Goal: Task Accomplishment & Management: Use online tool/utility

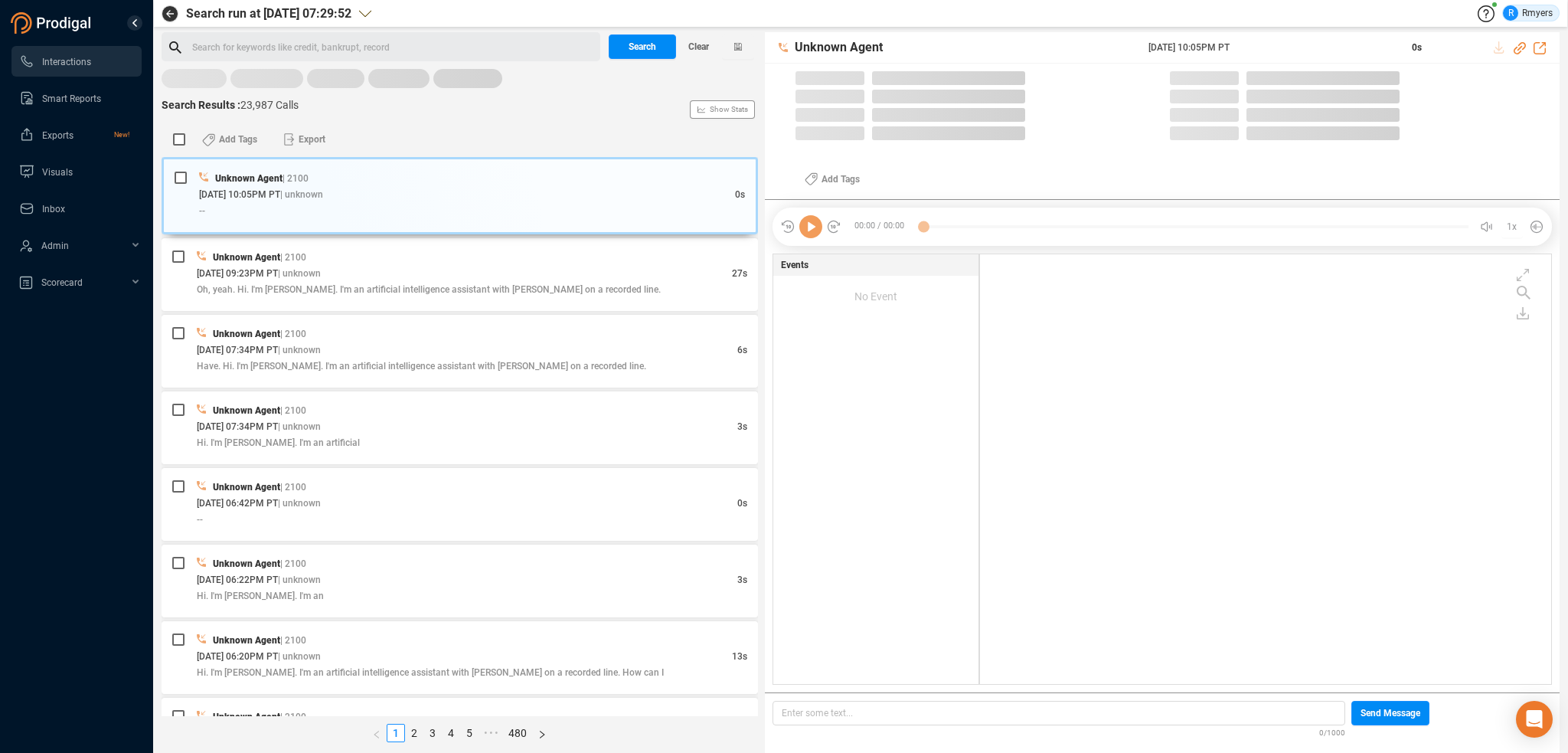
scroll to position [427, 563]
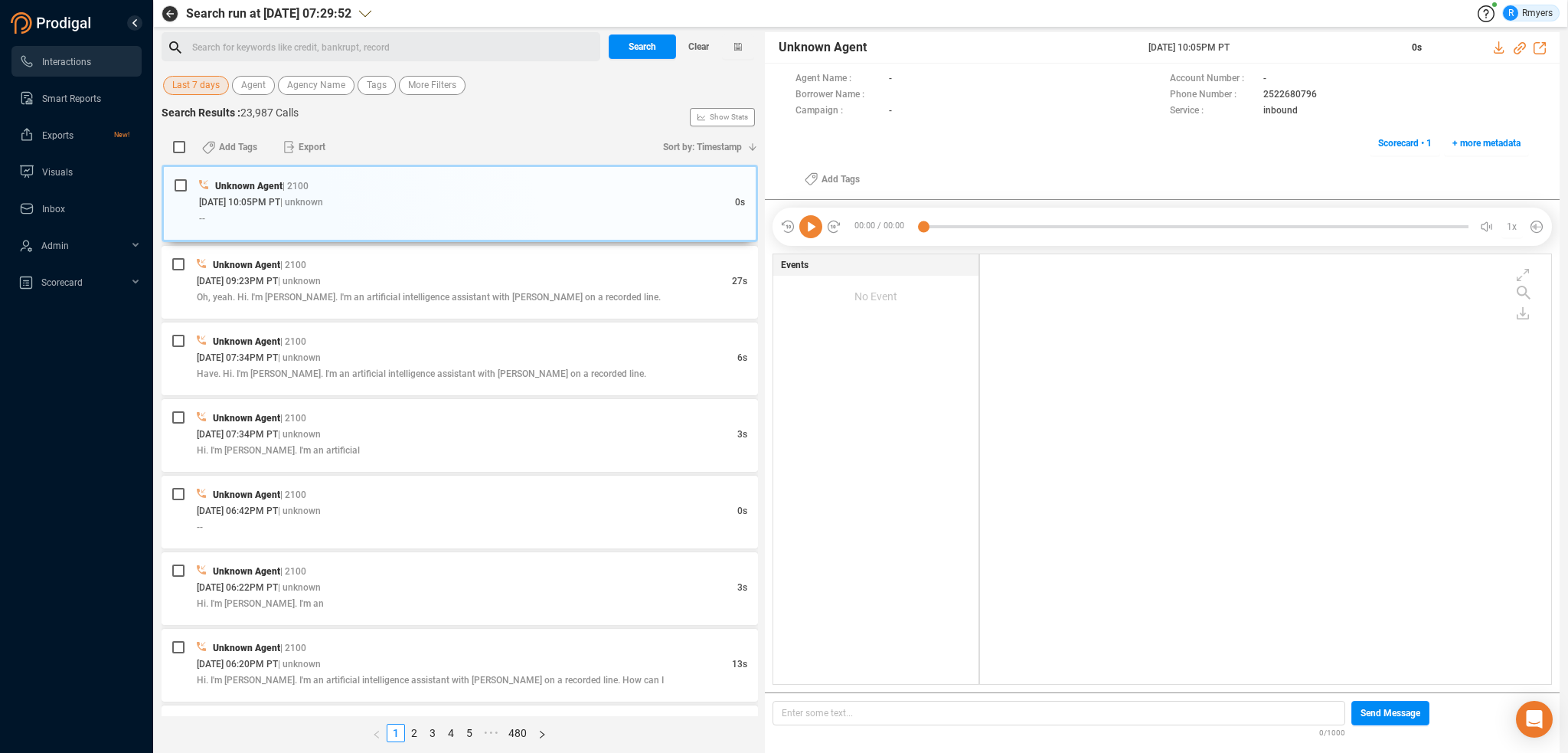
click at [198, 83] on span "Last 7 days" at bounding box center [196, 85] width 47 height 19
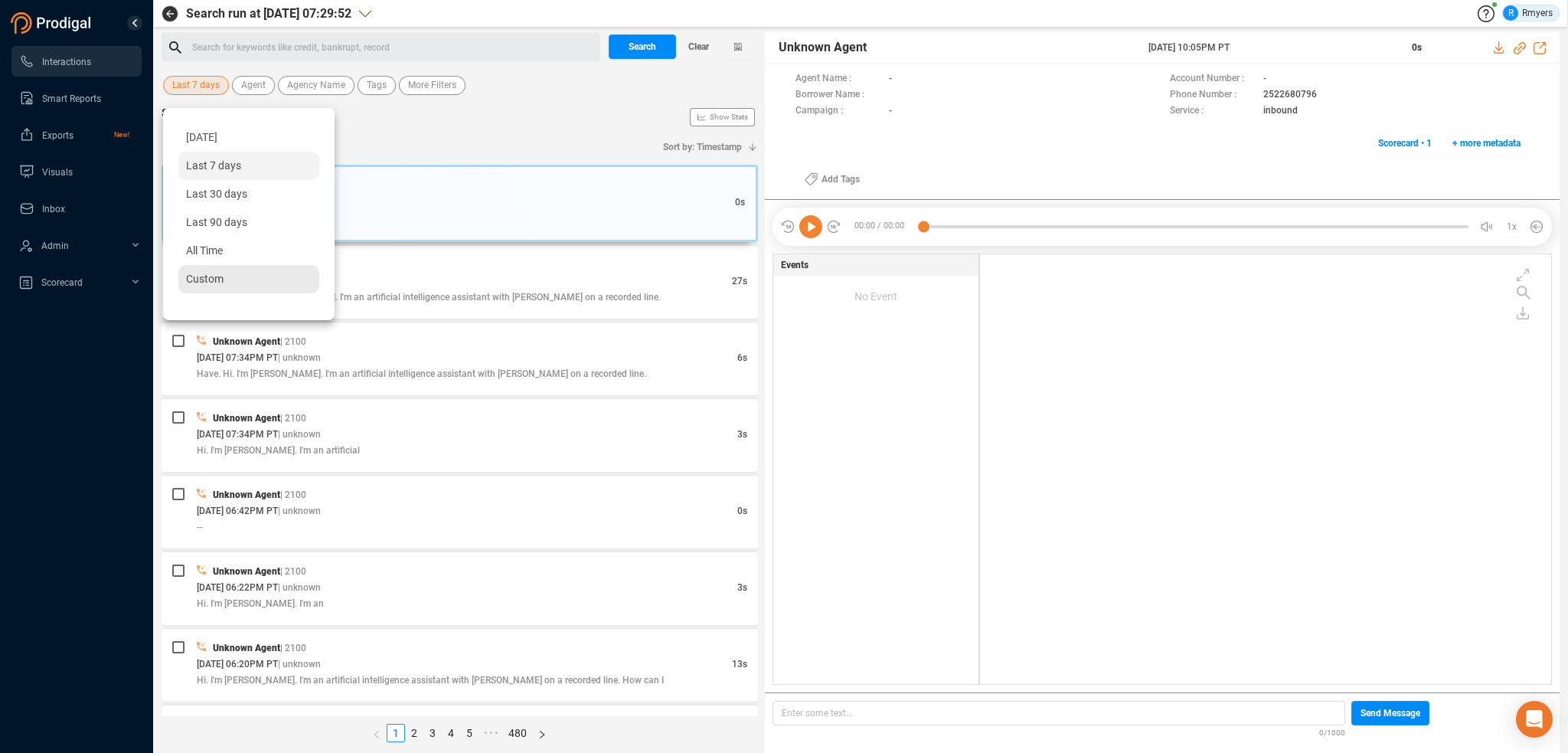
click at [230, 273] on div "Custom" at bounding box center [249, 279] width 141 height 28
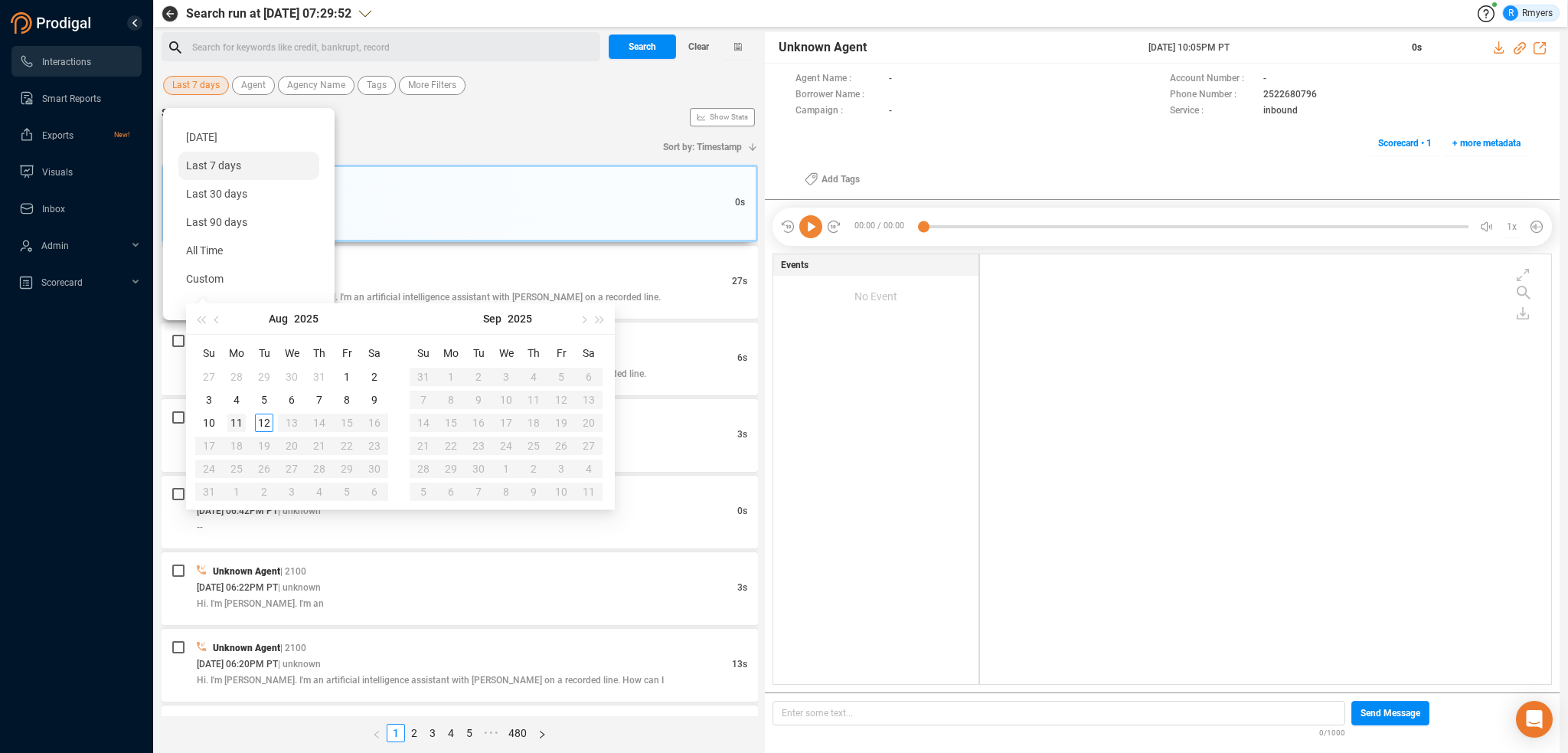
type input "[DATE]"
click at [244, 416] on div "11" at bounding box center [236, 422] width 18 height 18
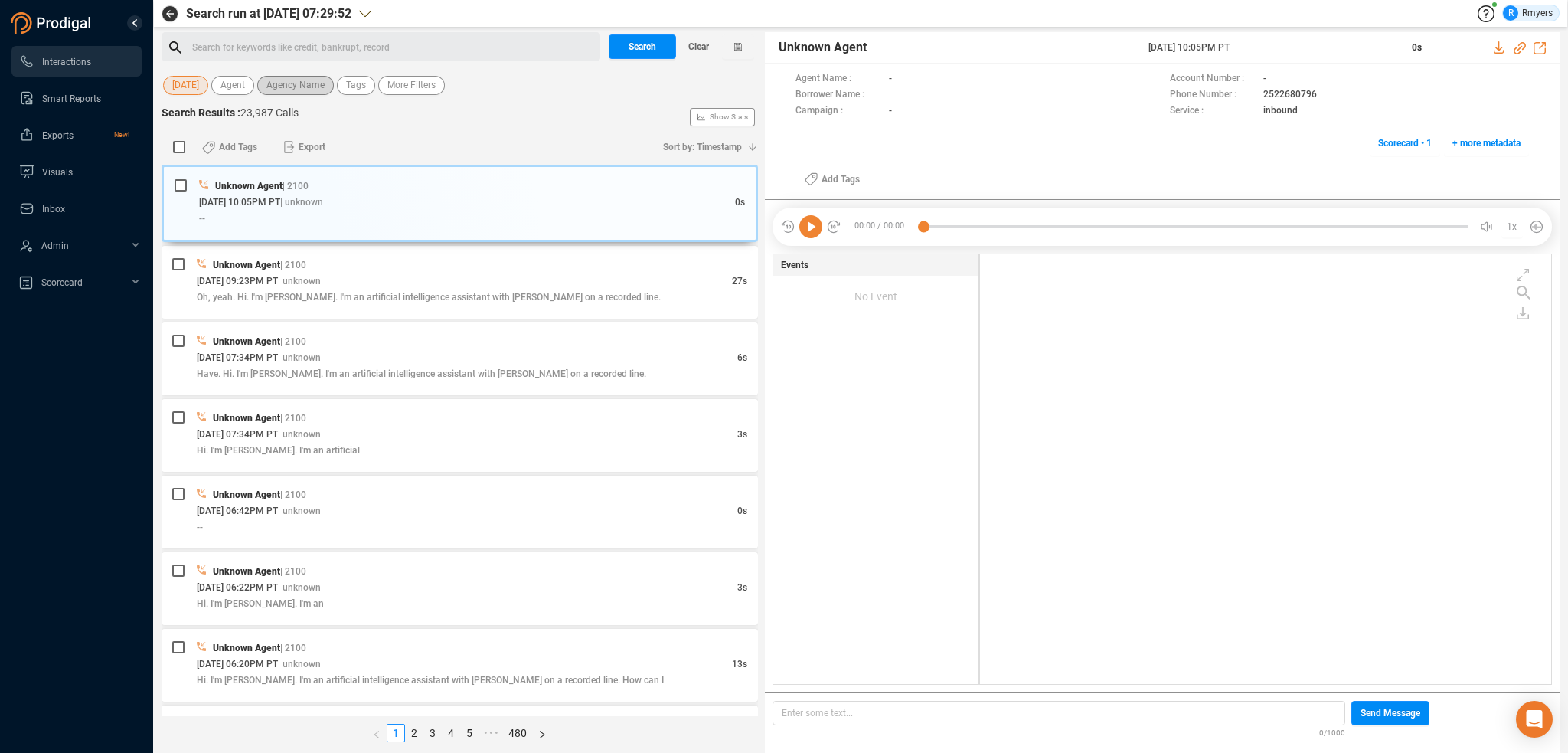
click at [278, 85] on span "Agency Name" at bounding box center [296, 85] width 58 height 19
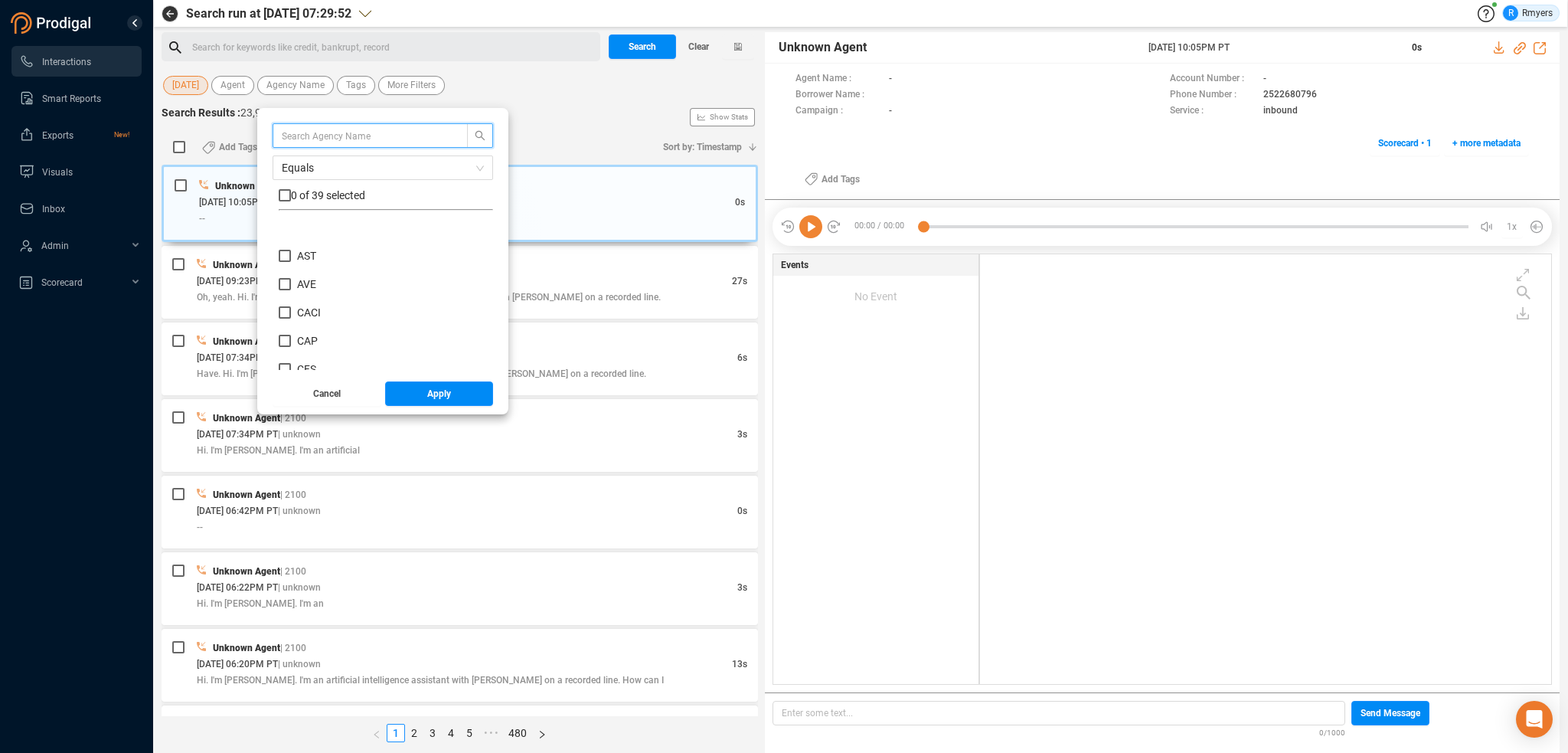
scroll to position [230, 0]
click at [314, 311] on span "CRM" at bounding box center [309, 312] width 23 height 12
click at [291, 311] on input "CRM" at bounding box center [284, 312] width 12 height 12
checkbox input "true"
click at [411, 386] on button "Apply" at bounding box center [440, 394] width 109 height 25
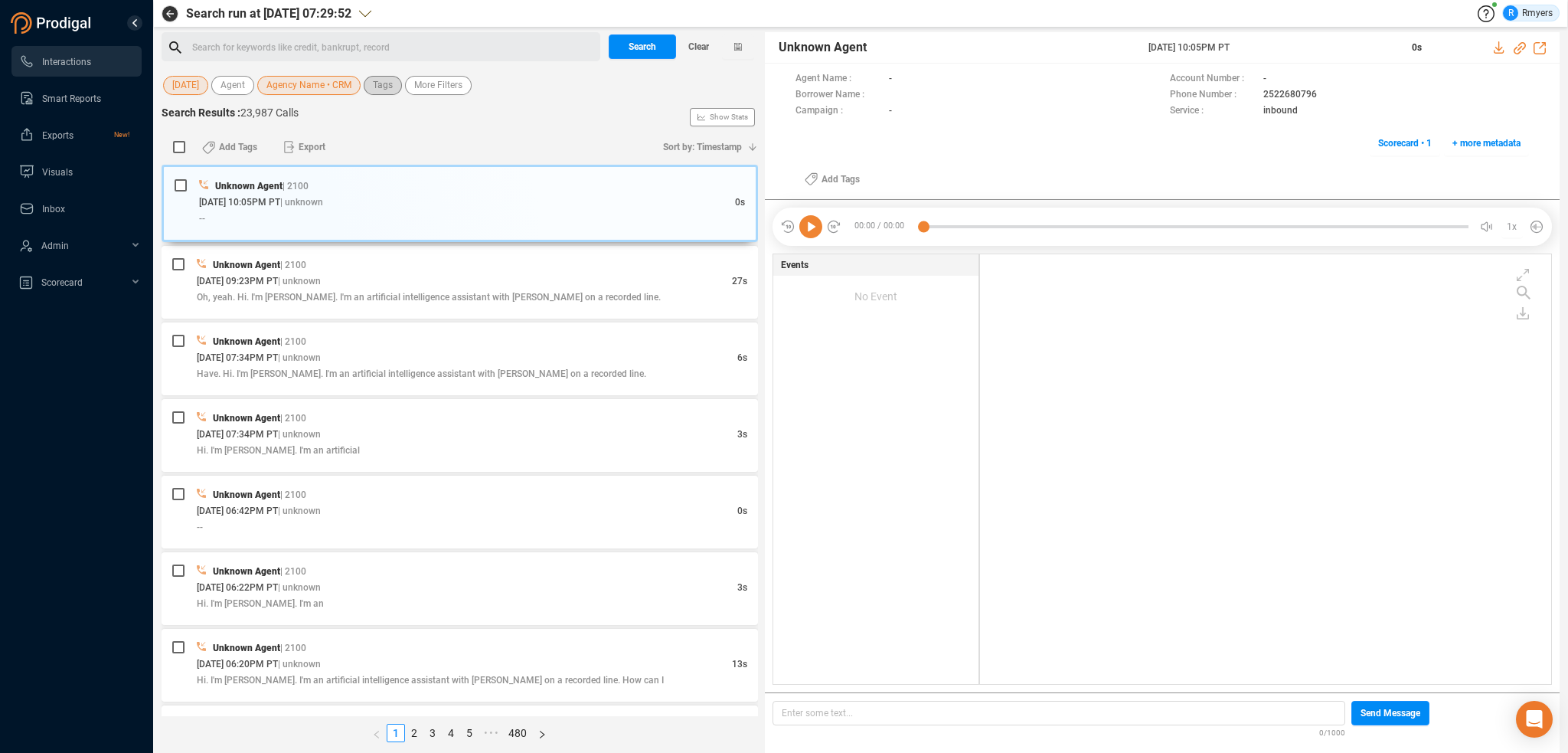
click at [386, 80] on span "Tags" at bounding box center [382, 85] width 20 height 19
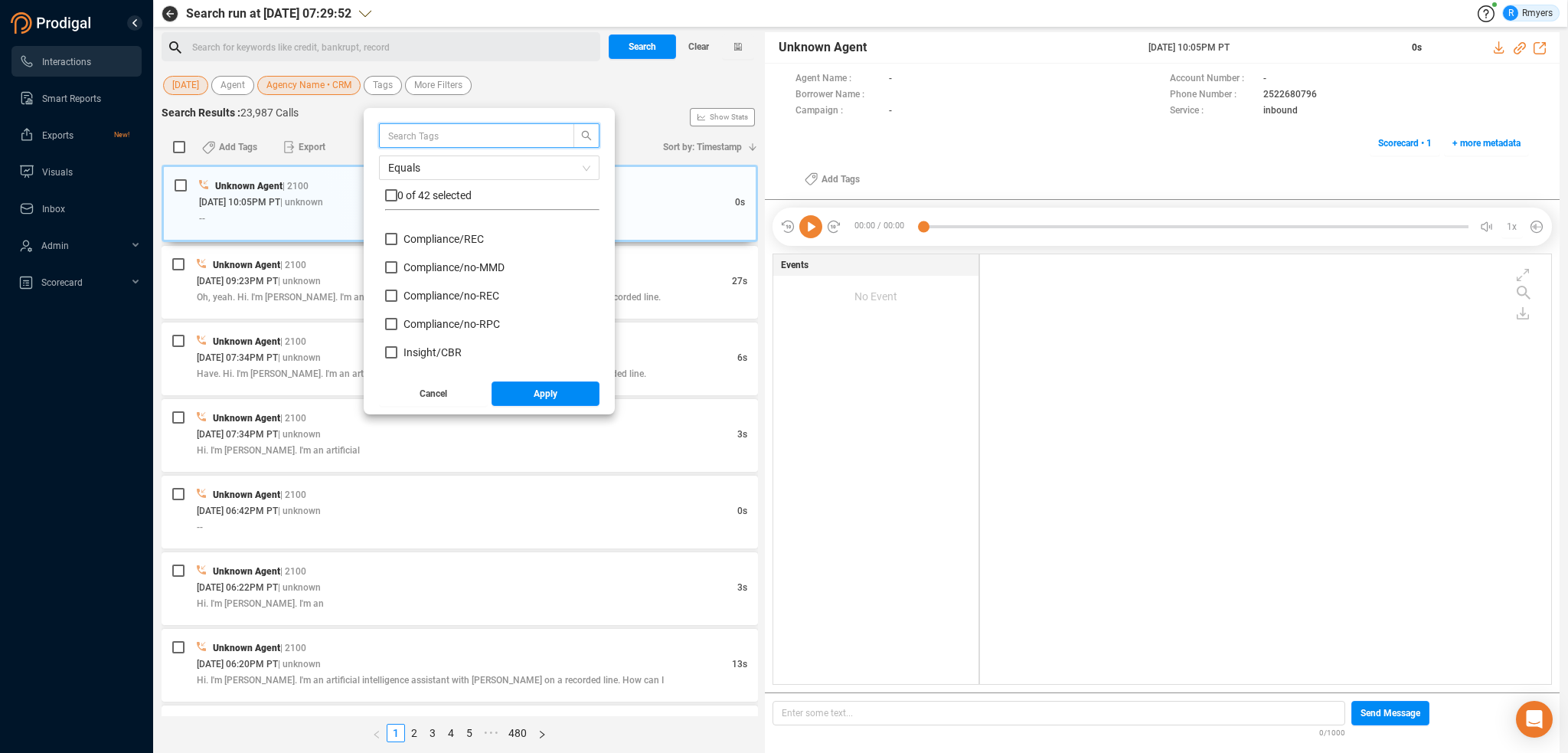
scroll to position [153, 0]
click at [429, 276] on span "Insight/ CBR" at bounding box center [432, 275] width 58 height 12
click at [397, 276] on input "Insight/ CBR" at bounding box center [391, 275] width 12 height 12
checkbox input "true"
click at [432, 288] on div "Insight/ CBR" at bounding box center [492, 282] width 214 height 28
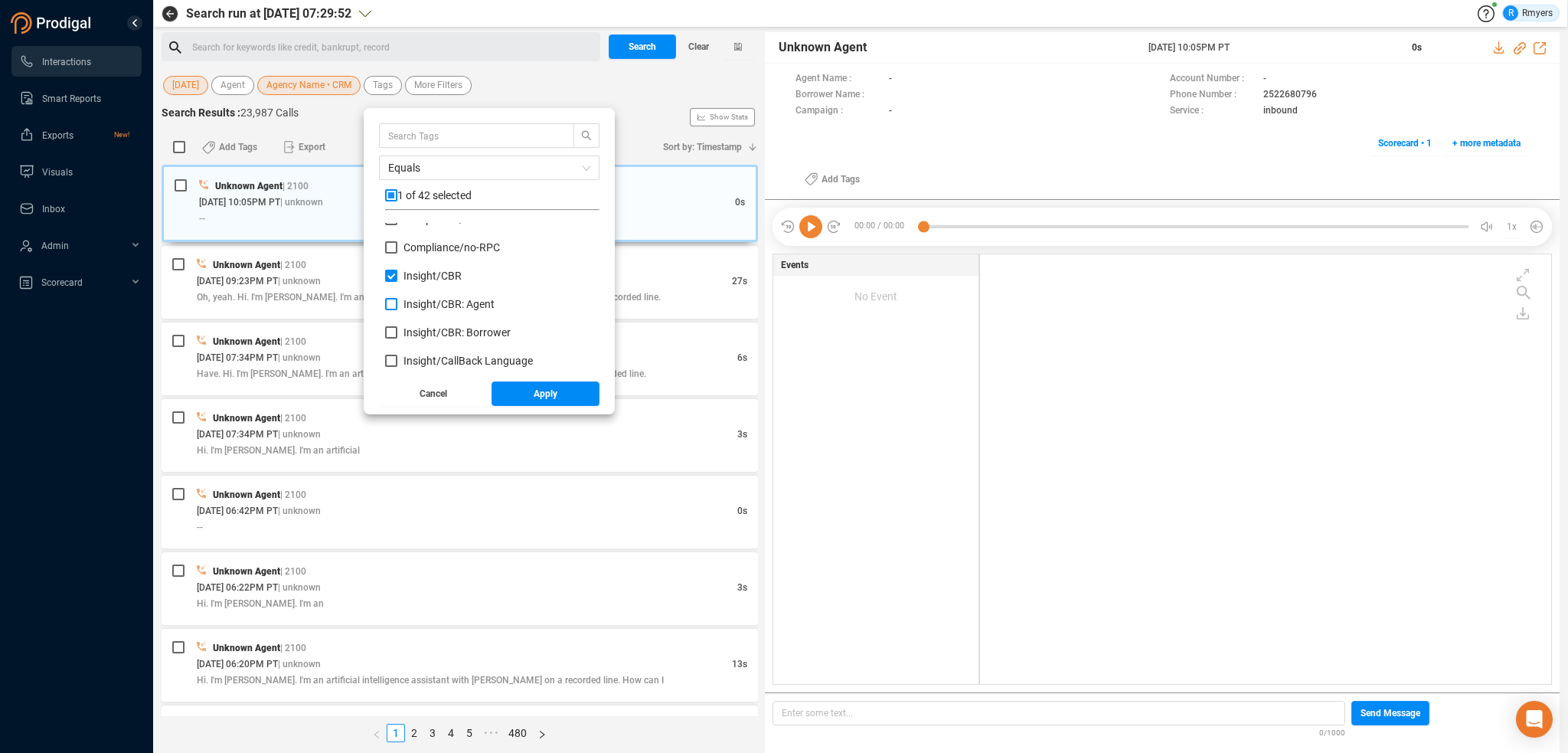
drag, startPoint x: 435, startPoint y: 298, endPoint x: 435, endPoint y: 310, distance: 12.0
click at [435, 299] on span "Insight/ CBR: Agent" at bounding box center [449, 304] width 91 height 12
click at [397, 299] on input "Insight/ CBR: Agent" at bounding box center [391, 304] width 12 height 12
checkbox input "true"
click at [435, 326] on span "Insight/ CBR: Borrower" at bounding box center [457, 332] width 107 height 12
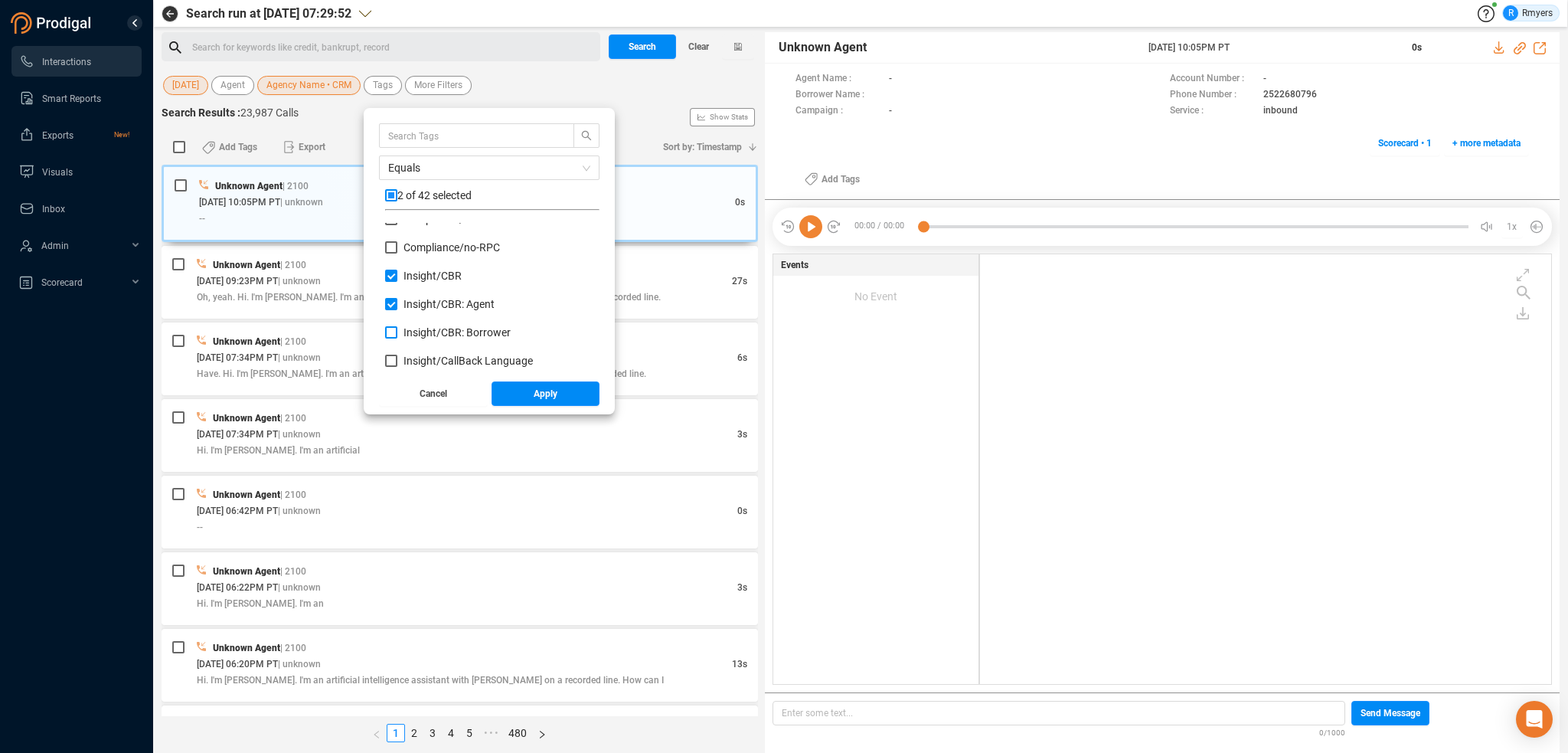
click at [397, 326] on input "Insight/ CBR: Borrower" at bounding box center [391, 332] width 12 height 12
checkbox input "true"
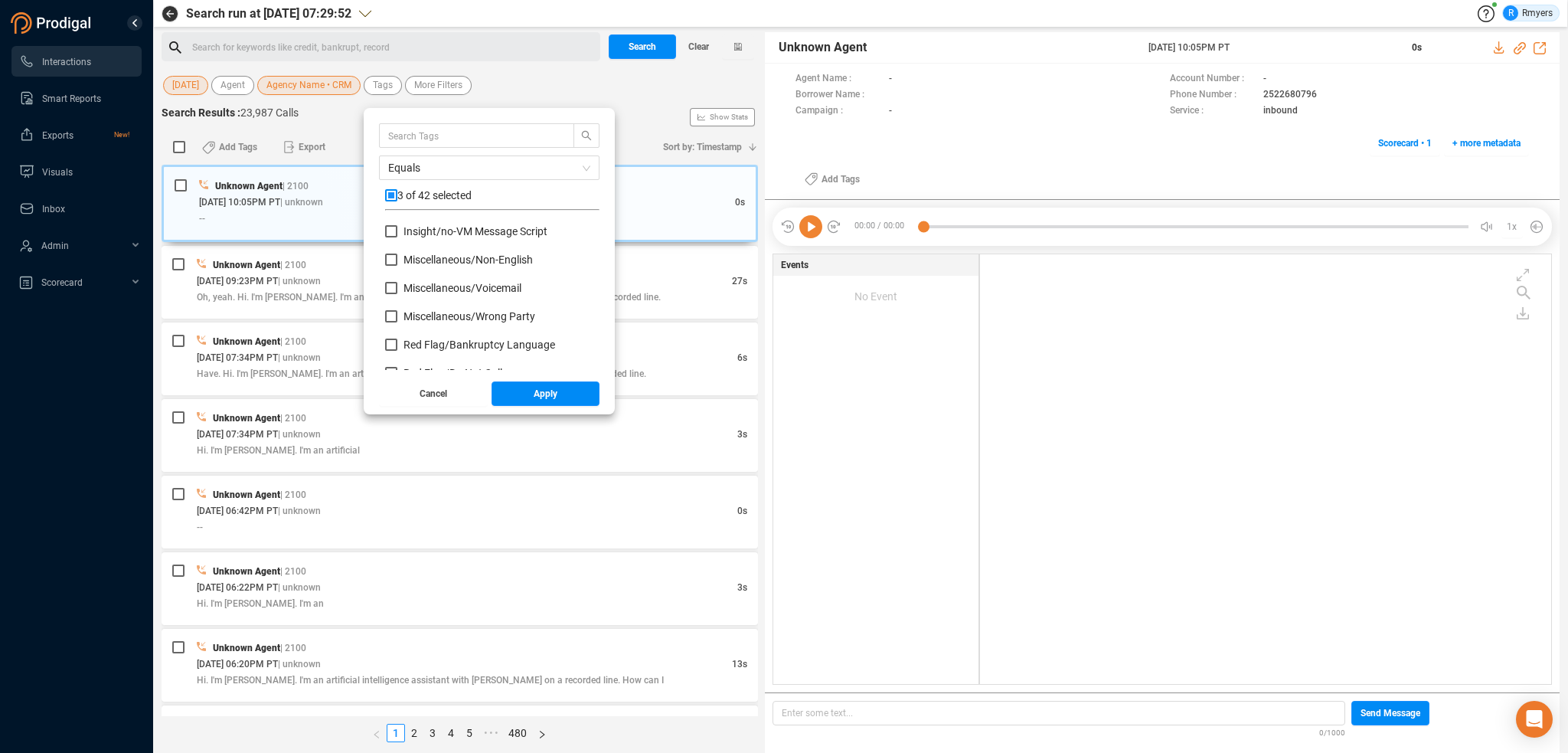
scroll to position [689, 0]
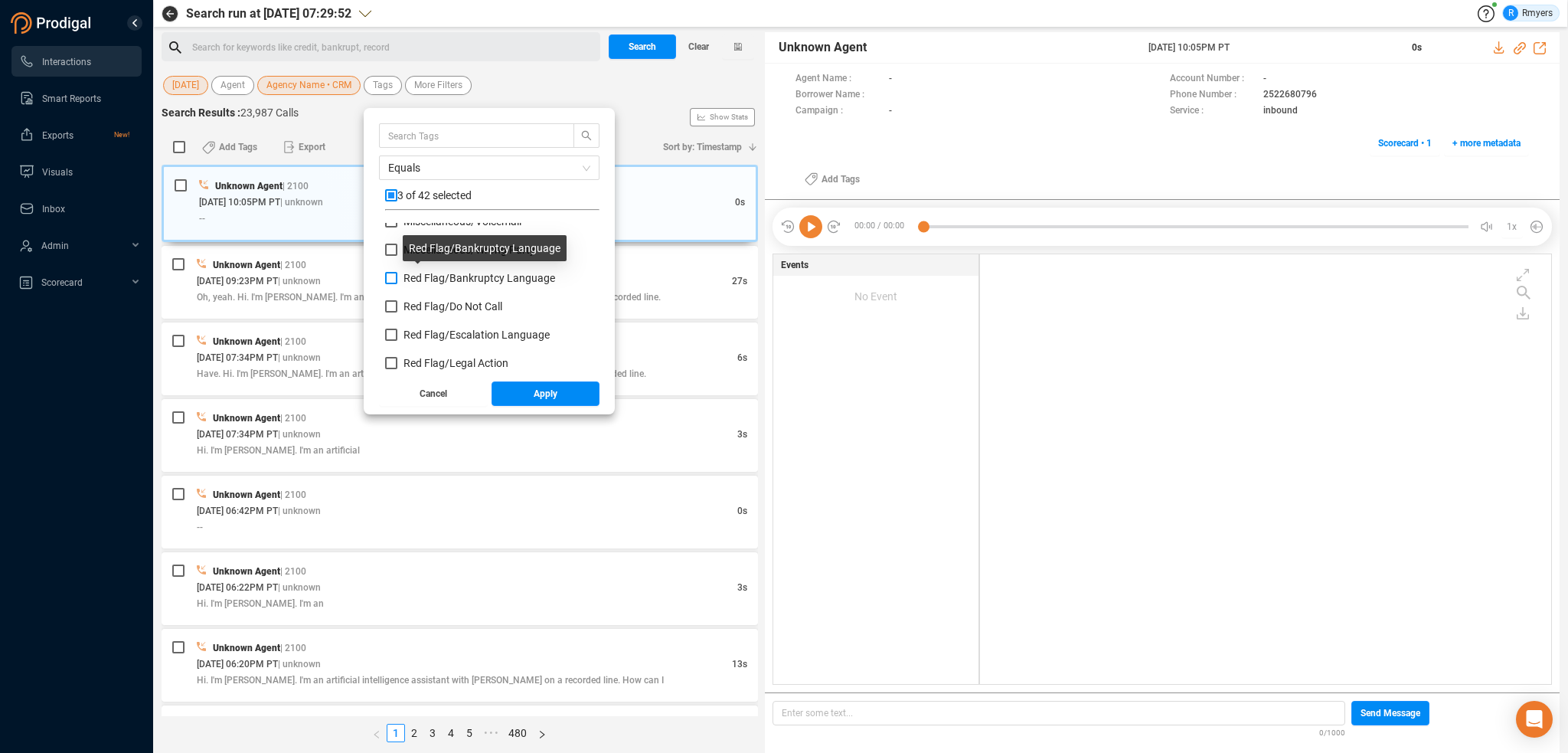
click at [431, 276] on span "Red Flag/ Bankruptcy Language" at bounding box center [479, 278] width 152 height 12
click at [397, 276] on input "Red Flag/ Bankruptcy Language" at bounding box center [391, 278] width 12 height 12
checkbox input "true"
click at [434, 330] on span "Red Flag/ Escalation Language" at bounding box center [476, 335] width 146 height 12
click at [397, 330] on input "Red Flag/ Escalation Language" at bounding box center [391, 335] width 12 height 12
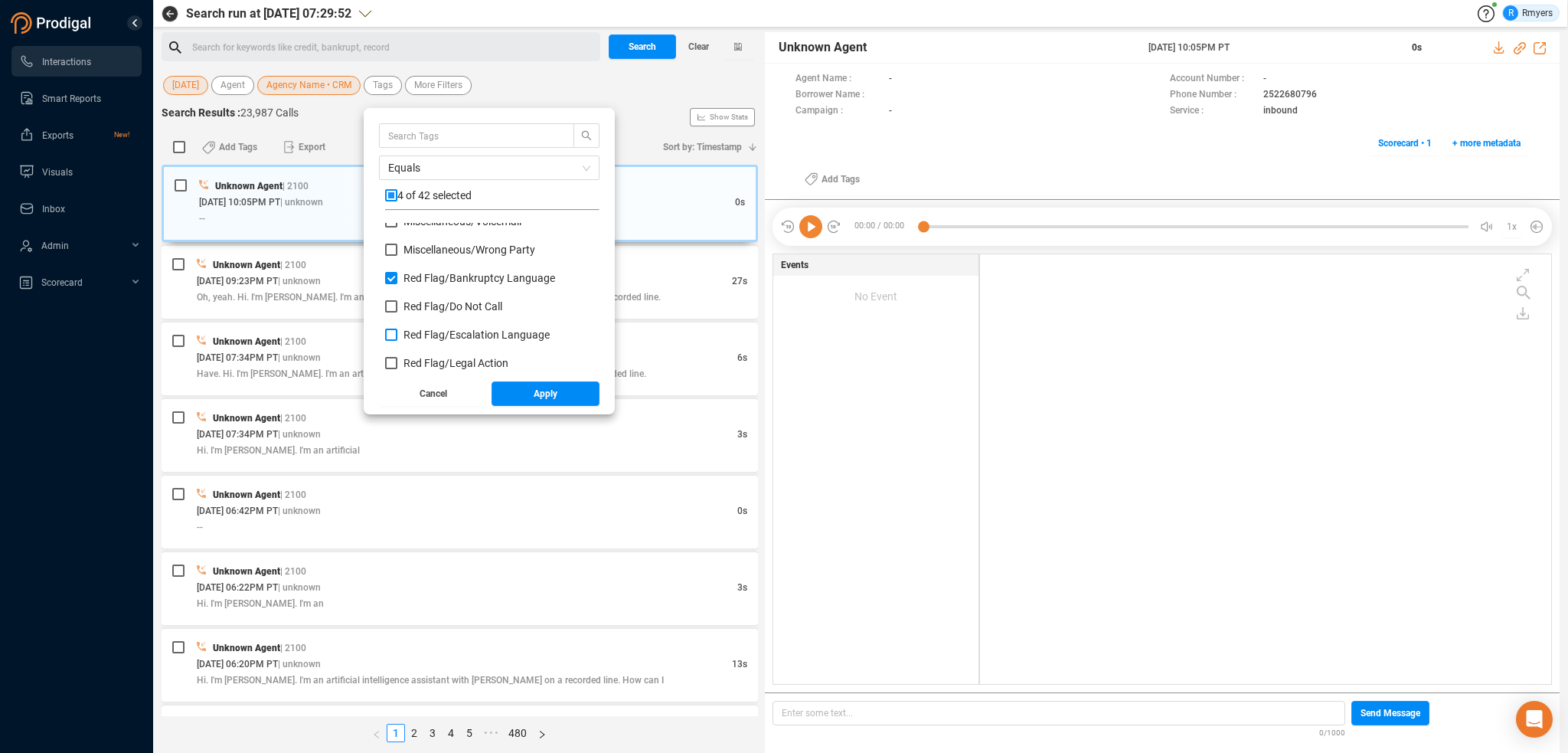
checkbox input "true"
click at [432, 358] on span "Red Flag/ Legal Action" at bounding box center [455, 363] width 105 height 12
click at [397, 358] on input "Red Flag/ Legal Action" at bounding box center [391, 363] width 12 height 12
checkbox input "true"
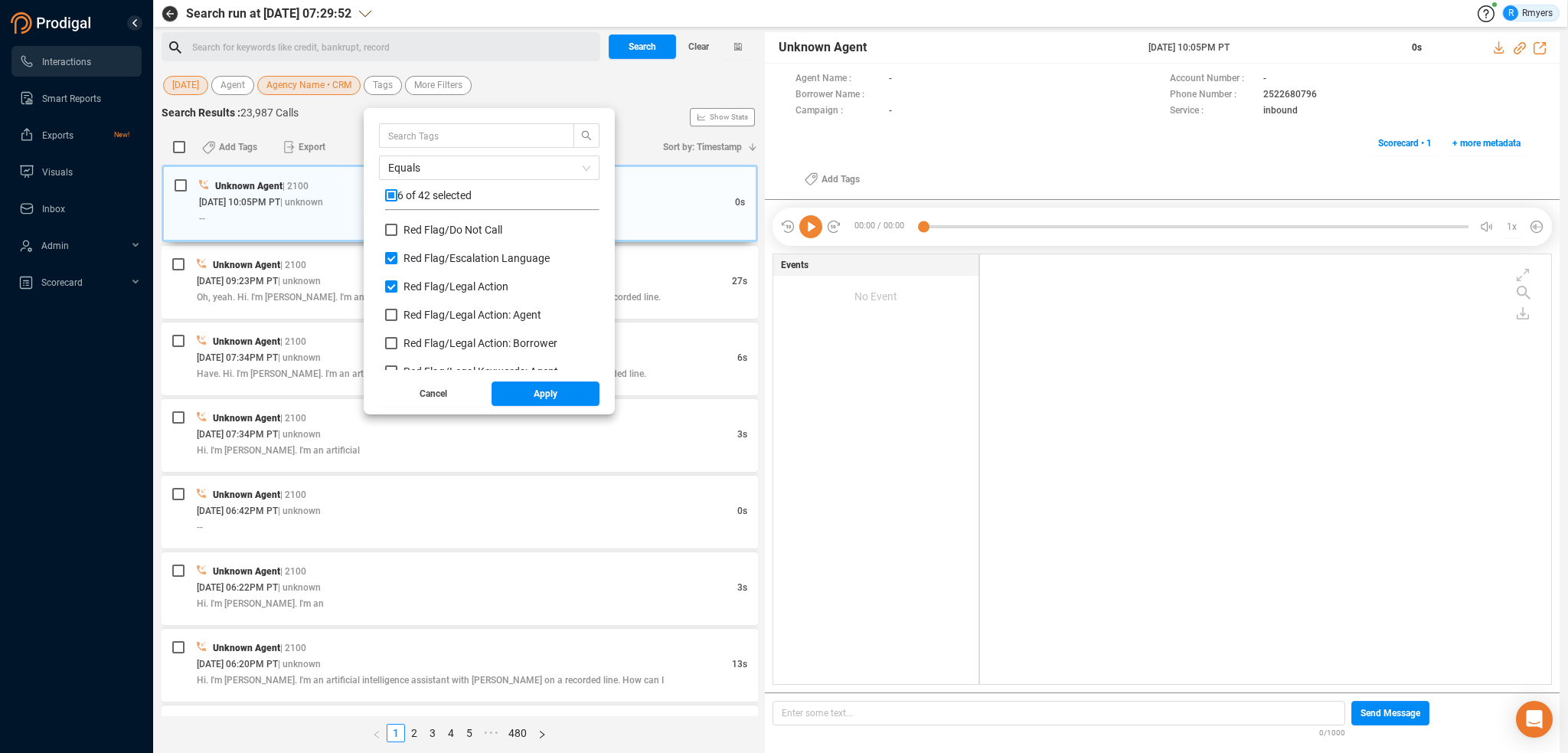
click at [411, 306] on div "Red Flag/ Legal Action" at bounding box center [492, 293] width 214 height 28
click at [411, 312] on span "Red Flag/ Legal Action: Agent" at bounding box center [472, 314] width 138 height 12
click at [397, 312] on input "Red Flag/ Legal Action: Agent" at bounding box center [391, 314] width 12 height 12
checkbox input "true"
click at [414, 331] on div "Red Flag/ Legal Action: Agent" at bounding box center [492, 322] width 214 height 28
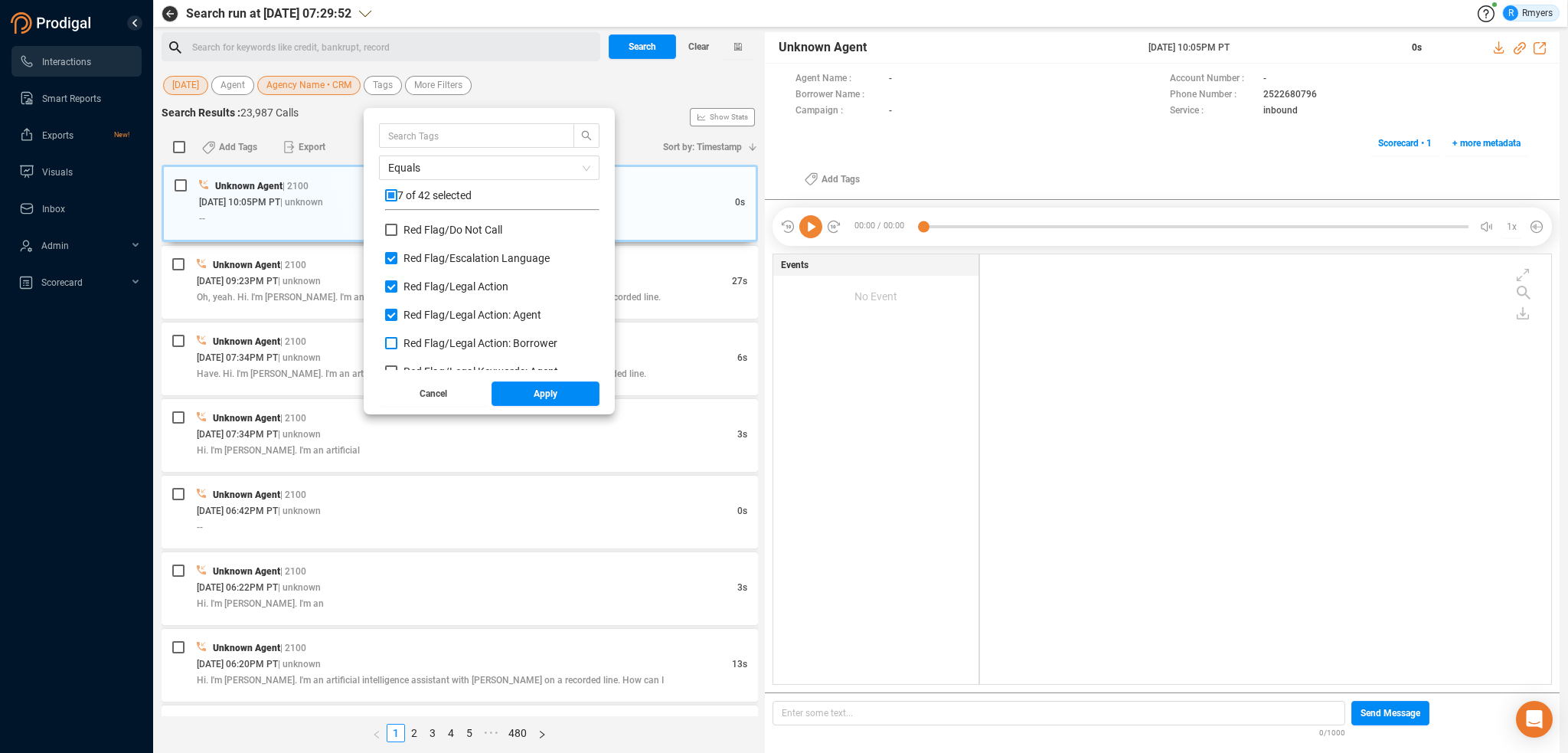
click at [414, 340] on span "Red Flag/ Legal Action: Borrower" at bounding box center [480, 343] width 154 height 12
click at [397, 340] on input "Red Flag/ Legal Action: Borrower" at bounding box center [391, 343] width 12 height 12
checkbox input "true"
click at [411, 297] on span "Red Flag/ Legal Keywords: Agent" at bounding box center [480, 294] width 154 height 12
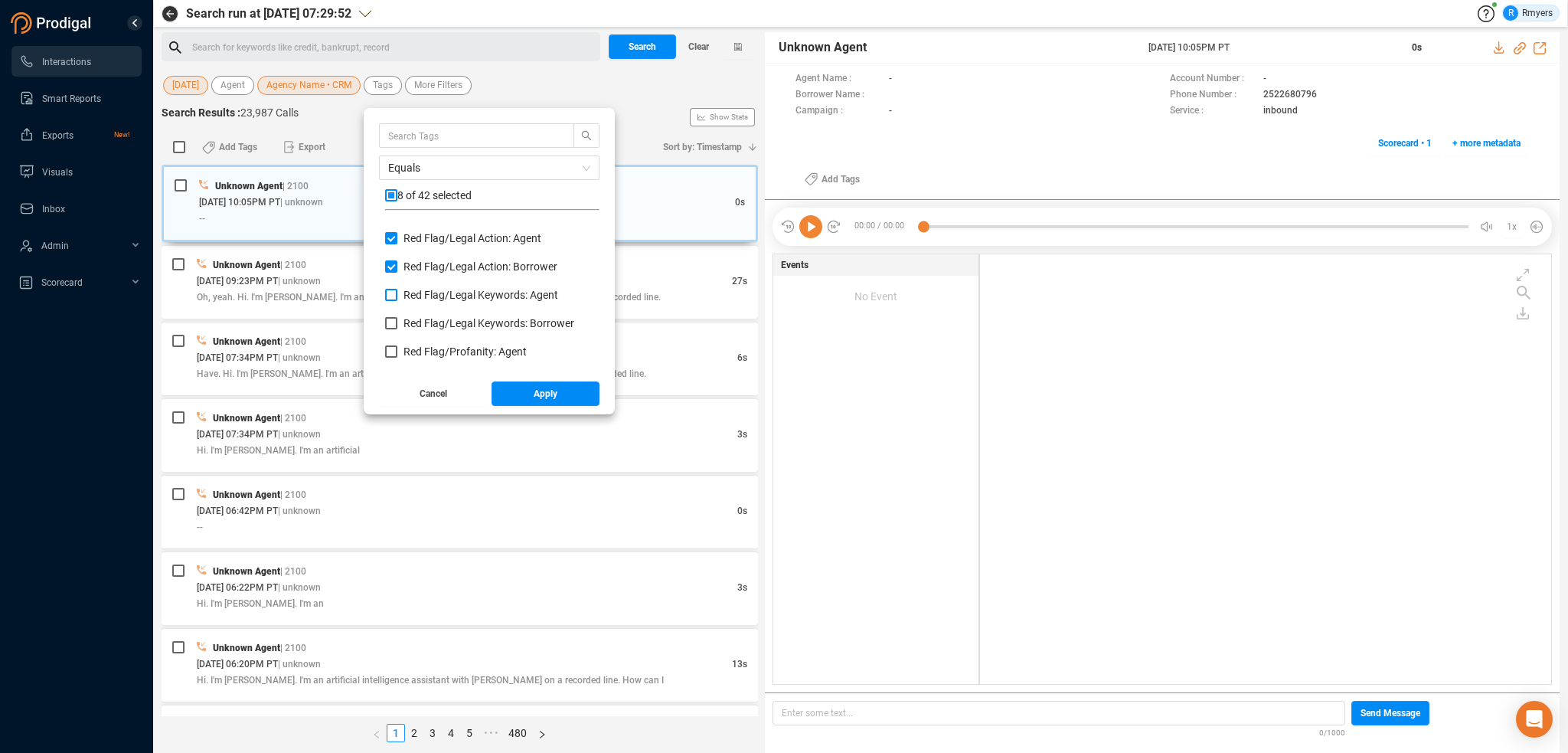
click at [397, 297] on input "Red Flag/ Legal Keywords: Agent" at bounding box center [391, 294] width 12 height 12
checkbox input "true"
click at [411, 317] on span "Red Flag/ Legal Keywords: Borrower" at bounding box center [488, 323] width 171 height 12
click at [397, 317] on input "Red Flag/ Legal Keywords: Borrower" at bounding box center [391, 323] width 12 height 12
checkbox input "true"
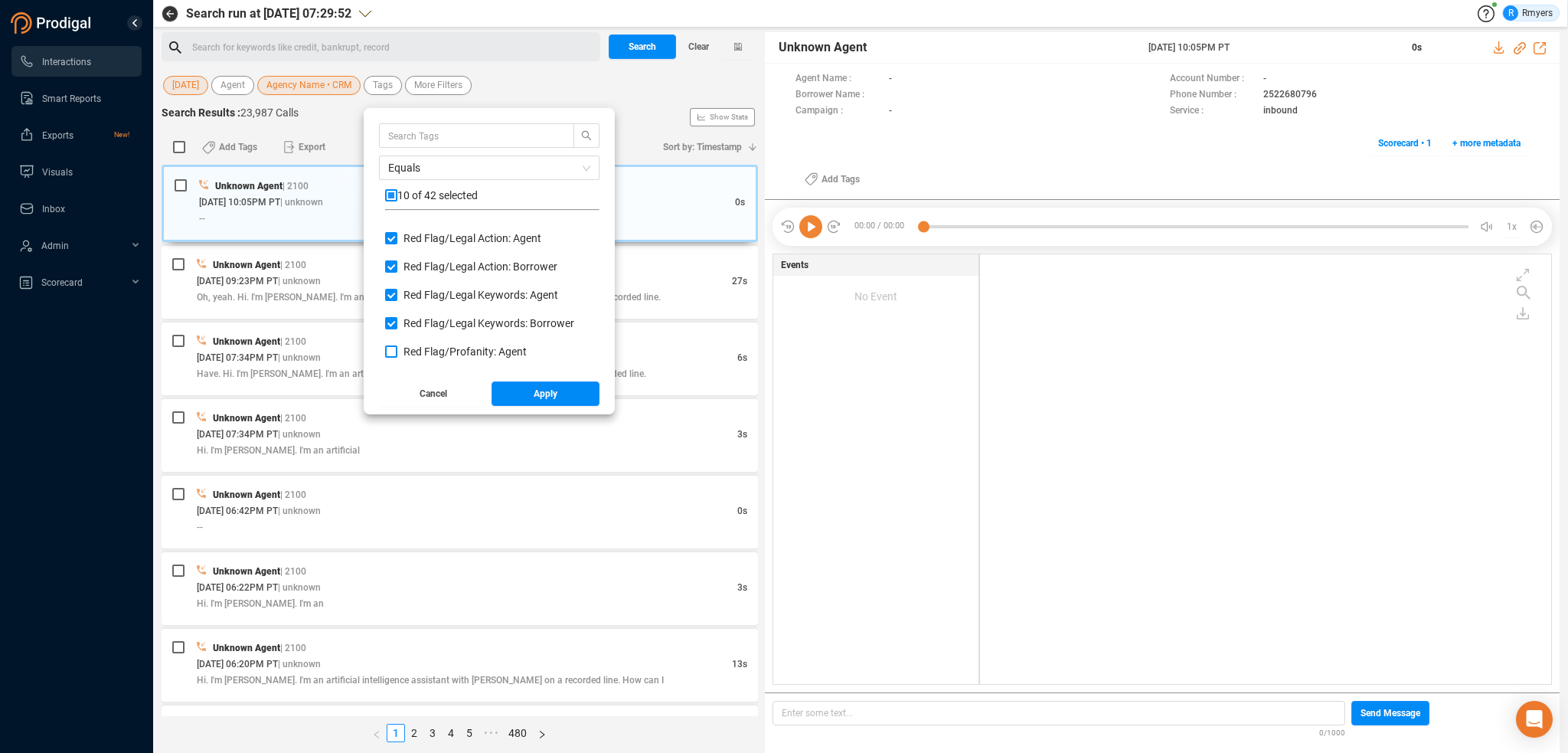
click at [416, 349] on span "Red Flag/ Profanity: Agent" at bounding box center [464, 351] width 123 height 12
click at [397, 349] on input "Red Flag/ Profanity: Agent" at bounding box center [391, 351] width 12 height 12
checkbox input "true"
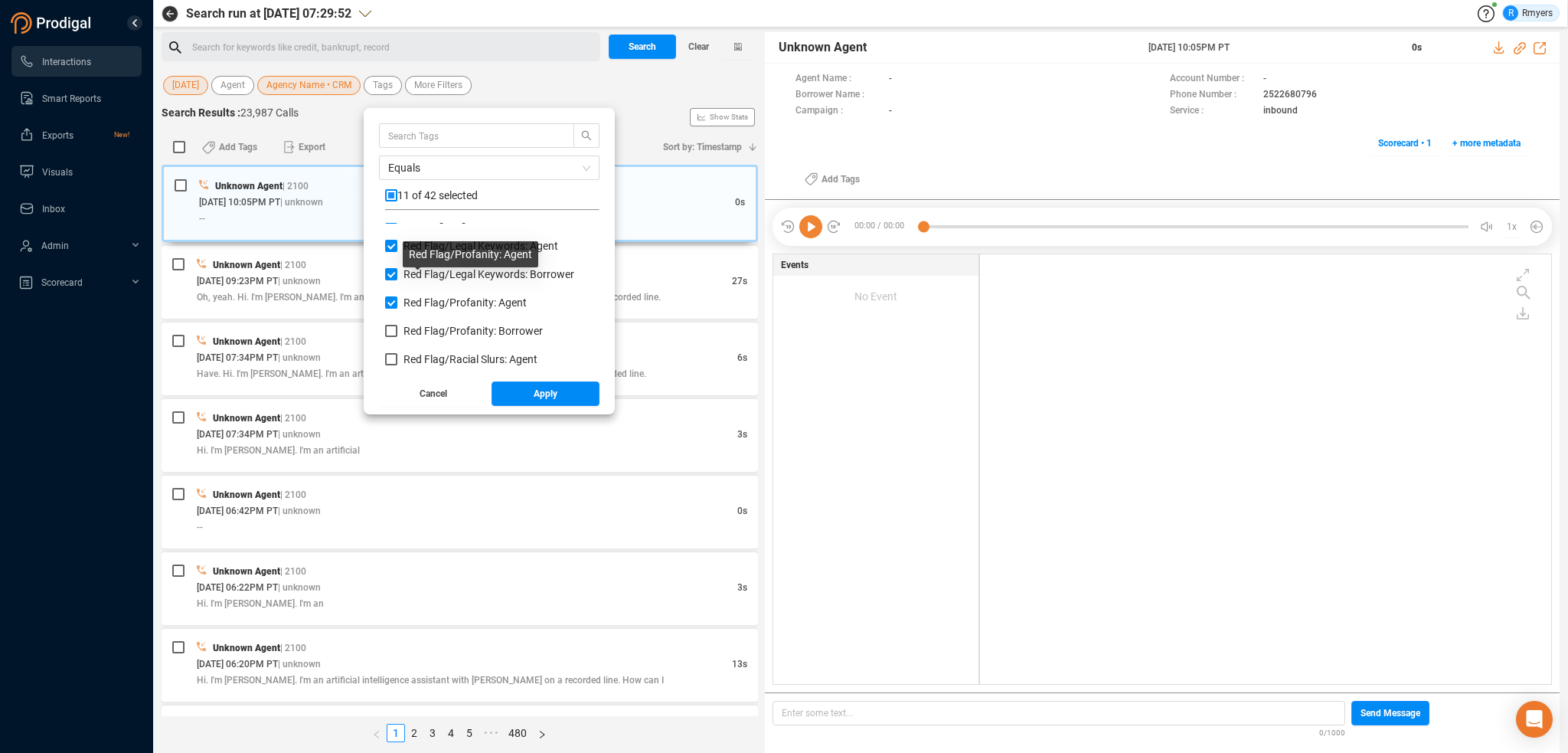
scroll to position [919, 0]
drag, startPoint x: 413, startPoint y: 303, endPoint x: 416, endPoint y: 323, distance: 20.2
click at [413, 306] on span "Red Flag/ Profanity: Borrower" at bounding box center [473, 303] width 140 height 12
click at [397, 306] on input "Red Flag/ Profanity: Borrower" at bounding box center [391, 303] width 12 height 12
checkbox input "true"
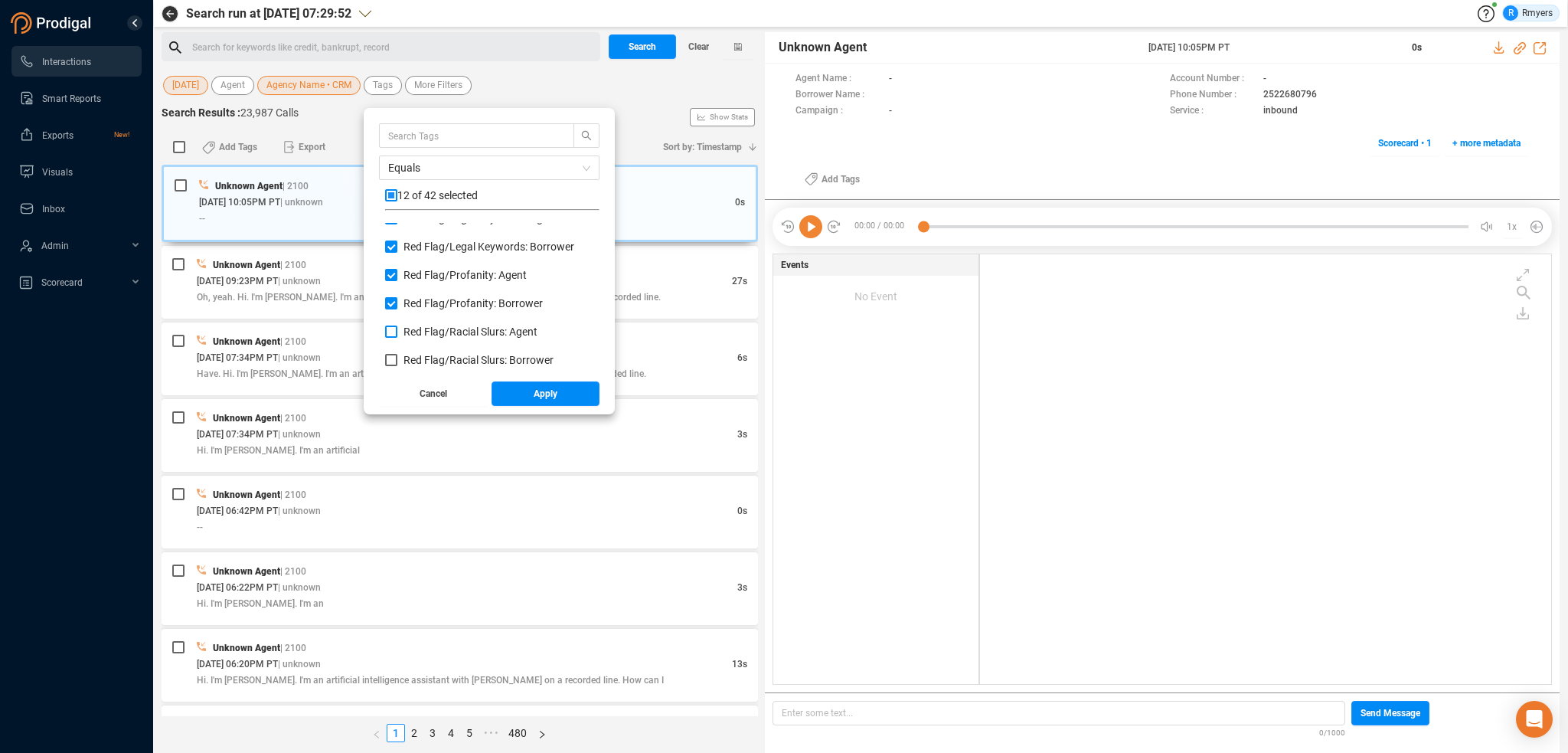
click at [420, 331] on span "Red Flag/ Racial Slurs: Agent" at bounding box center [470, 331] width 134 height 12
click at [397, 331] on input "Red Flag/ Racial Slurs: Agent" at bounding box center [391, 331] width 12 height 12
checkbox input "true"
click at [421, 355] on span "Red Flag/ Racial Slurs: Borrower" at bounding box center [478, 360] width 150 height 12
click at [397, 355] on input "Red Flag/ Racial Slurs: Borrower" at bounding box center [391, 360] width 12 height 12
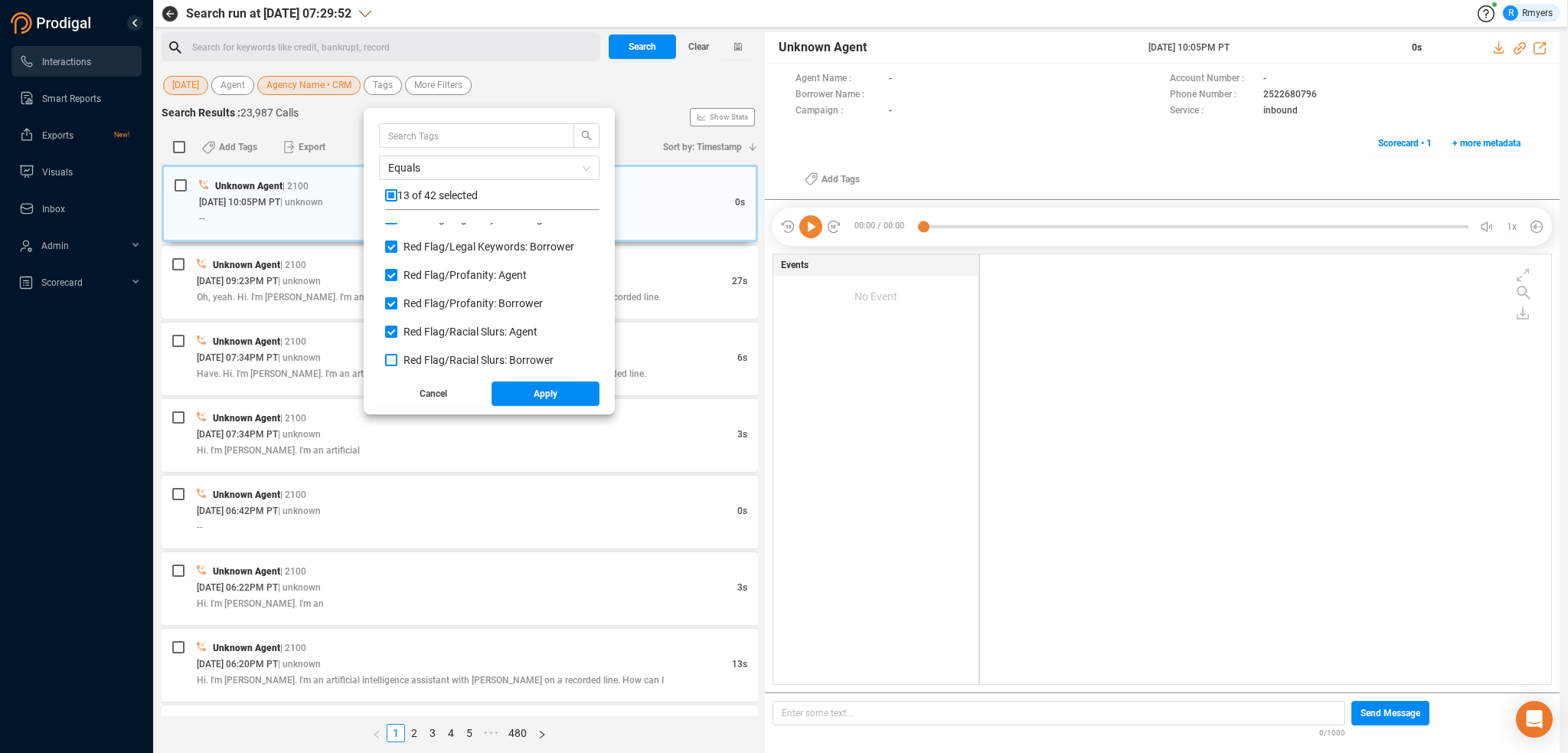
checkbox input "true"
click at [416, 312] on span "Red Flag/ Risk and Abusive: Agent" at bounding box center [482, 312] width 159 height 12
click at [397, 312] on input "Red Flag/ Risk and Abusive: Agent" at bounding box center [391, 312] width 12 height 12
checkbox input "true"
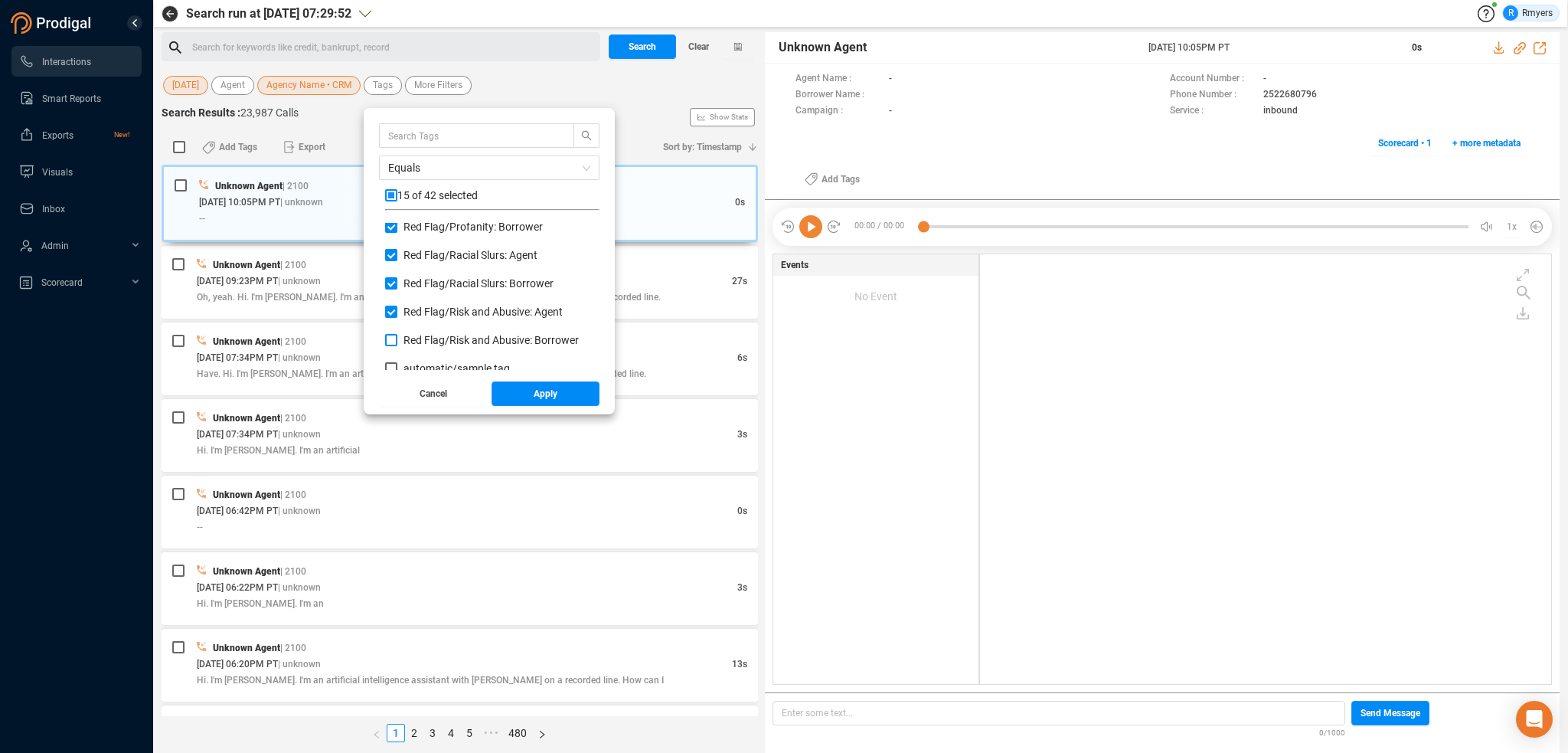
click at [425, 340] on span "Red Flag/ Risk and Abusive: Borrower" at bounding box center [491, 340] width 175 height 12
click at [397, 340] on input "Red Flag/ Risk and Abusive: Borrower" at bounding box center [391, 340] width 12 height 12
checkbox input "true"
click at [514, 392] on button "Apply" at bounding box center [546, 394] width 109 height 25
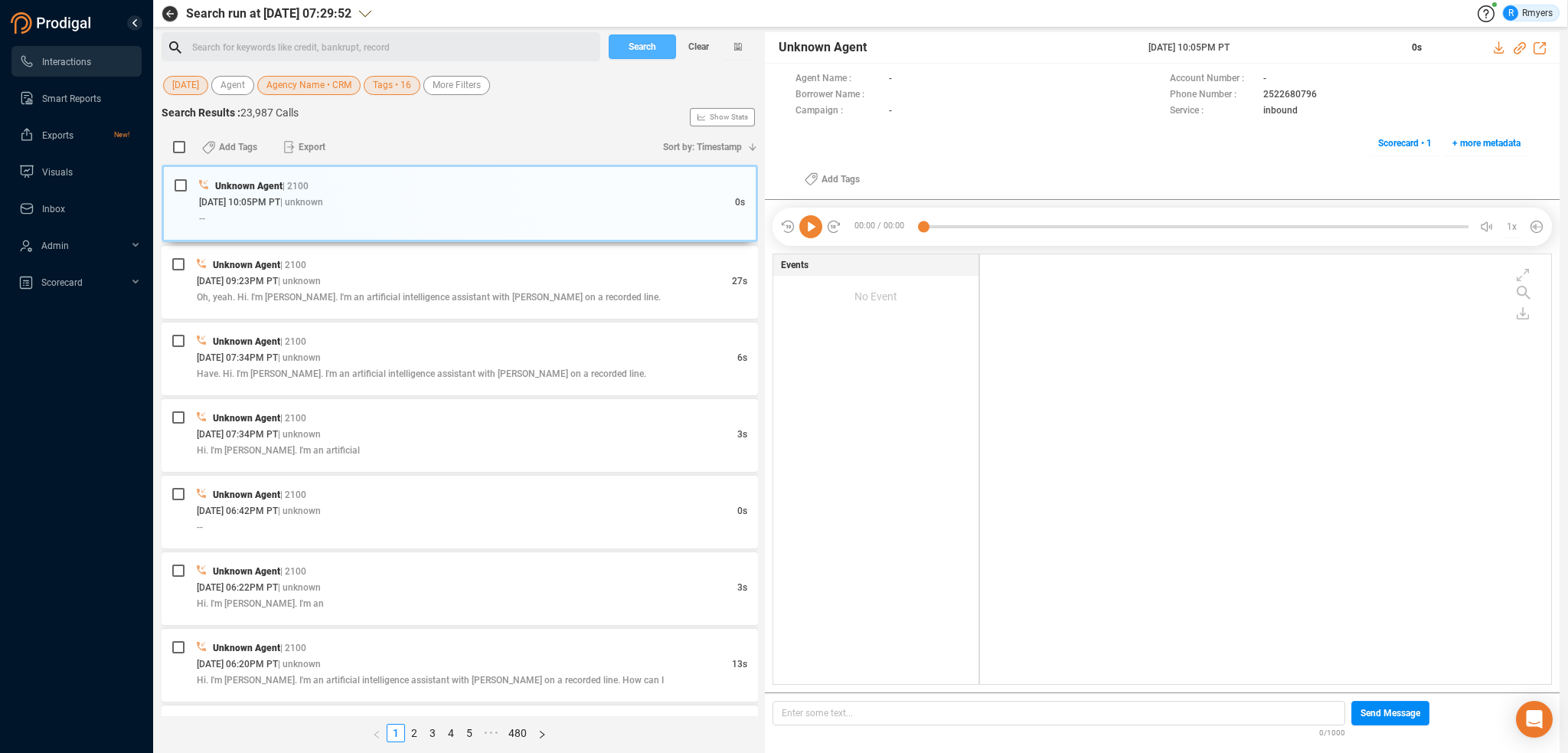
click at [623, 41] on button "Search" at bounding box center [643, 47] width 68 height 25
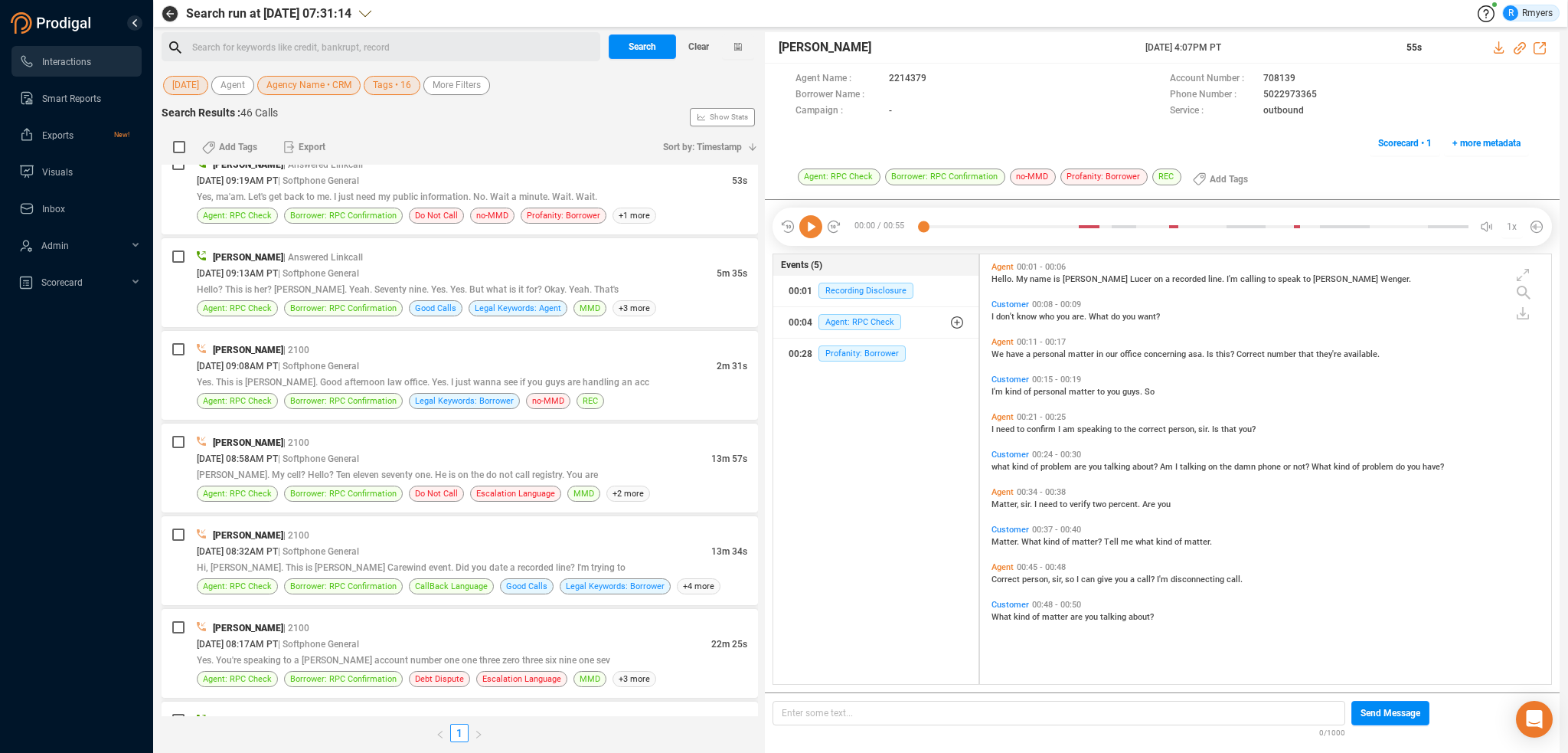
scroll to position [3701, 0]
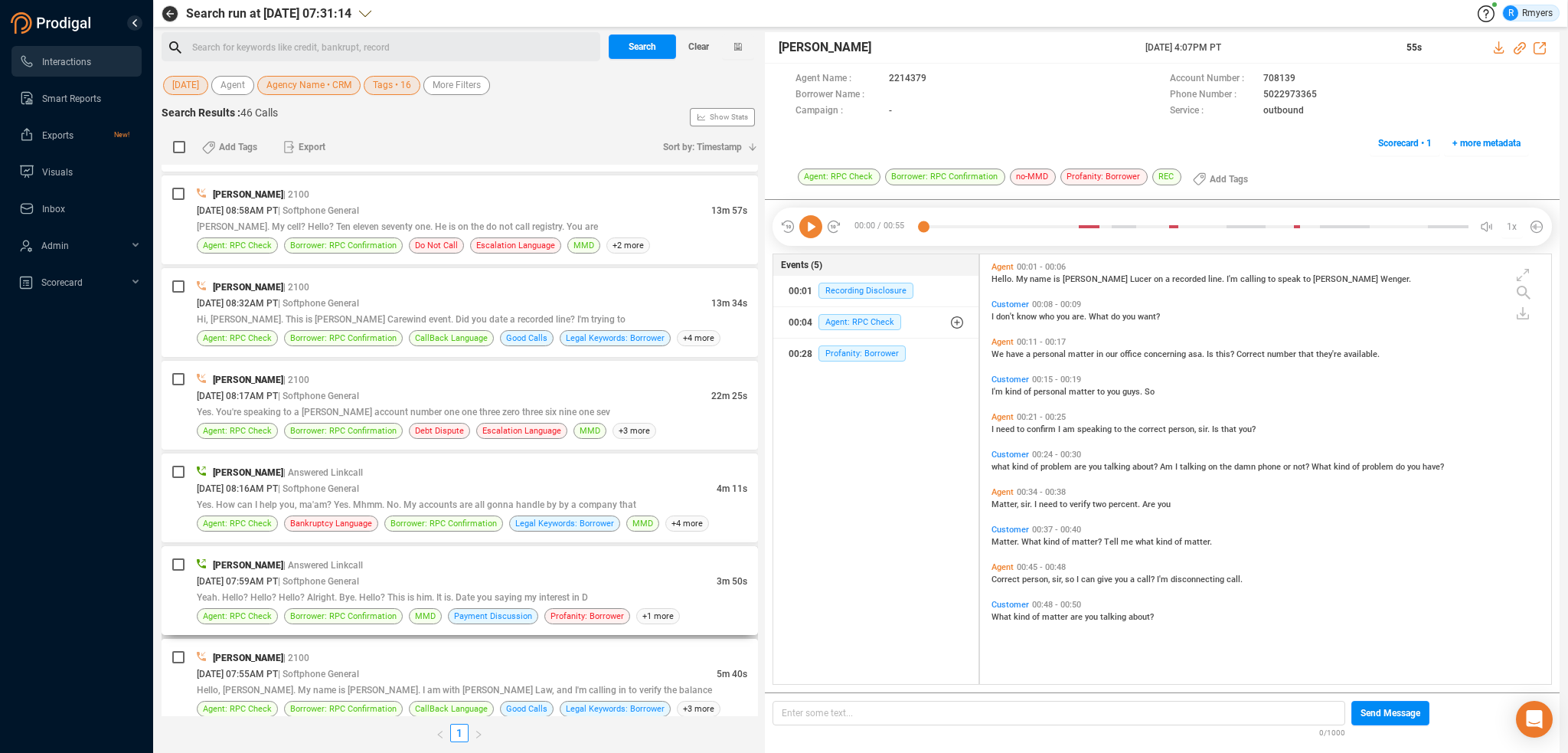
drag, startPoint x: 382, startPoint y: 579, endPoint x: 370, endPoint y: 591, distance: 17.0
click at [467, 651] on div "[PERSON_NAME] | 2100" at bounding box center [472, 657] width 550 height 16
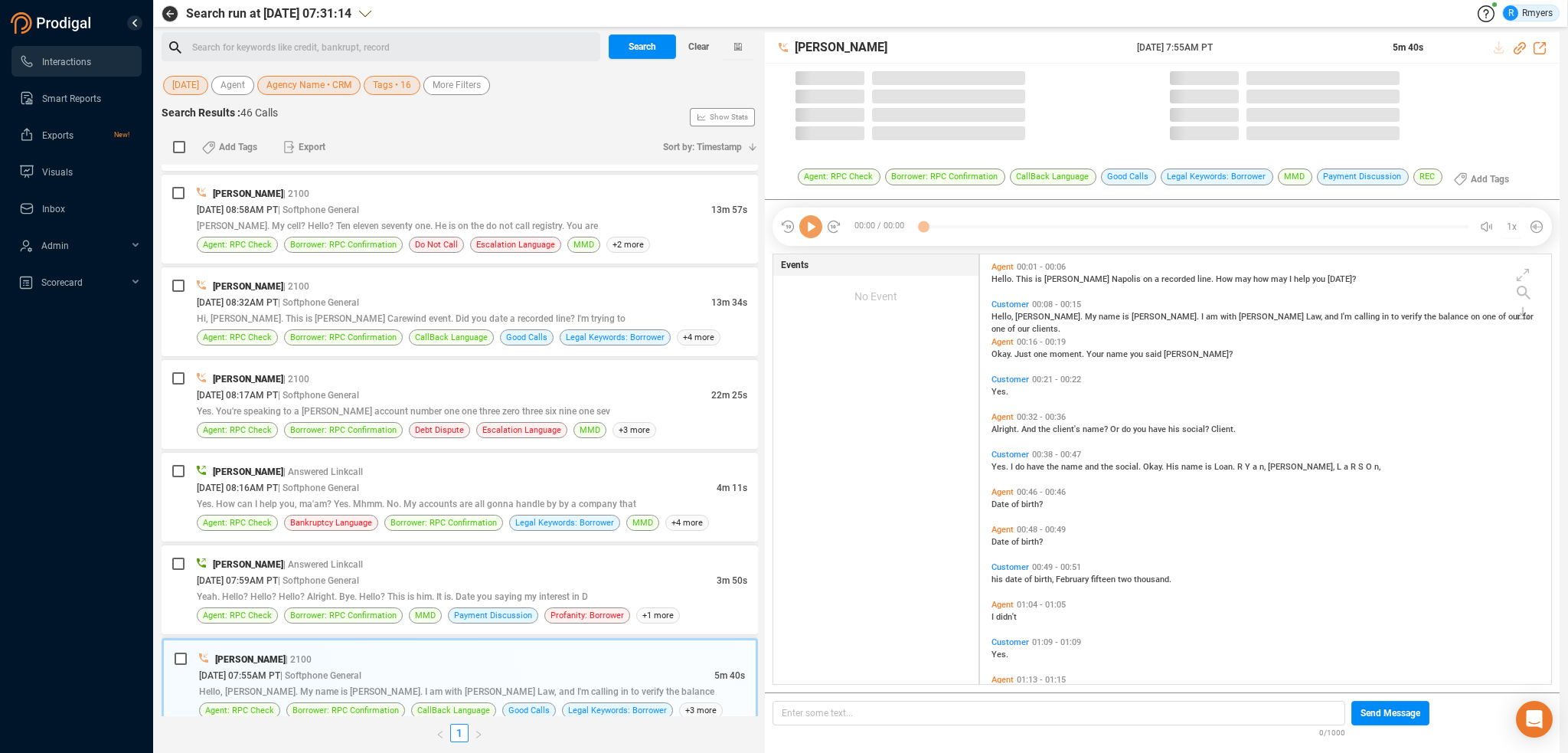
scroll to position [427, 563]
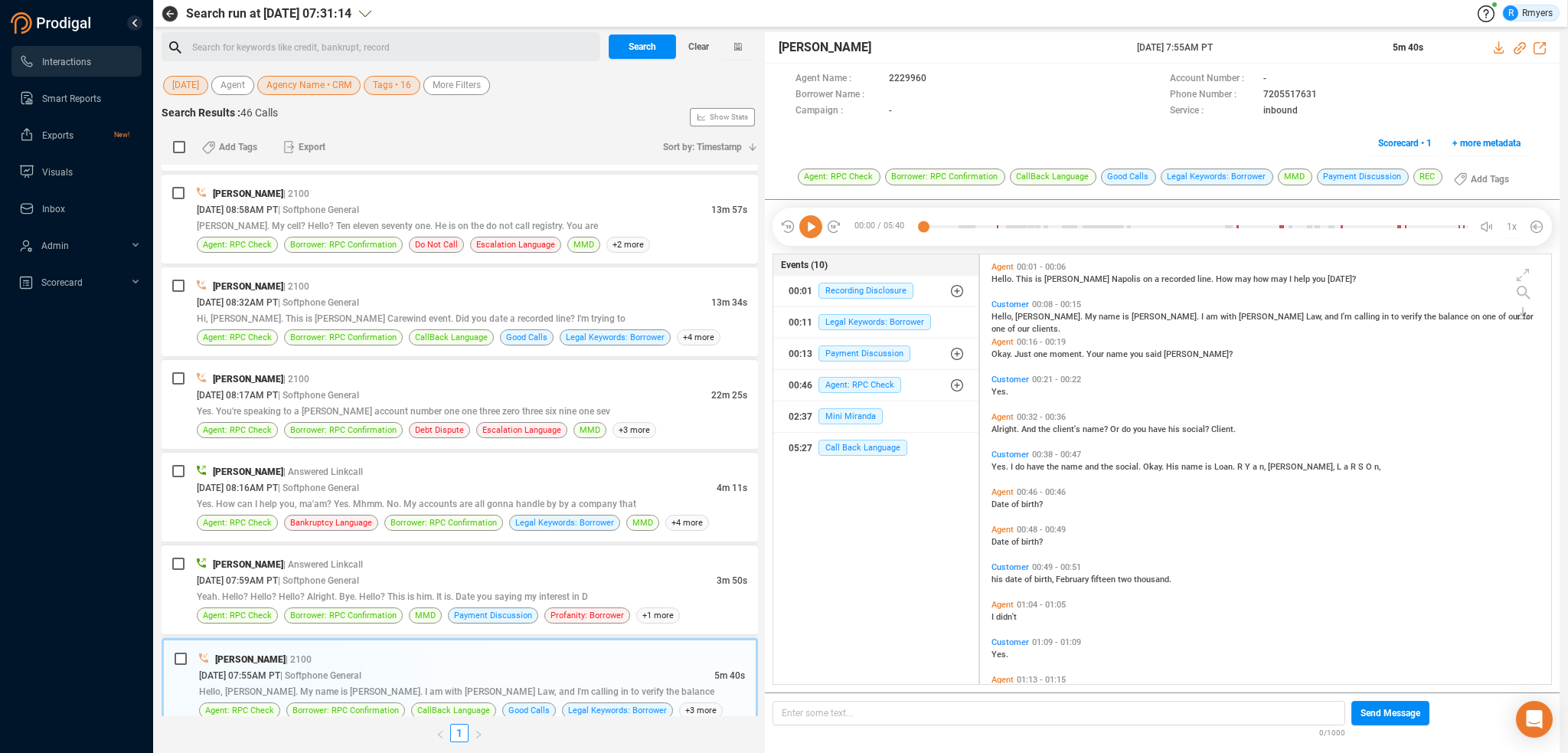
click at [815, 224] on icon at bounding box center [811, 226] width 23 height 23
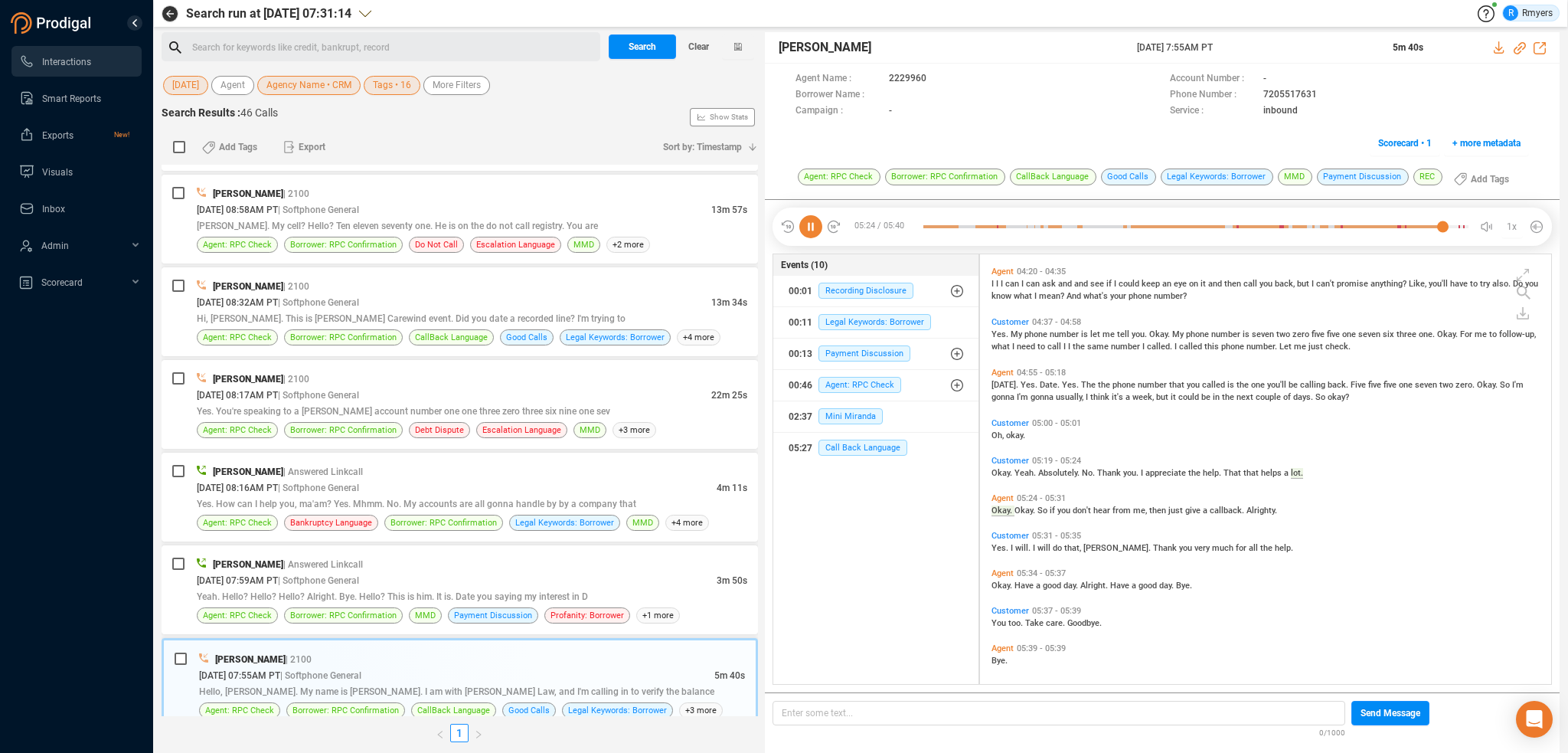
scroll to position [1367, 0]
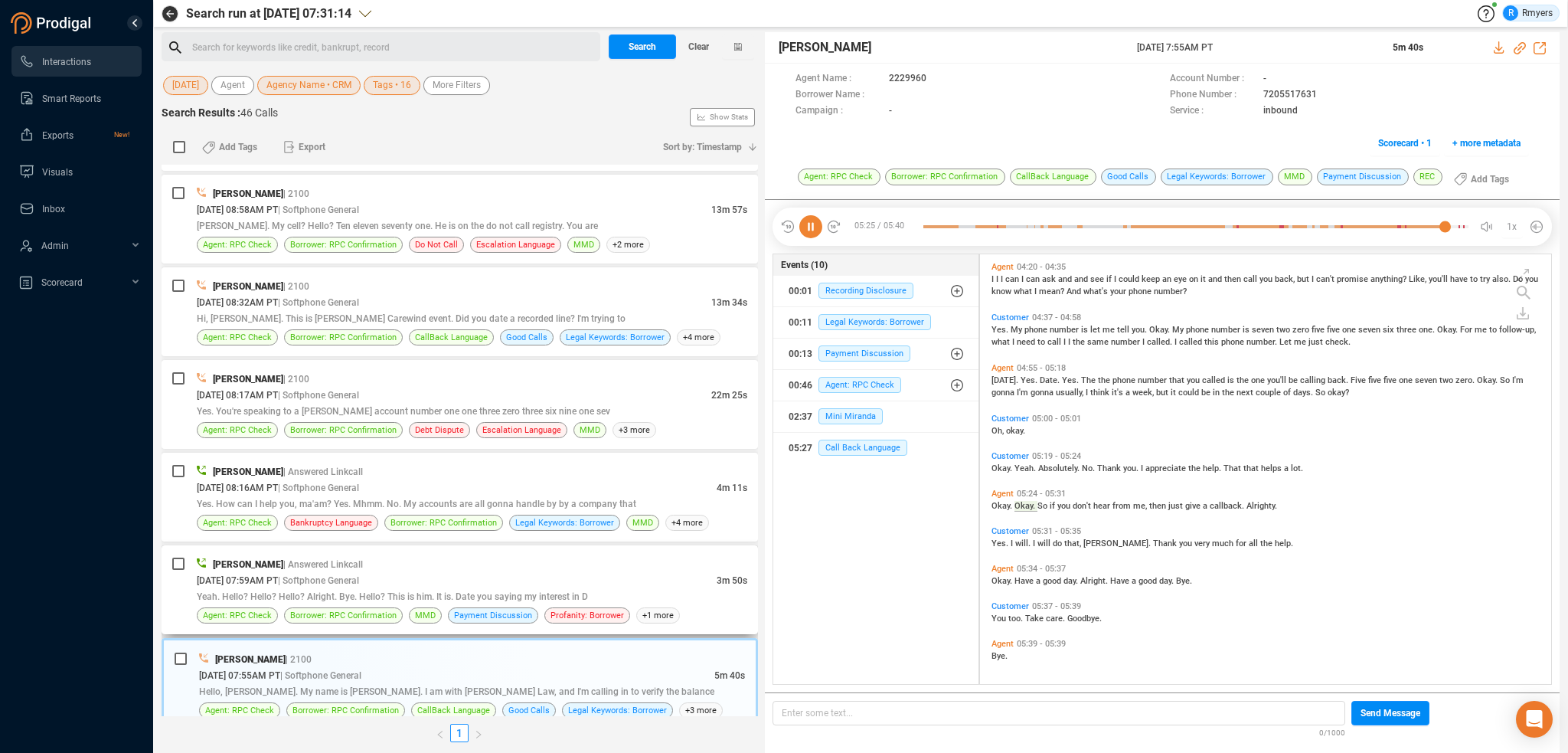
click at [555, 572] on div "[DATE] 07:59AM PT | Softphone General" at bounding box center [456, 579] width 520 height 16
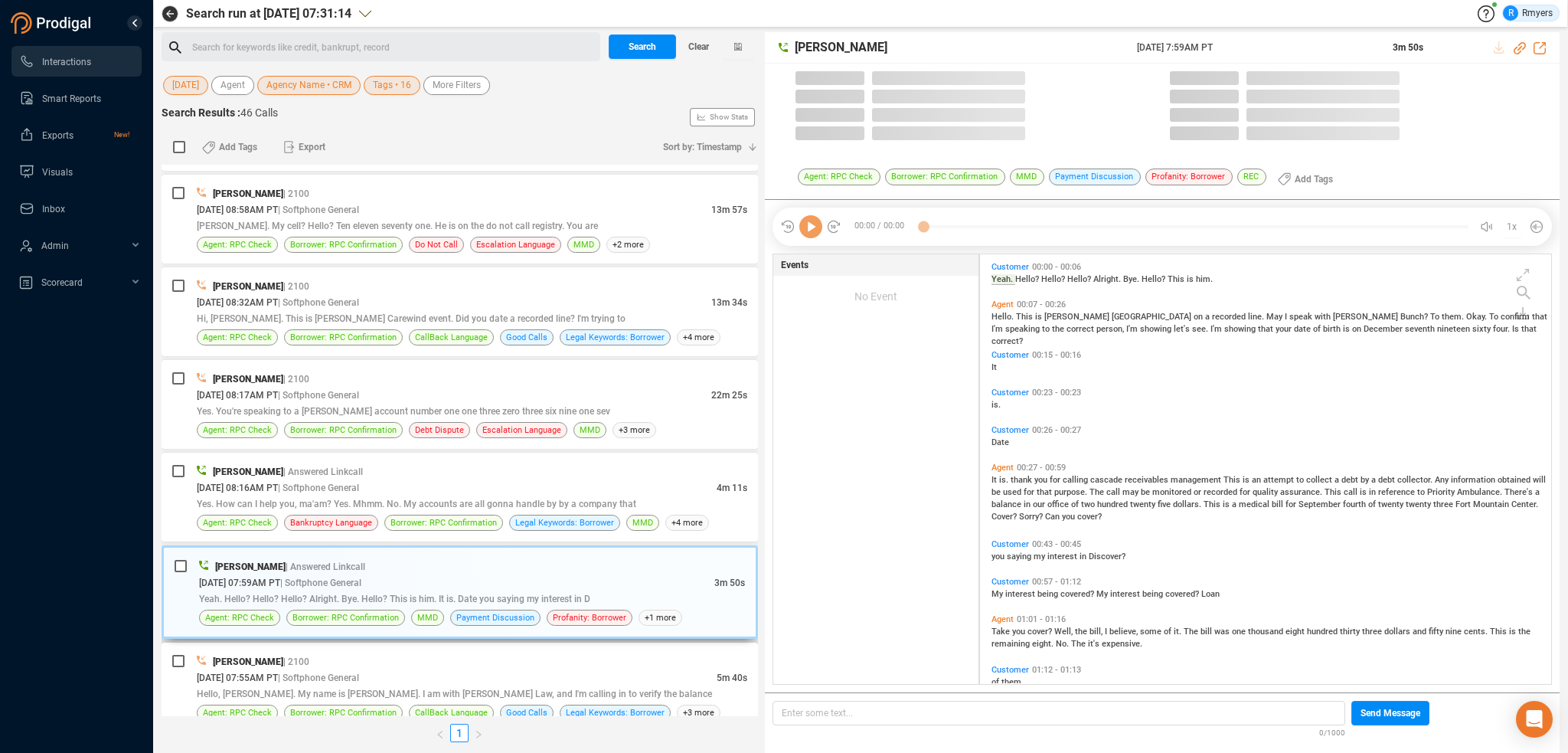
scroll to position [427, 563]
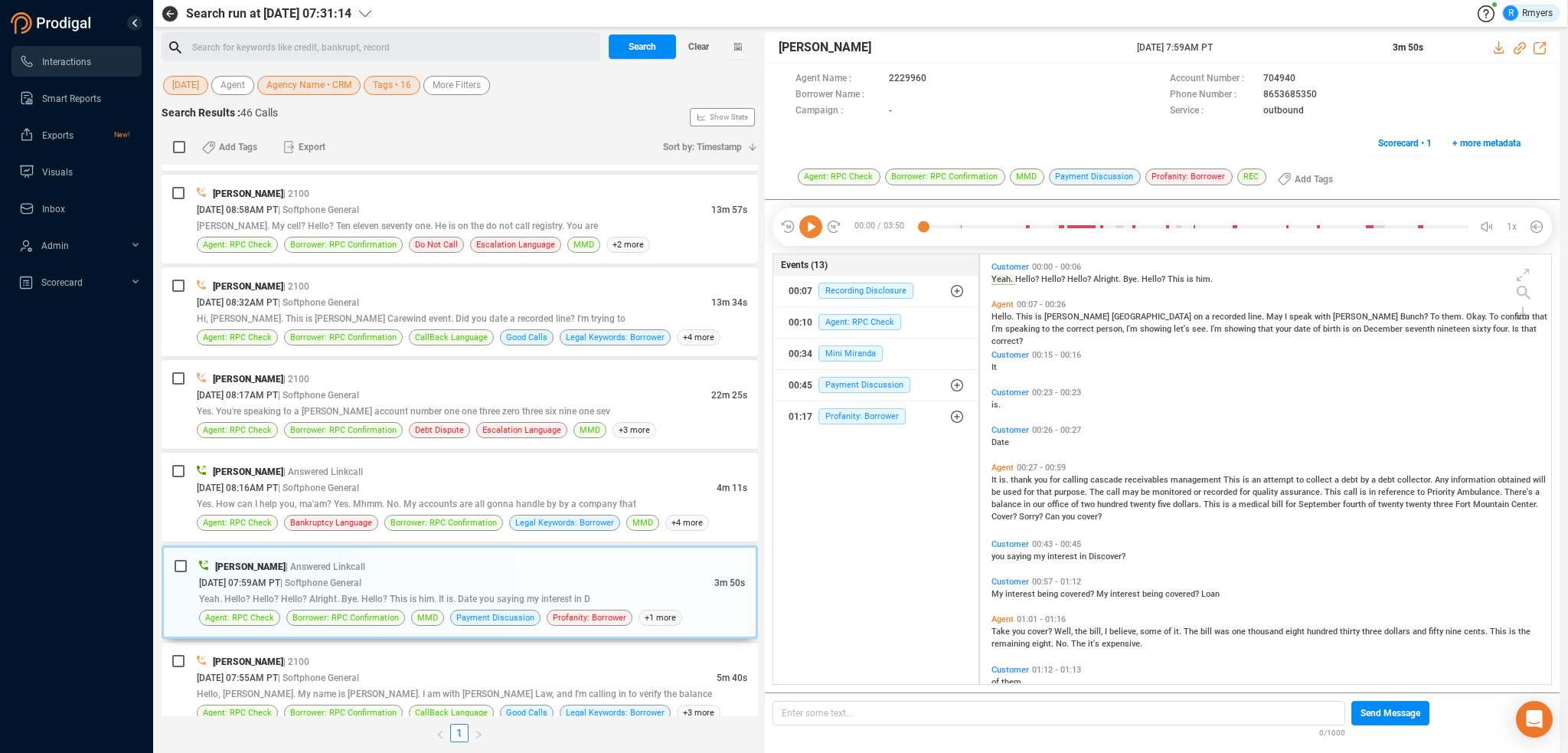
click at [817, 231] on icon at bounding box center [811, 226] width 23 height 23
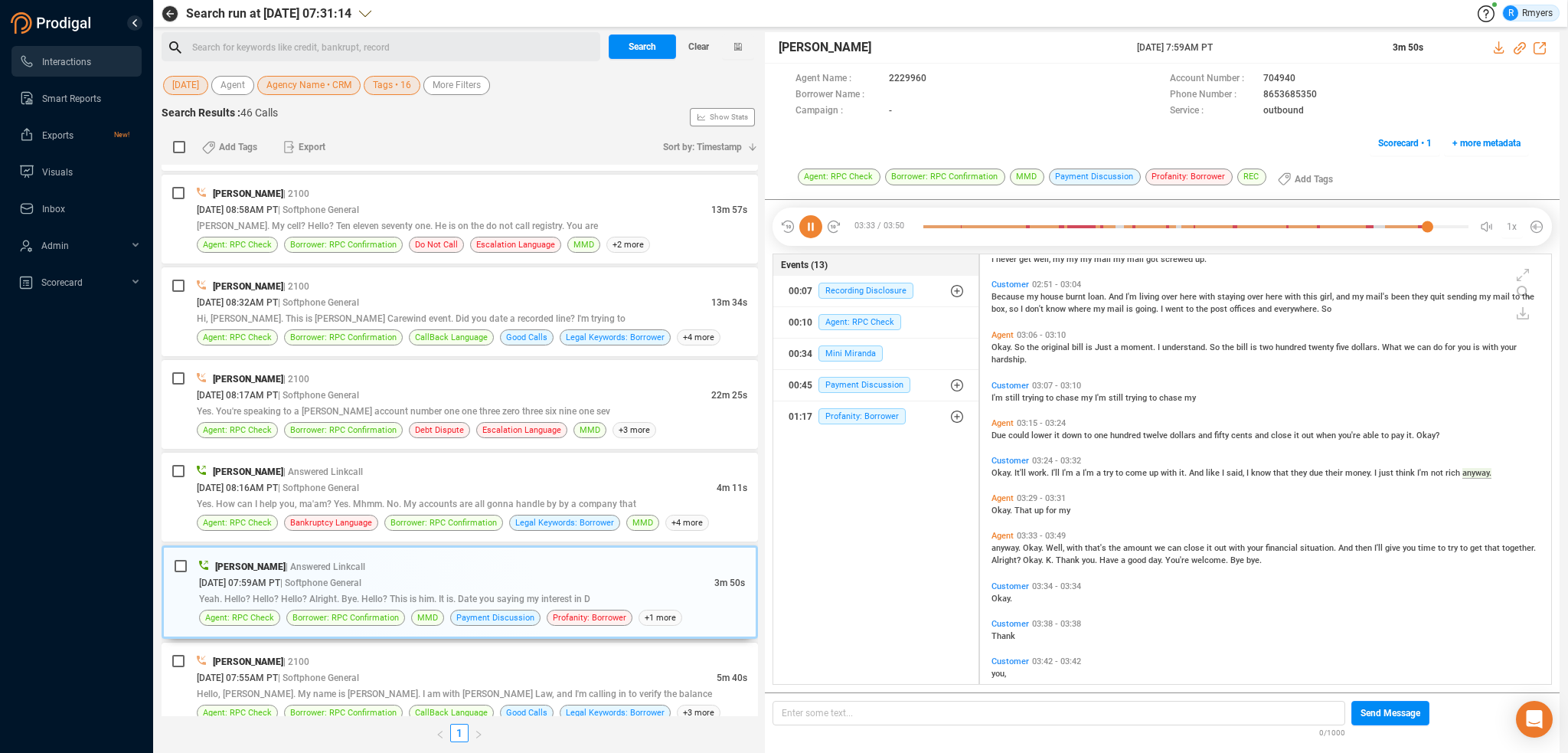
scroll to position [1256, 0]
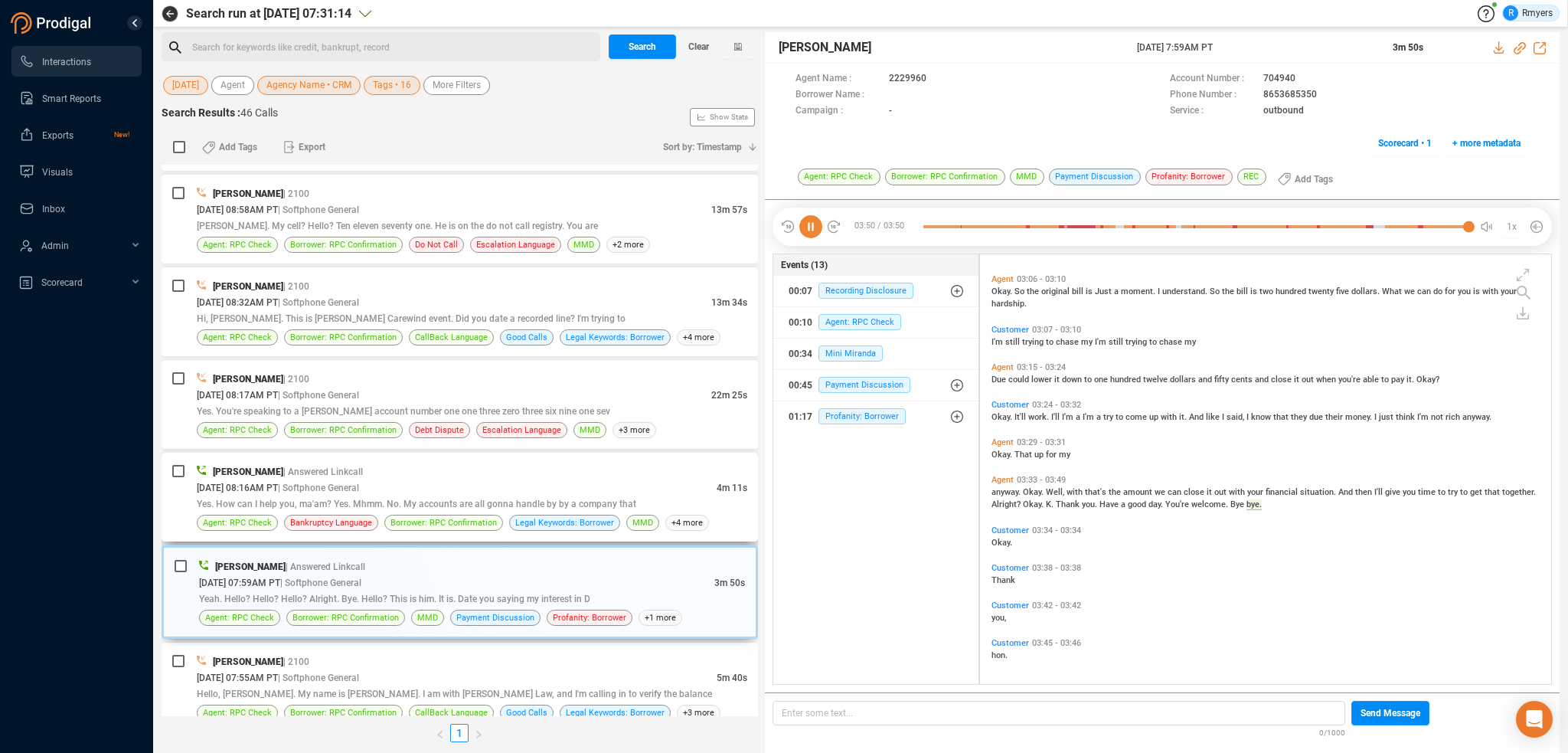
click at [435, 497] on div "Yes. How can I help you, ma'am? Yes. Mhmm. No. My accounts are all gonna handle…" at bounding box center [472, 503] width 550 height 16
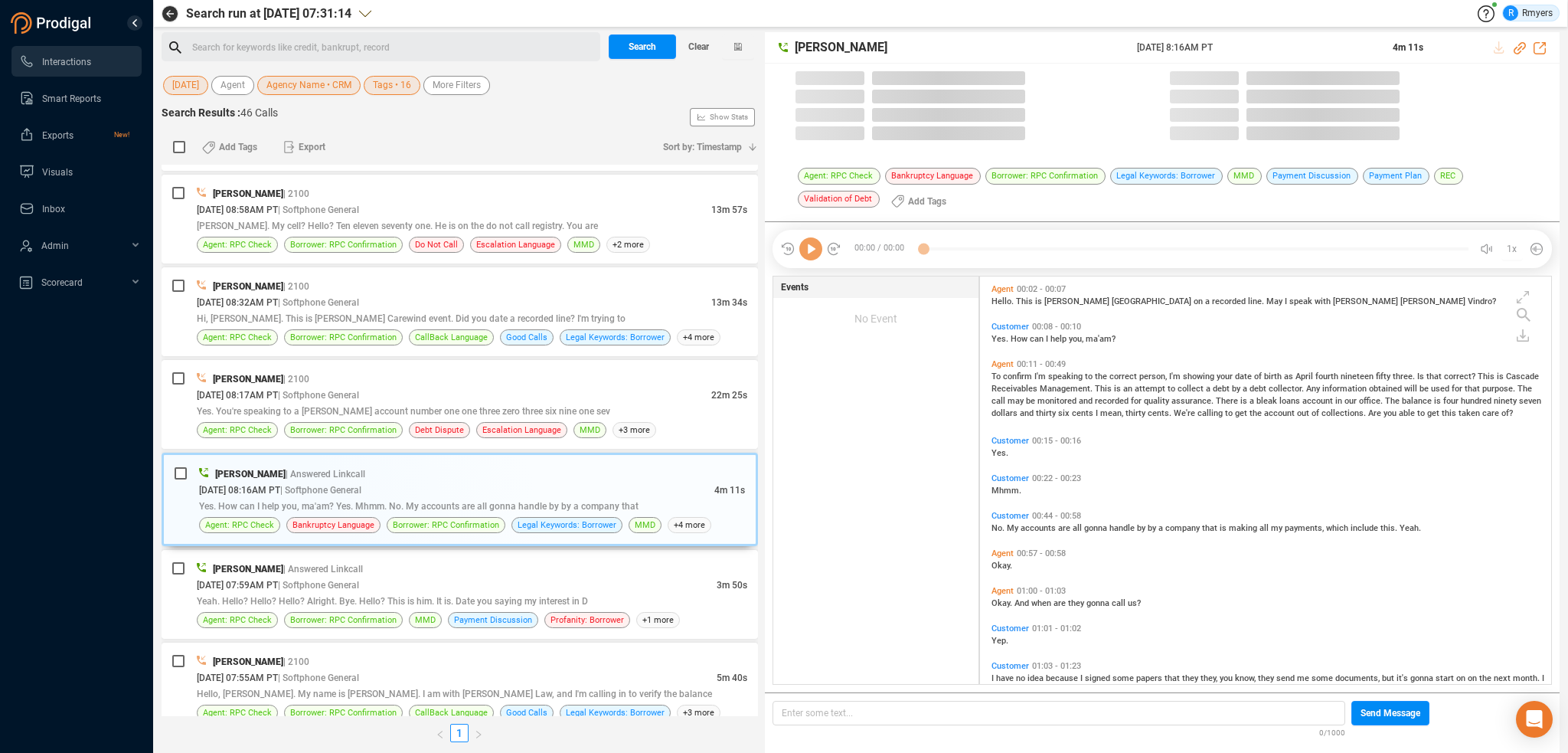
scroll to position [405, 563]
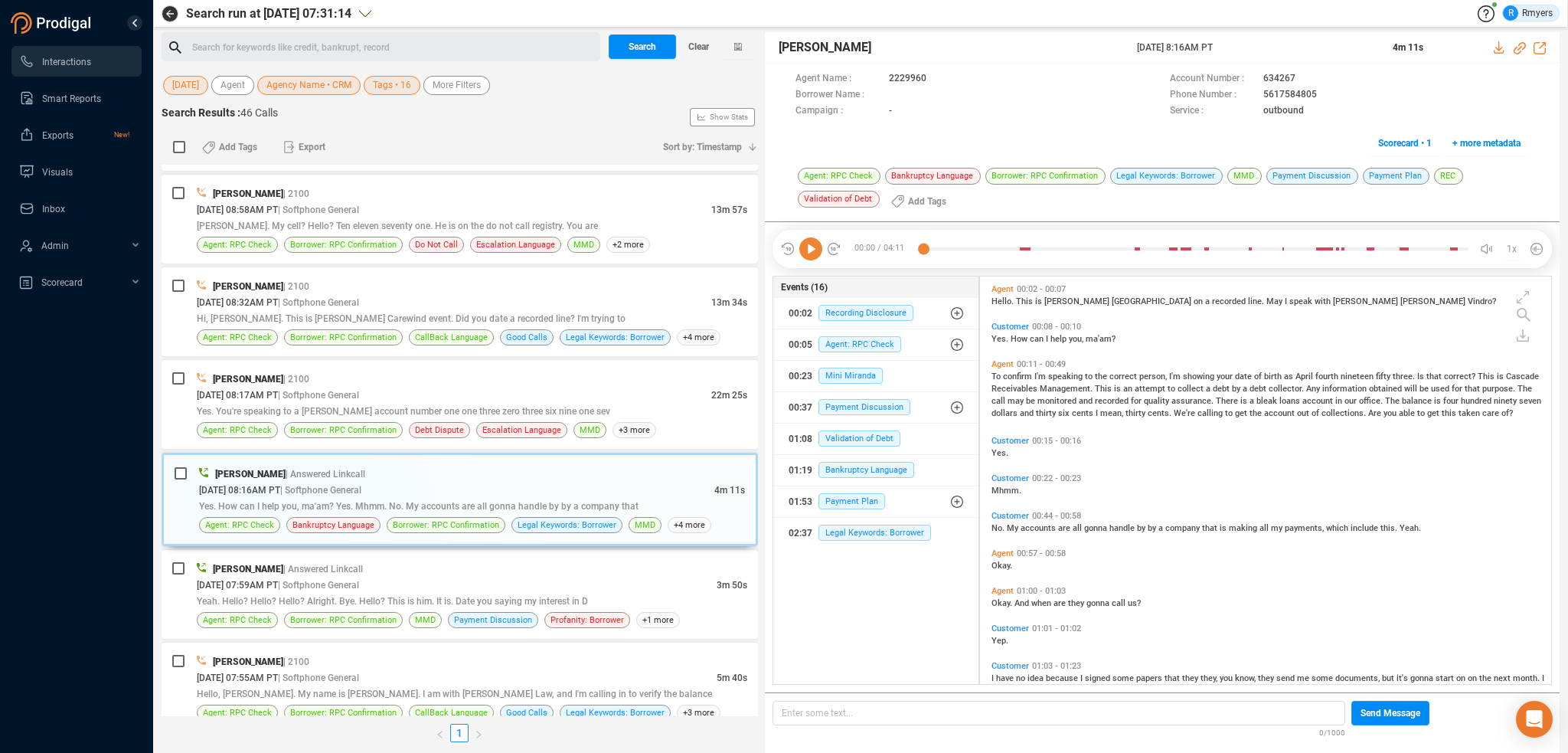
click at [815, 252] on icon at bounding box center [811, 249] width 23 height 23
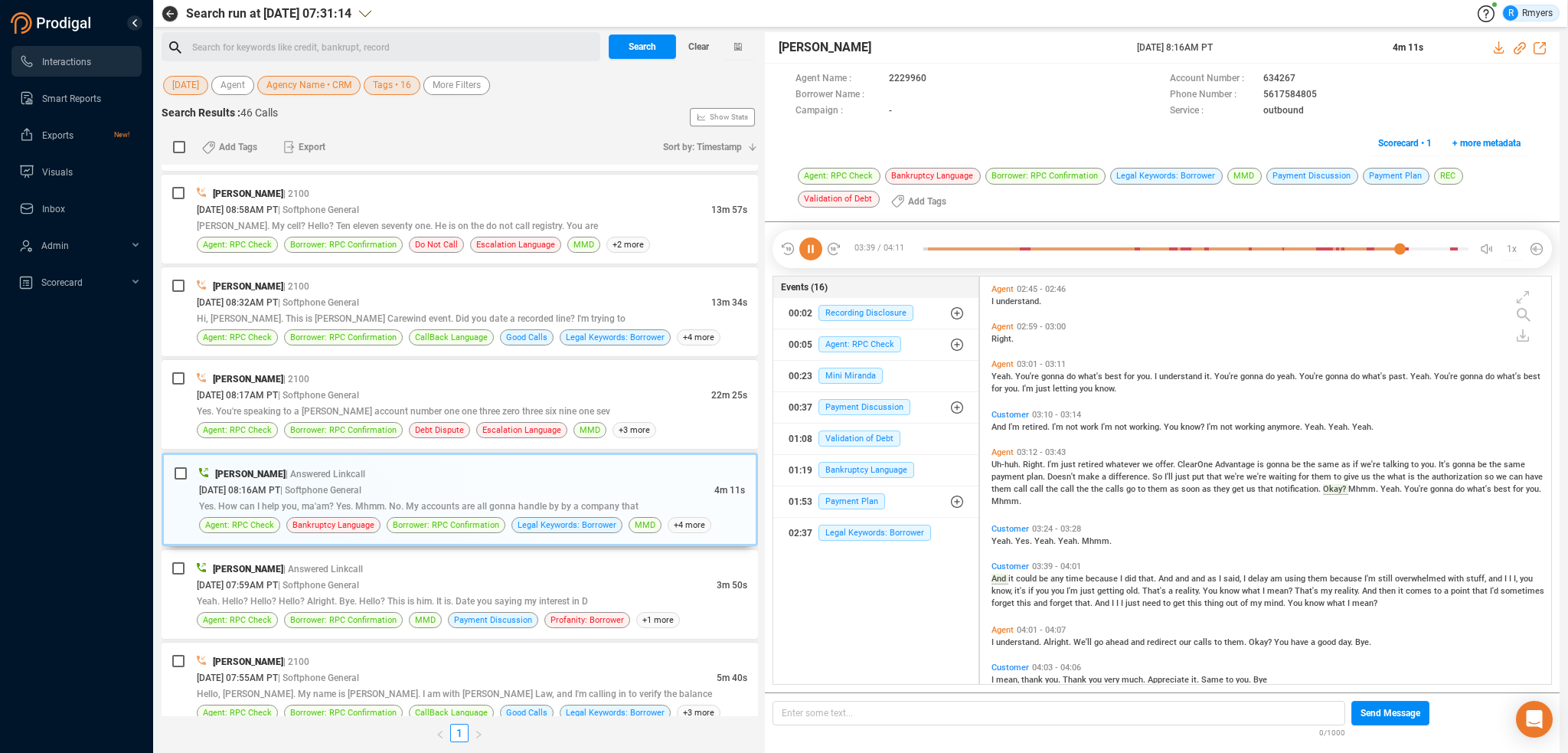
scroll to position [1095, 0]
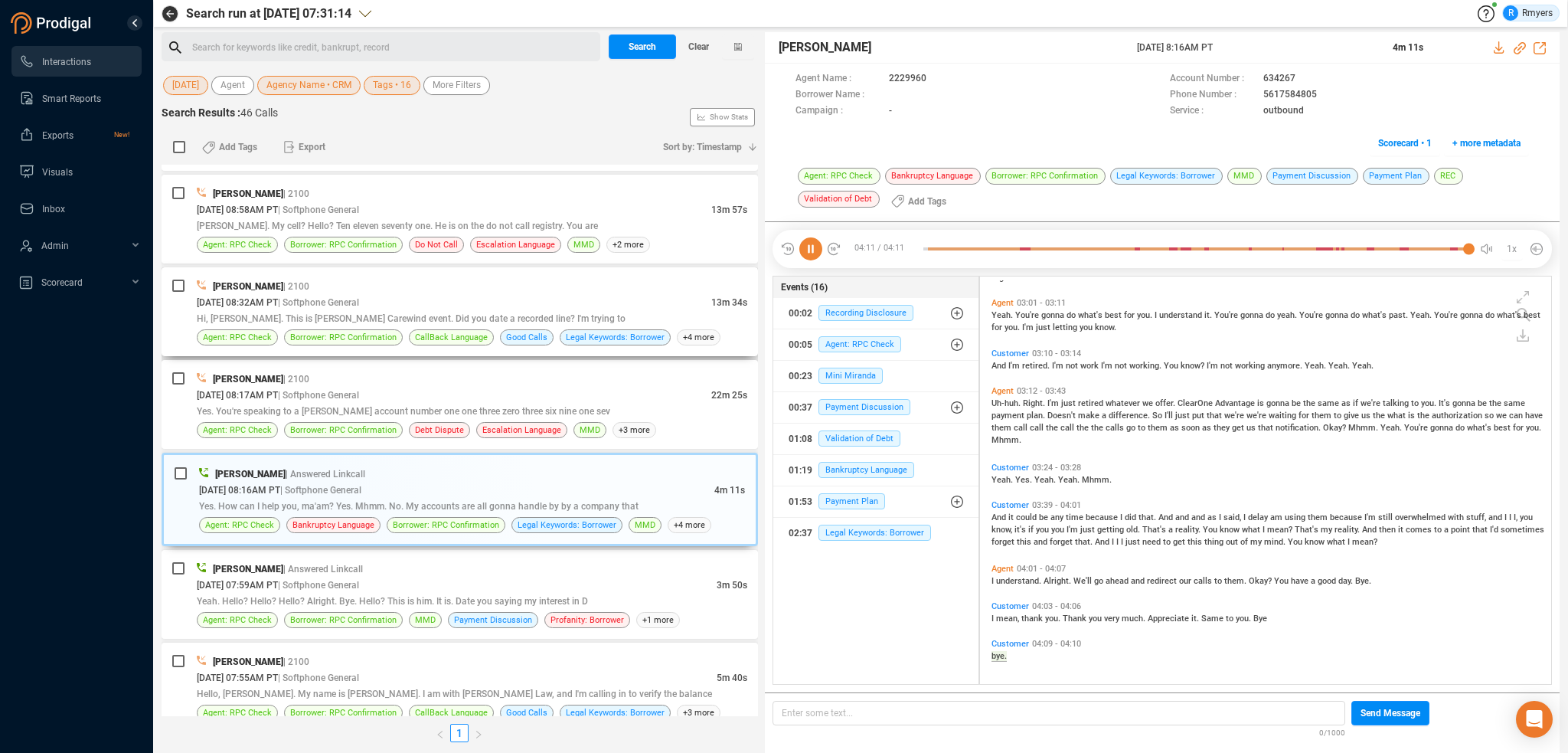
click at [478, 342] on div "[PERSON_NAME] | 2100 [DATE] 08:32AM PT | Softphone General 13m 34s Hi, [PERSON_…" at bounding box center [460, 312] width 596 height 89
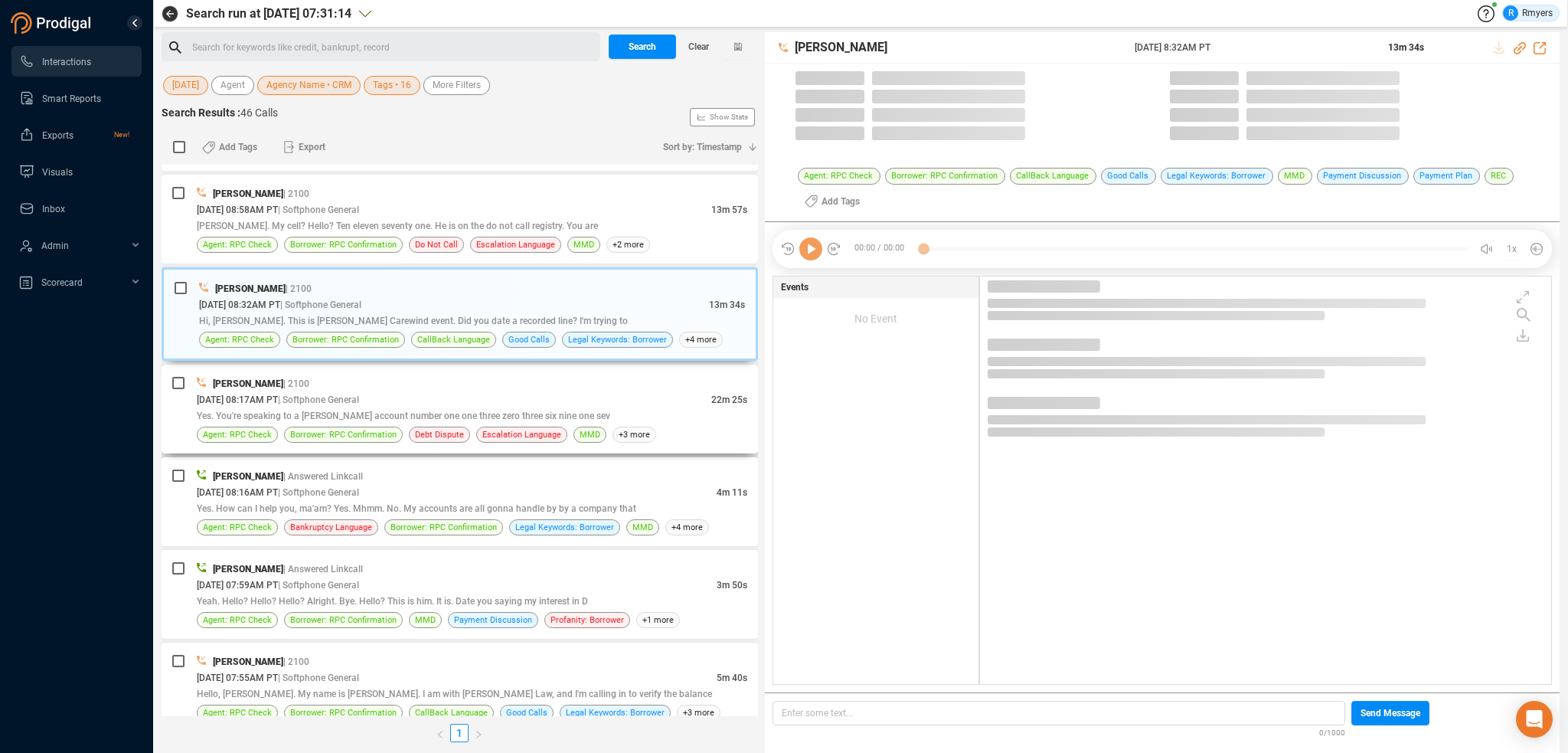
click at [479, 375] on div "[PERSON_NAME] | 2100" at bounding box center [472, 383] width 550 height 16
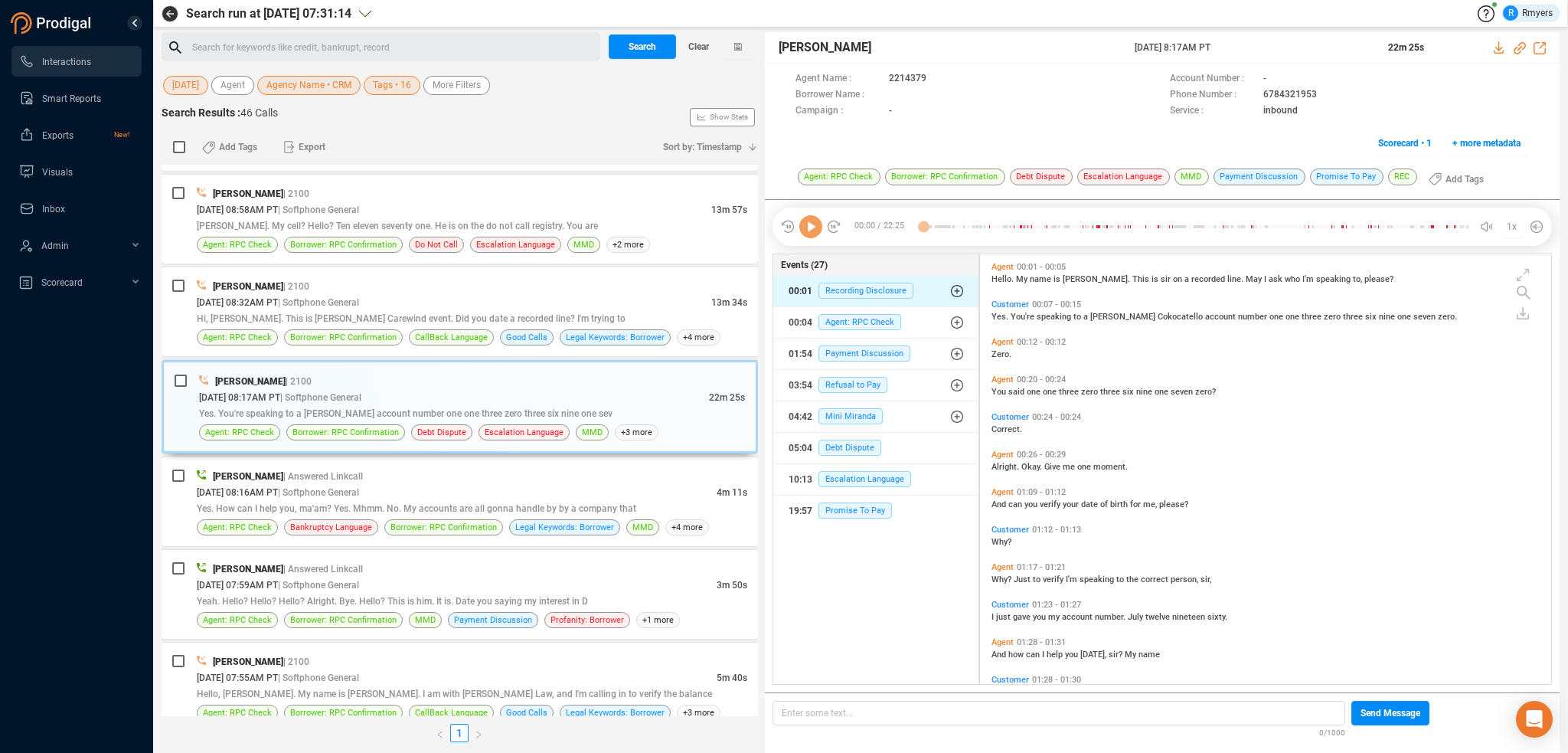
scroll to position [427, 563]
click at [810, 236] on icon at bounding box center [811, 226] width 23 height 23
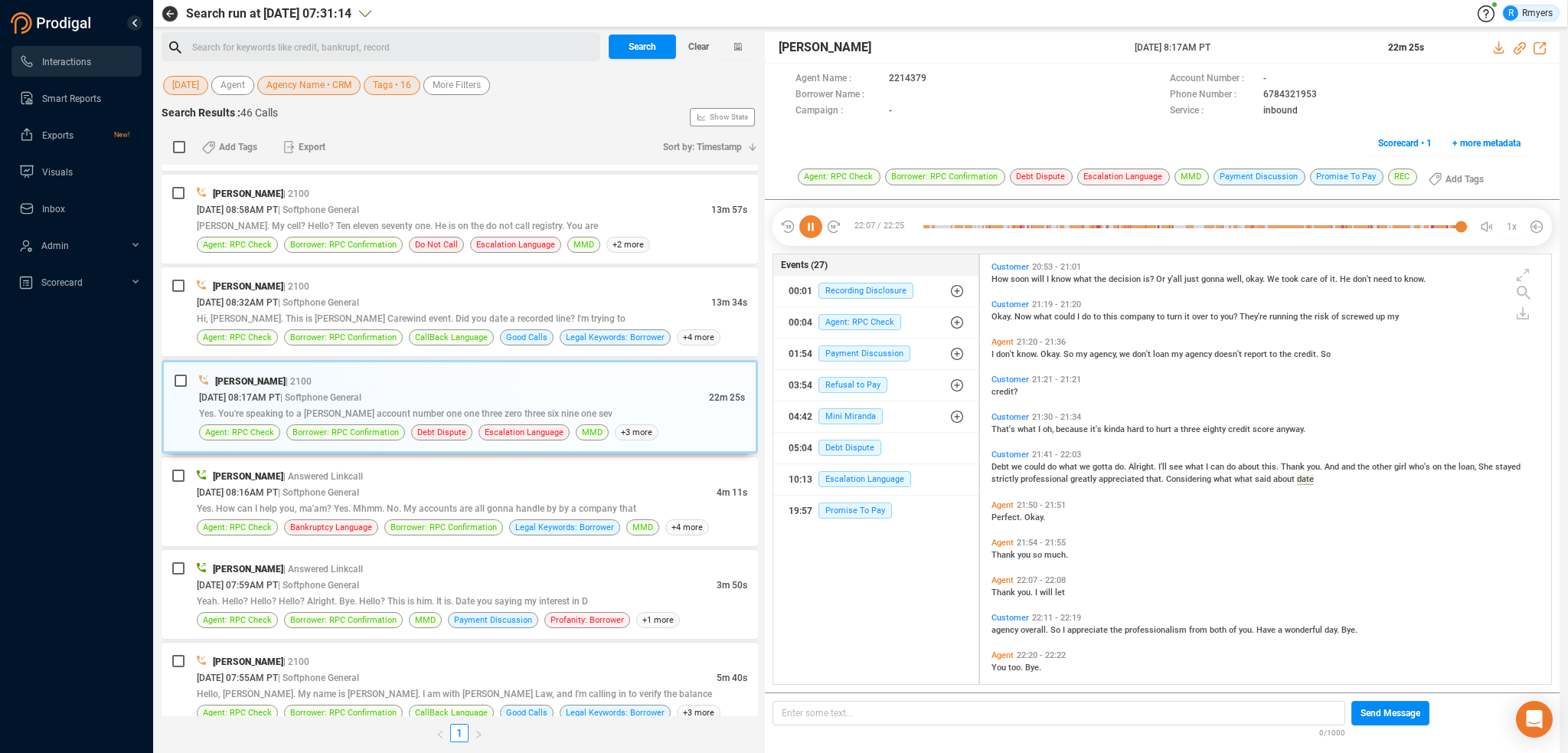
scroll to position [7109, 0]
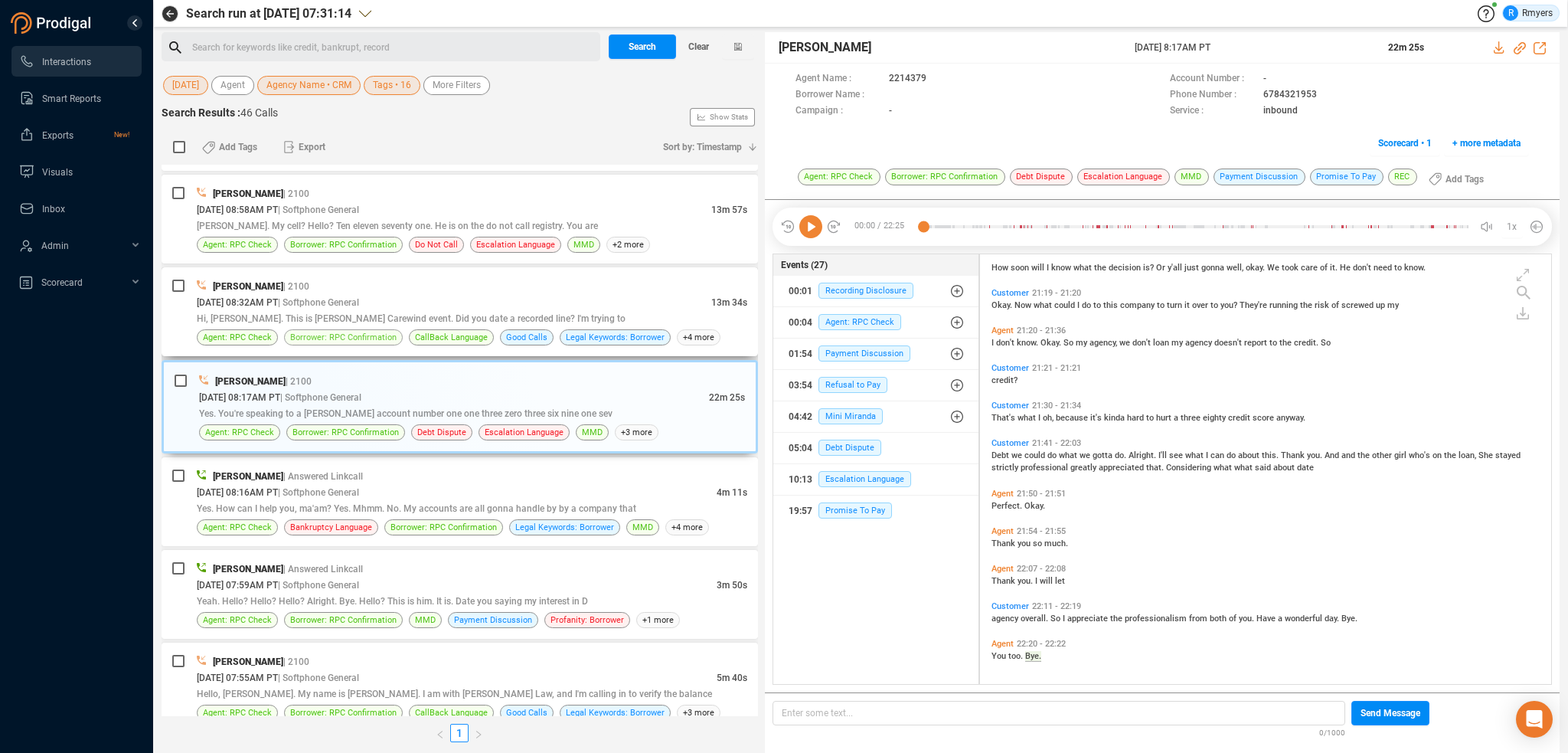
click at [334, 330] on span "Borrower: RPC Confirmation" at bounding box center [344, 337] width 119 height 16
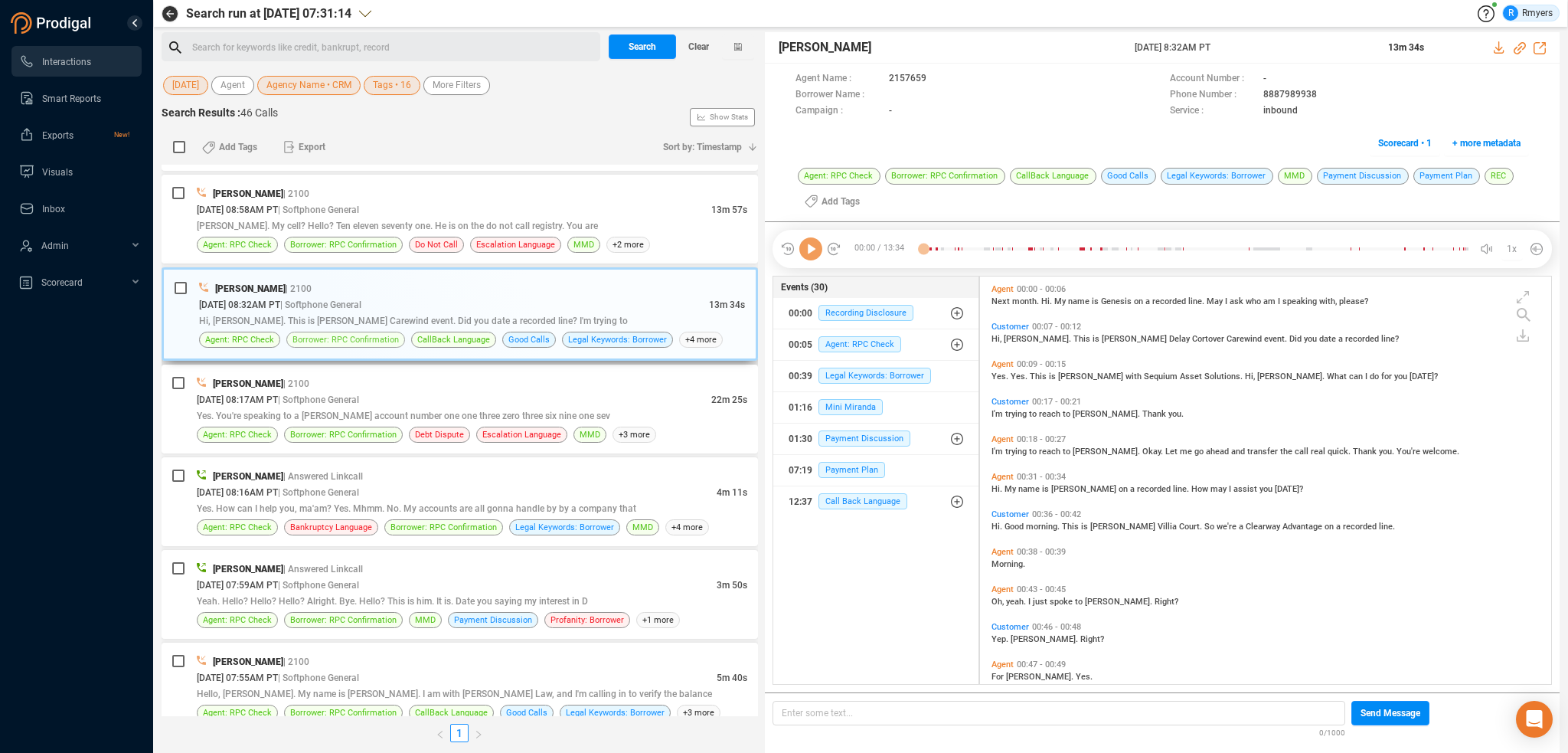
scroll to position [405, 563]
click at [818, 254] on icon at bounding box center [811, 249] width 23 height 23
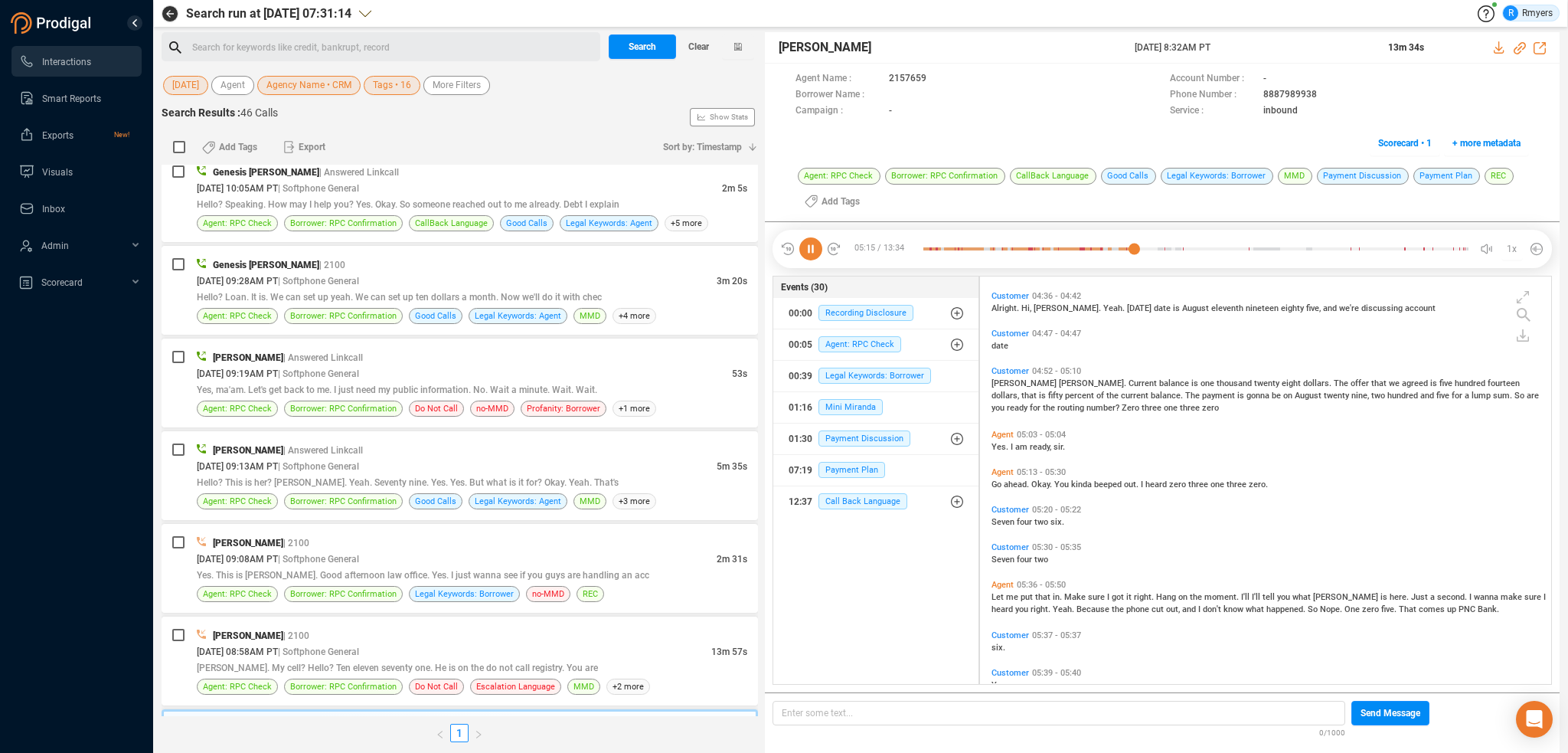
scroll to position [3242, 0]
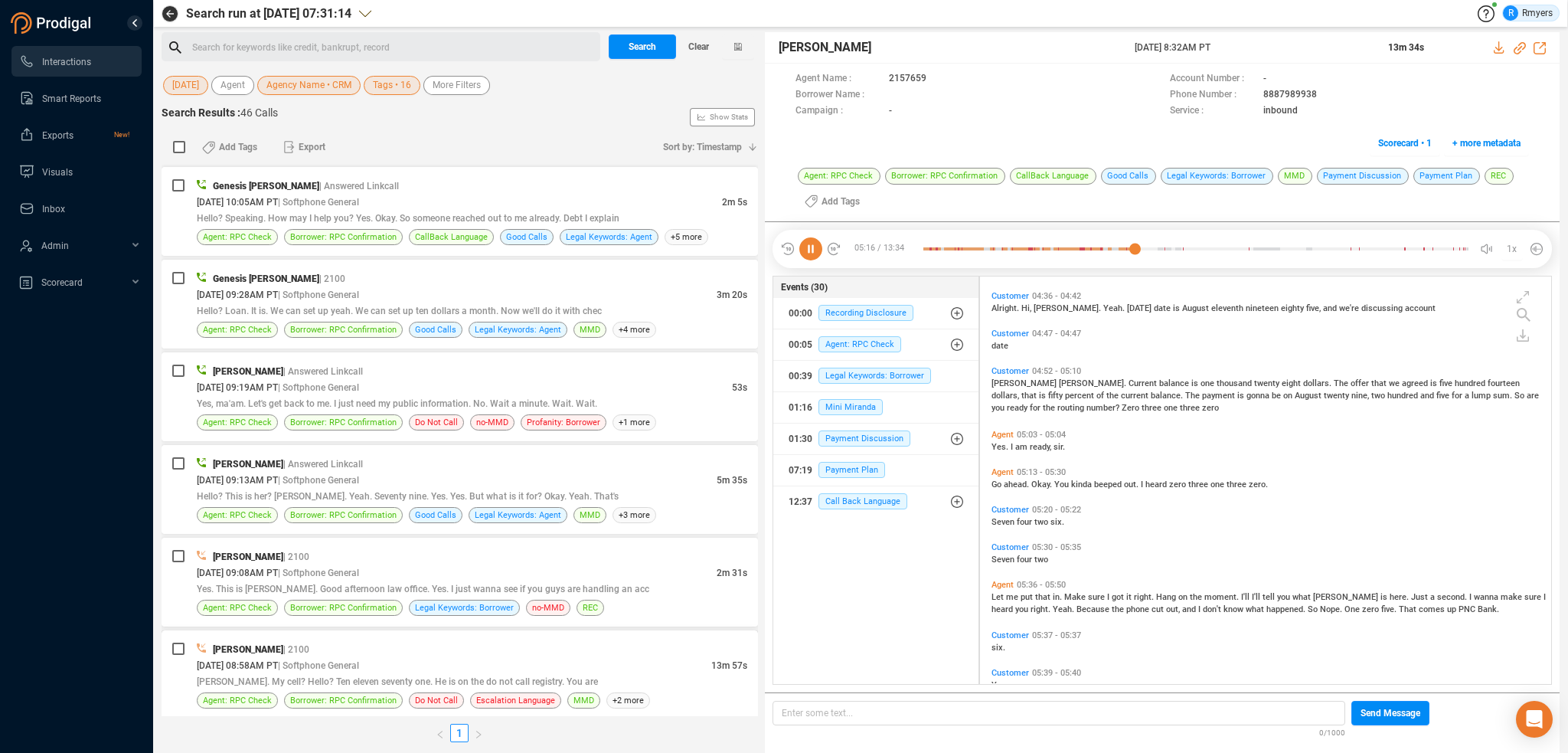
click at [432, 644] on div "[PERSON_NAME] | 2100" at bounding box center [472, 649] width 550 height 16
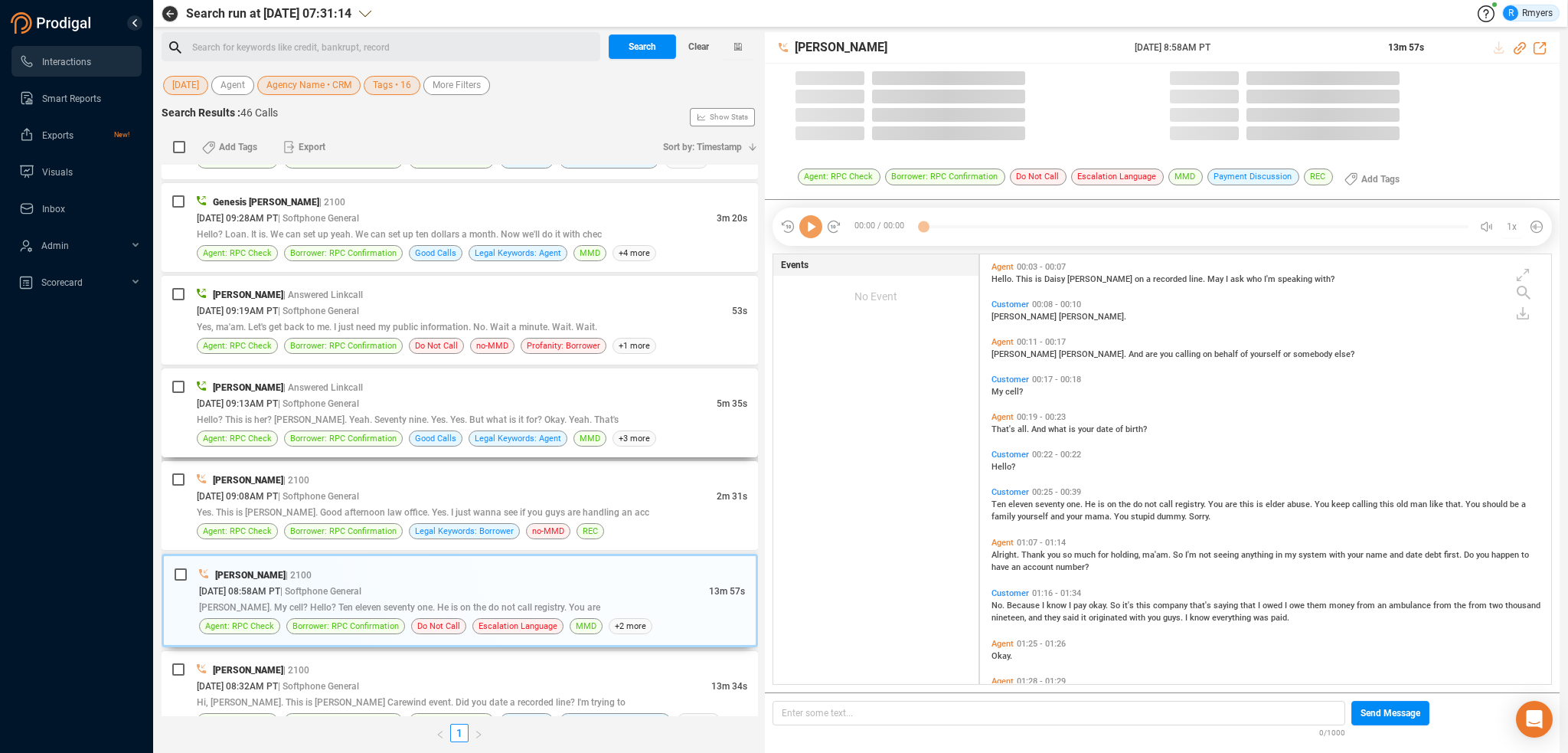
scroll to position [427, 563]
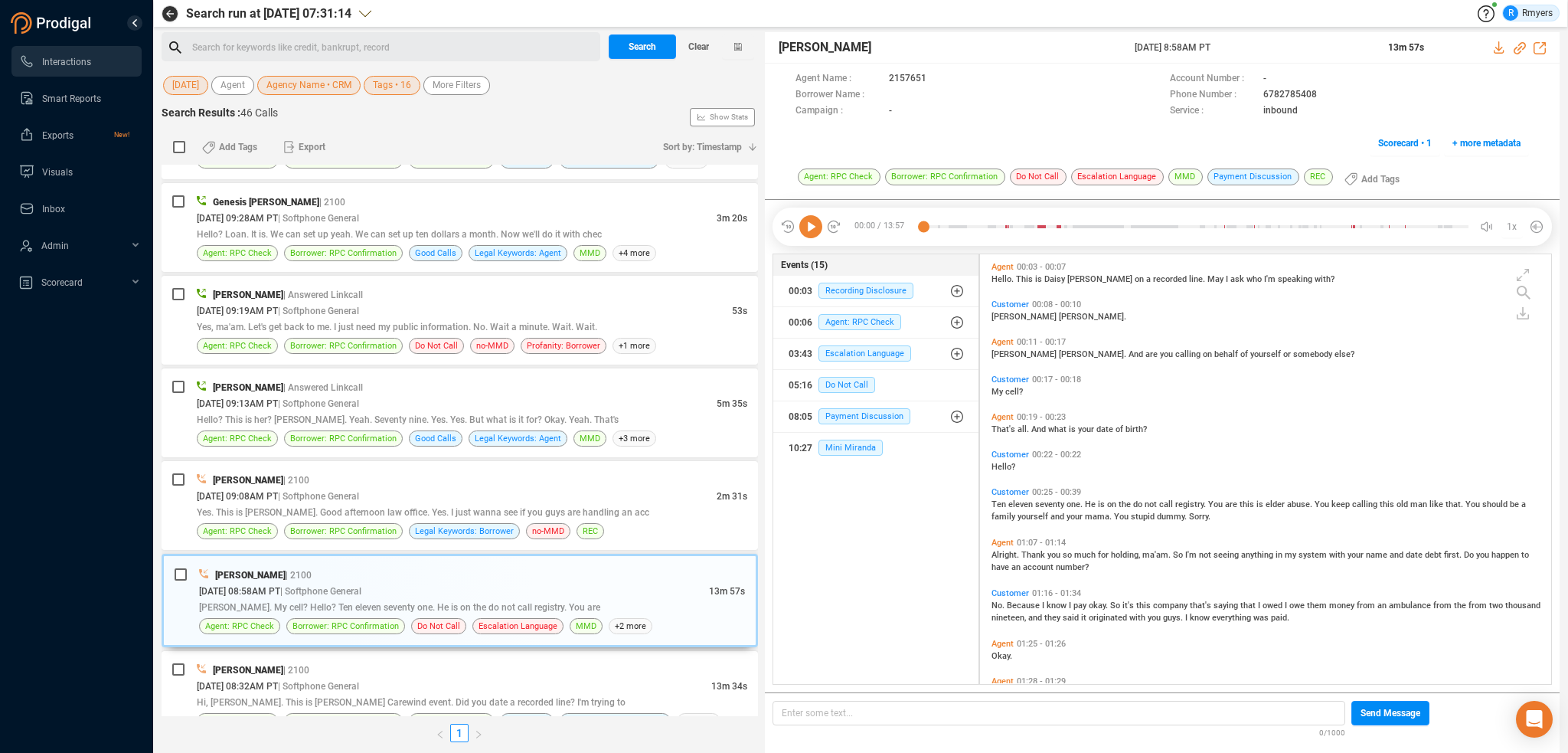
click at [817, 232] on icon at bounding box center [811, 226] width 23 height 23
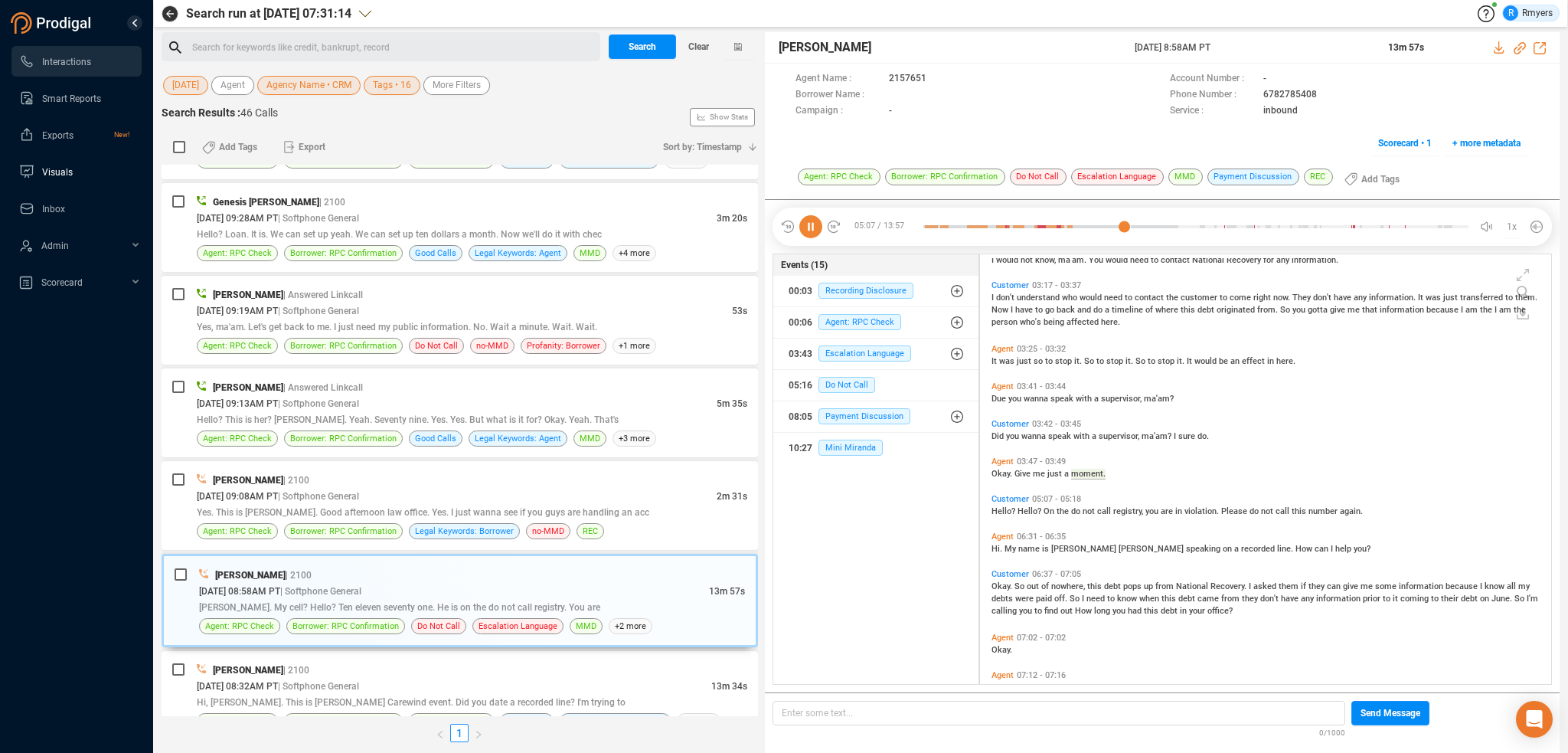
scroll to position [924, 0]
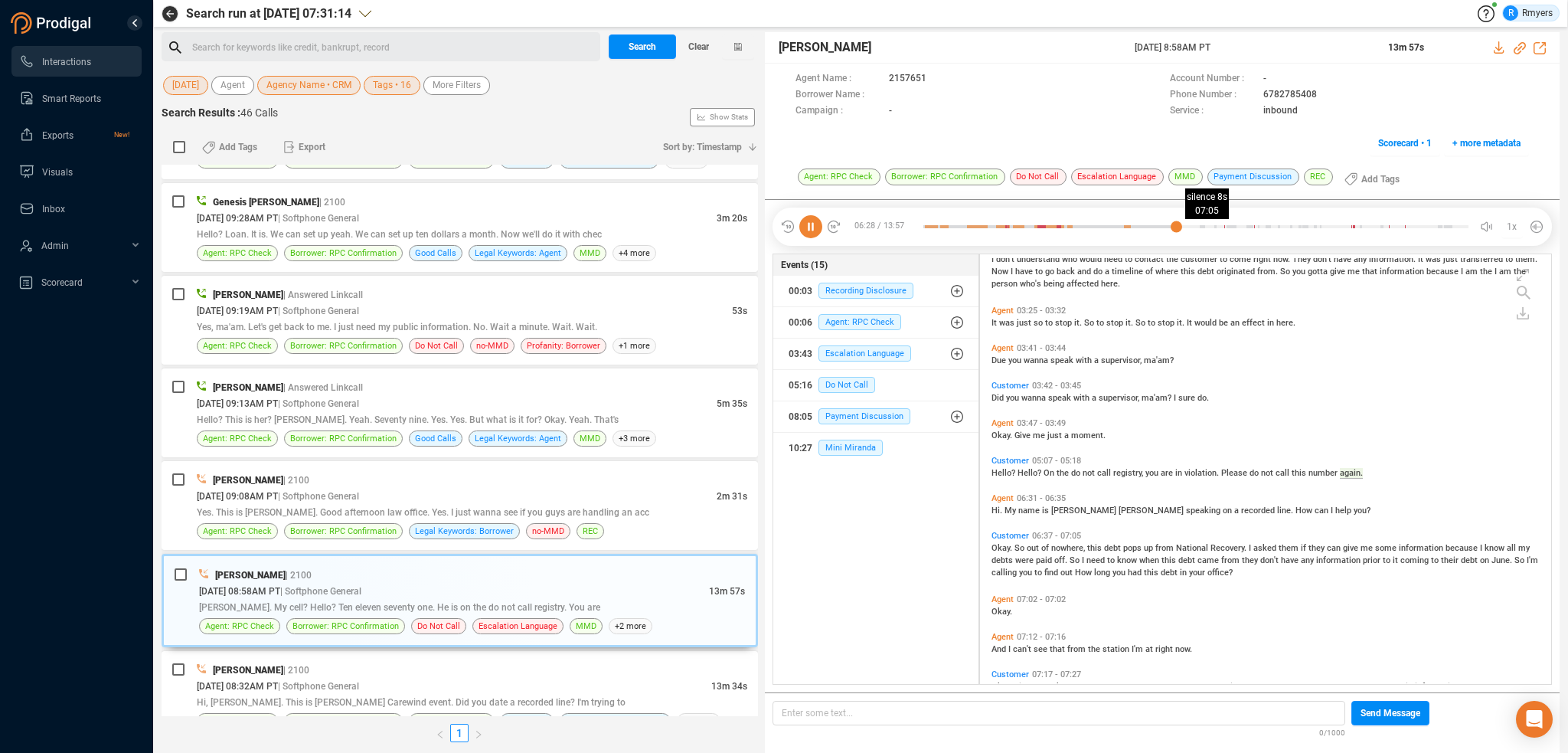
click at [1198, 227] on div at bounding box center [1196, 226] width 545 height 23
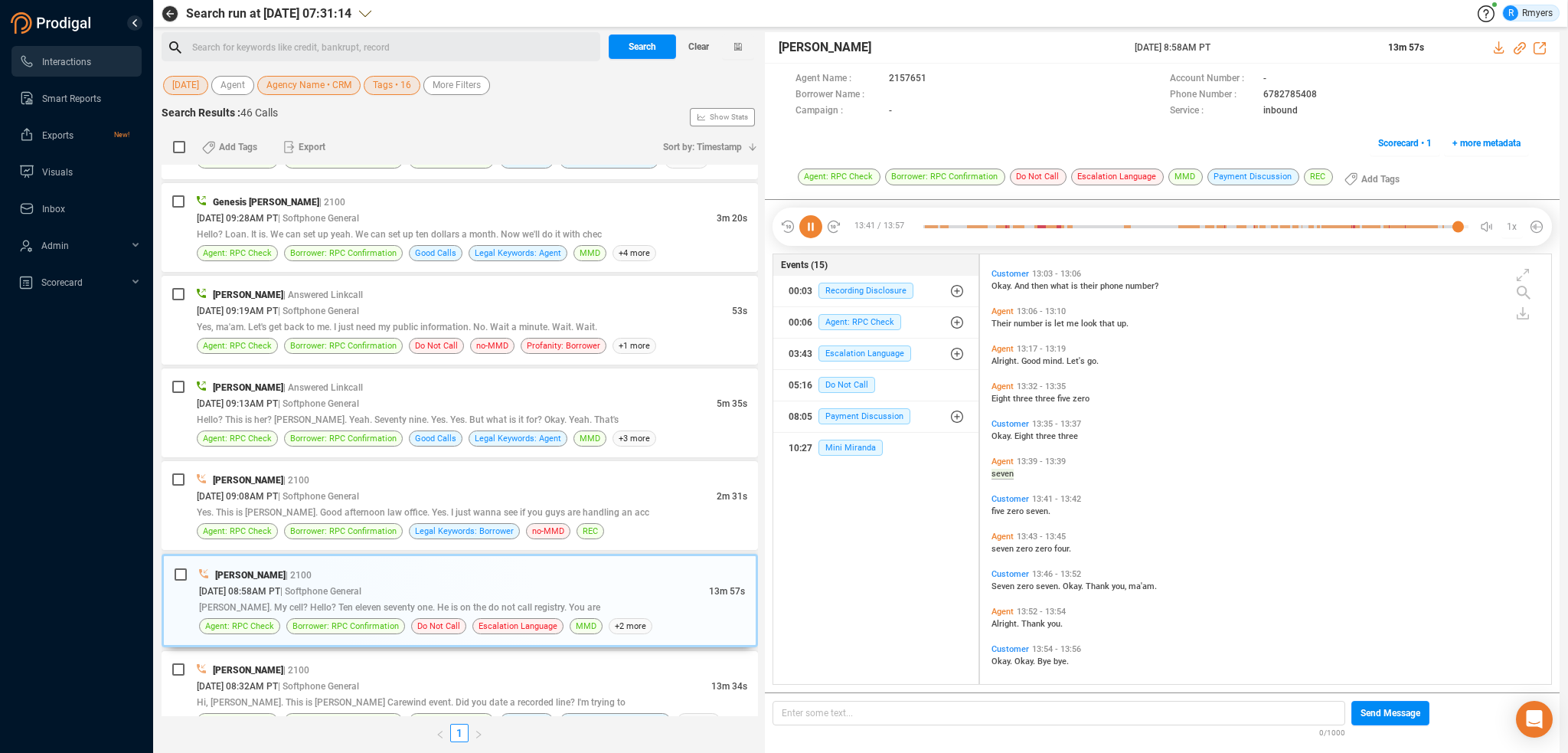
scroll to position [3251, 0]
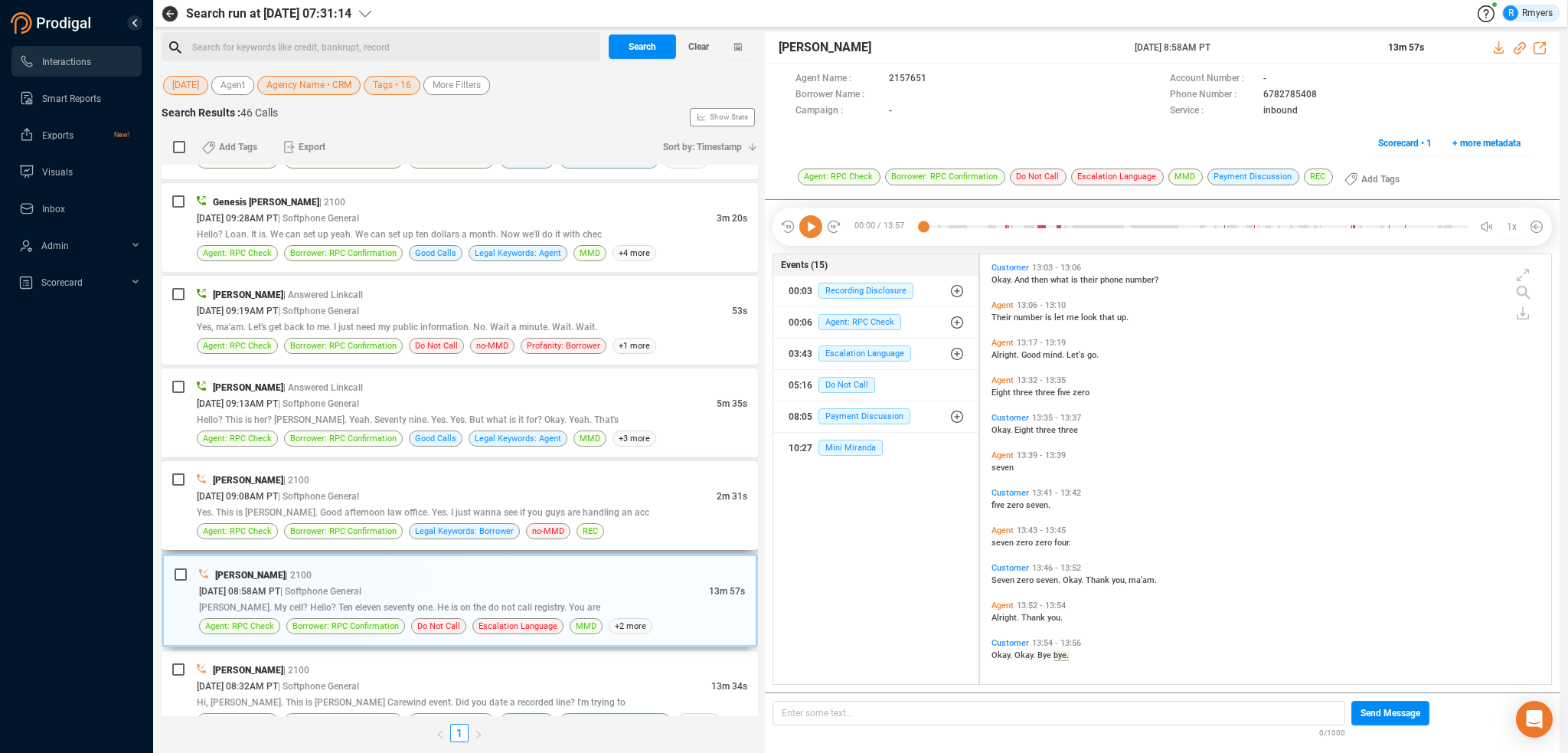
click at [511, 504] on div "Yes. This is [PERSON_NAME]. Good afternoon law office. Yes. I just wanna see if…" at bounding box center [472, 512] width 550 height 16
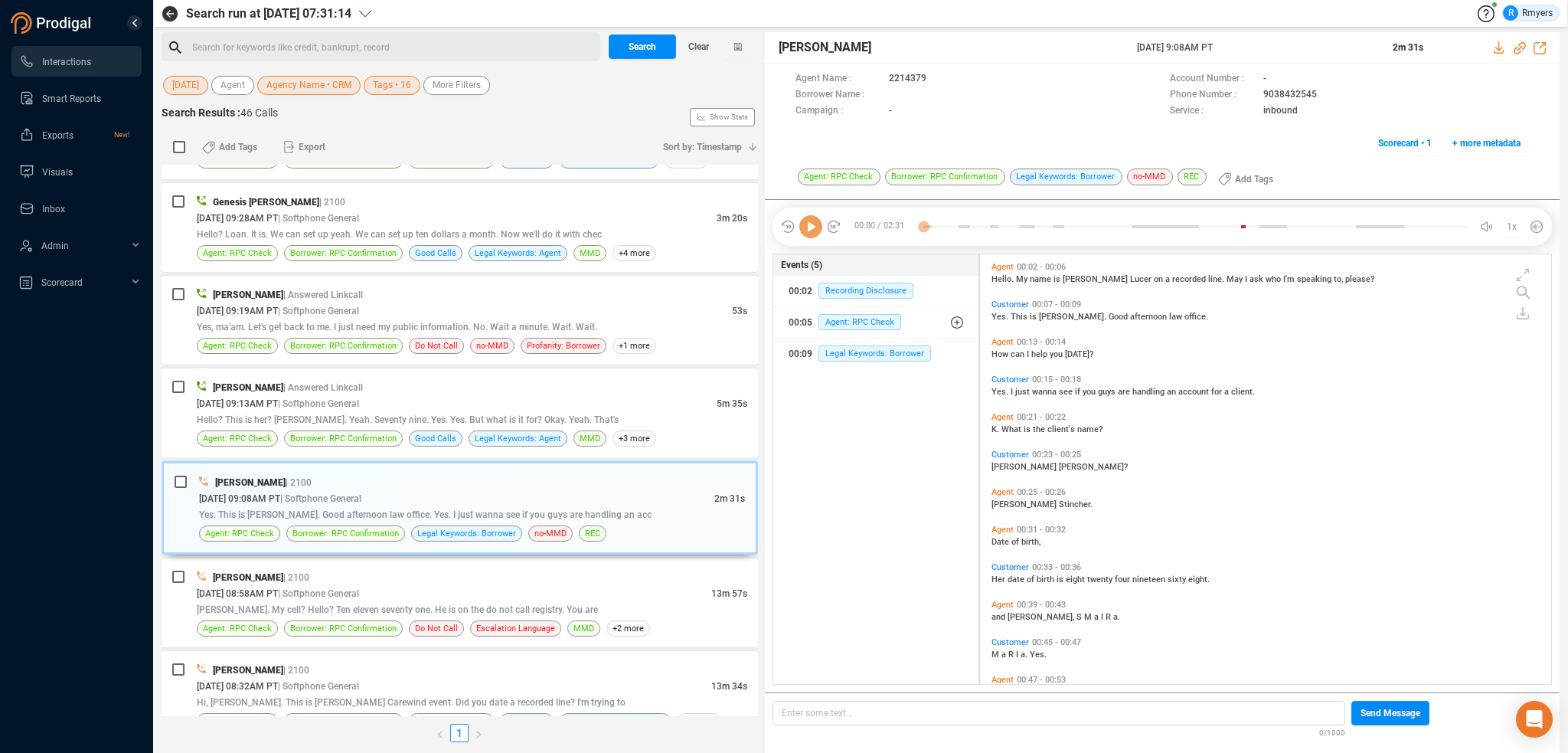
scroll to position [427, 563]
click at [814, 224] on icon at bounding box center [811, 226] width 23 height 23
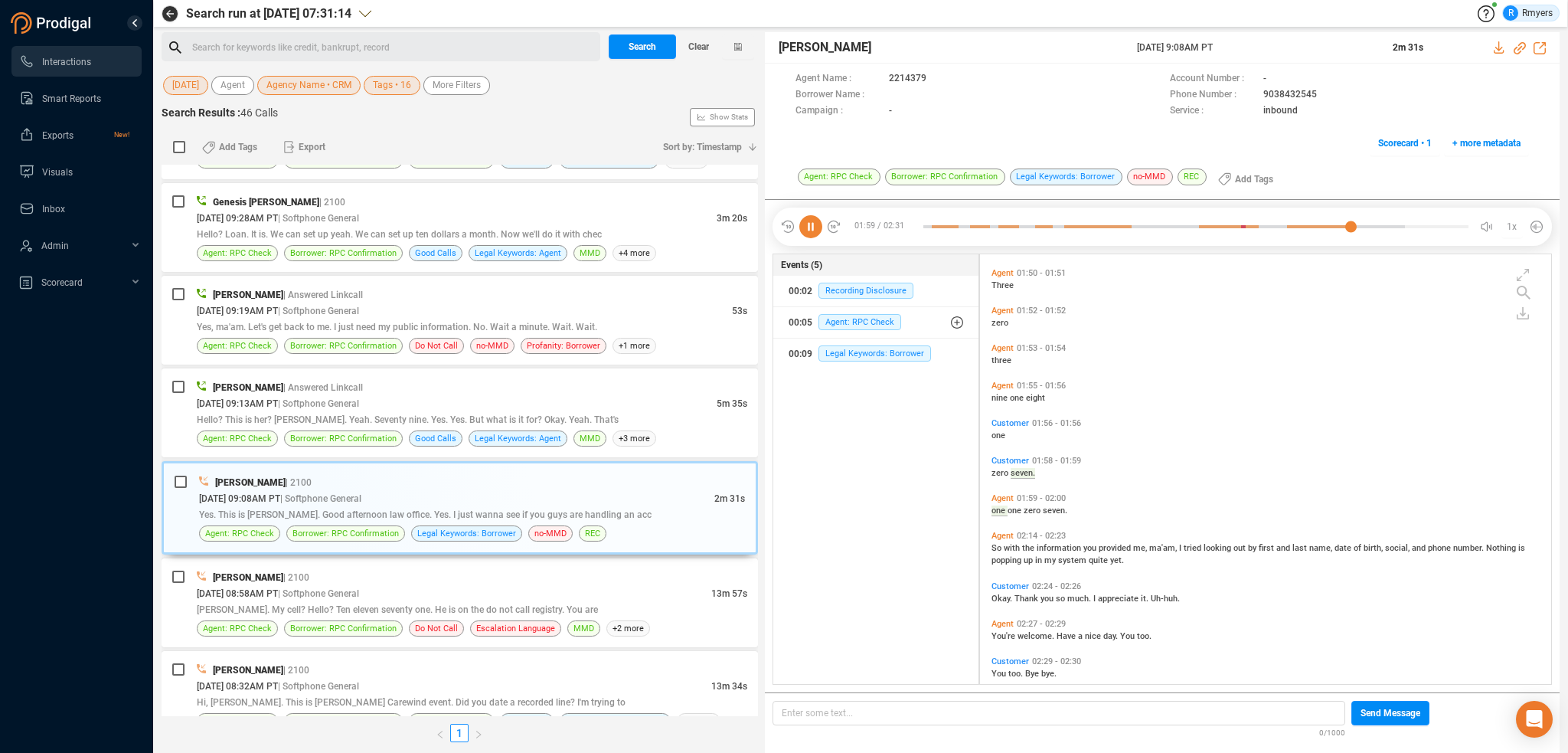
scroll to position [837, 0]
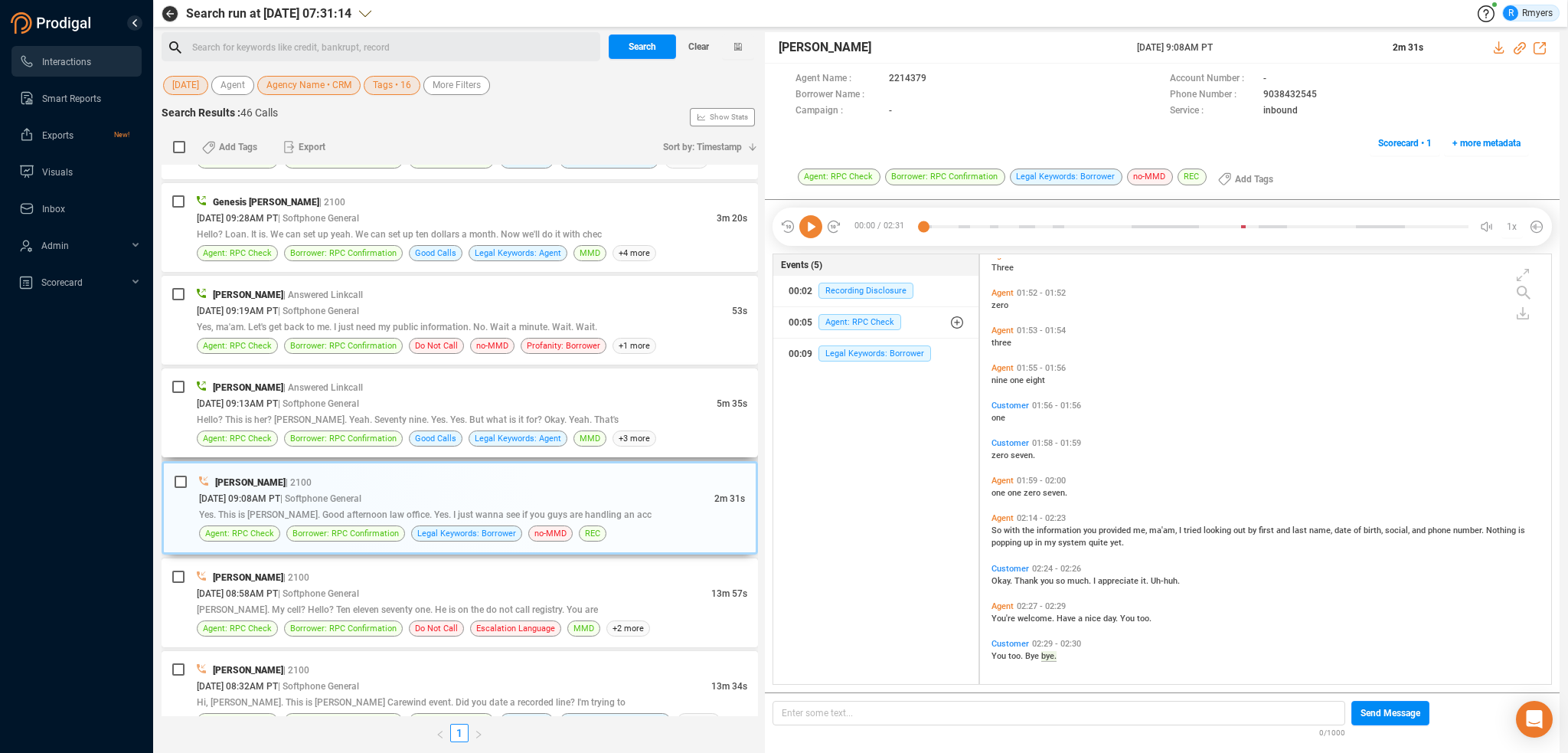
click at [634, 381] on div "[PERSON_NAME] | Answered Linkcall" at bounding box center [472, 387] width 550 height 16
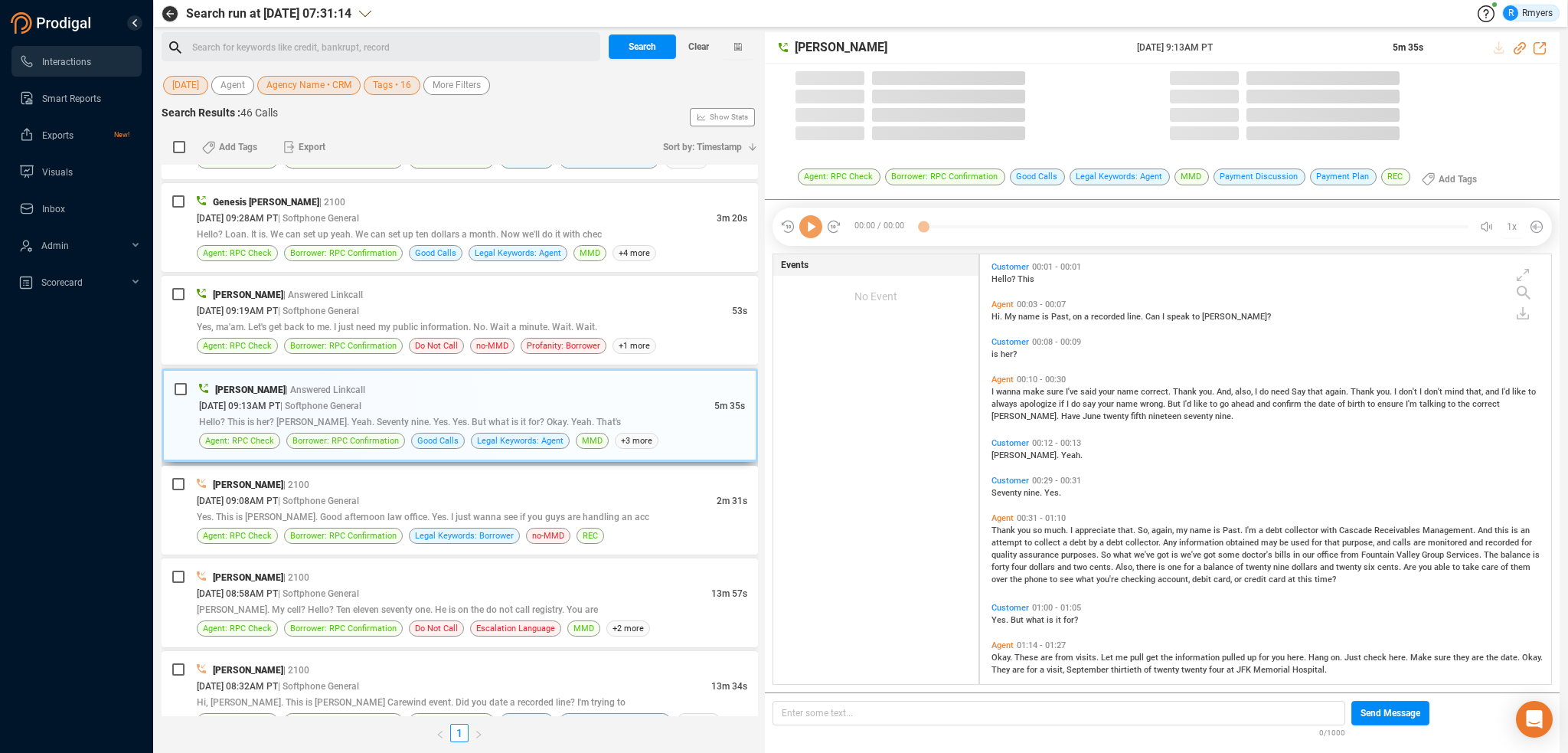
scroll to position [427, 563]
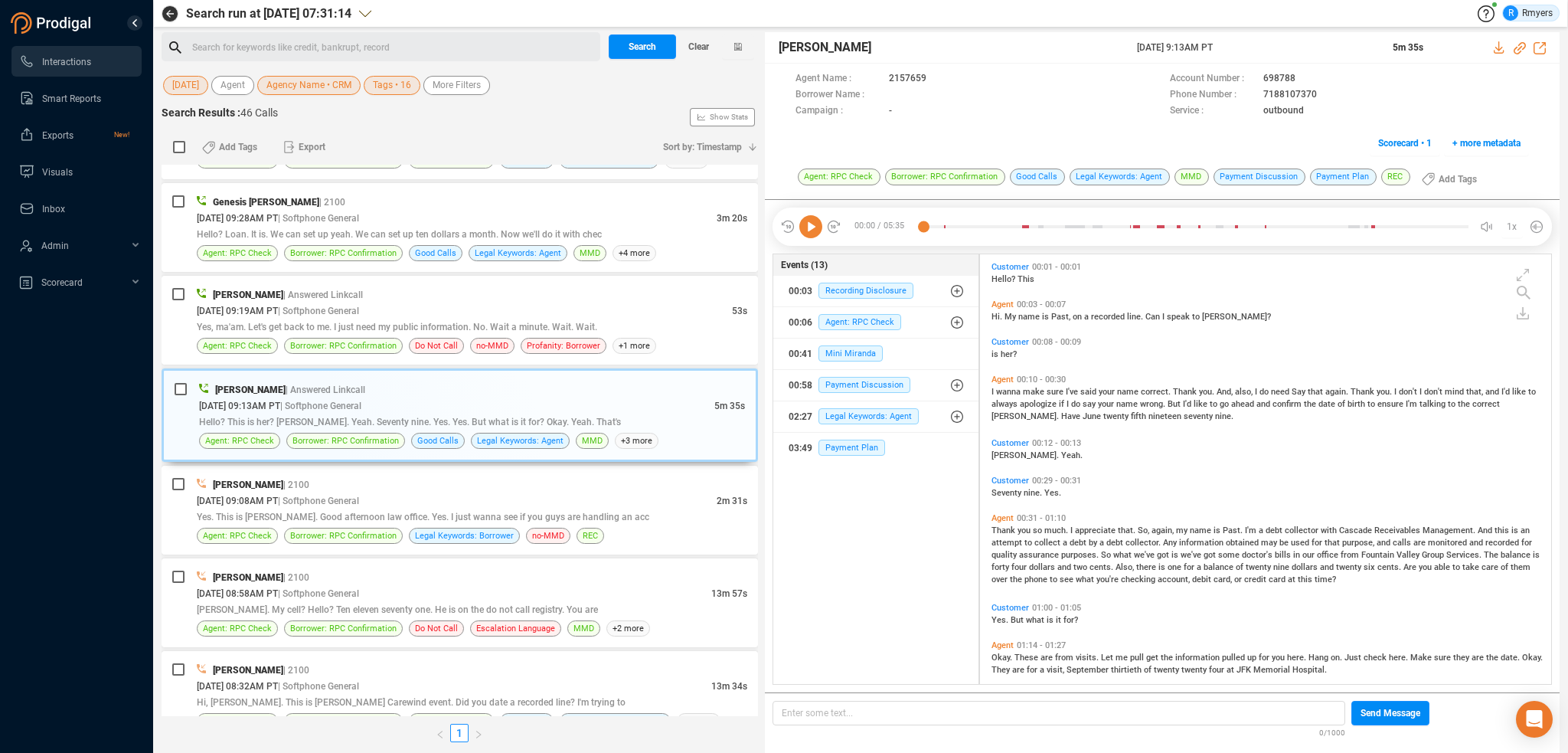
click at [811, 231] on icon at bounding box center [811, 226] width 23 height 23
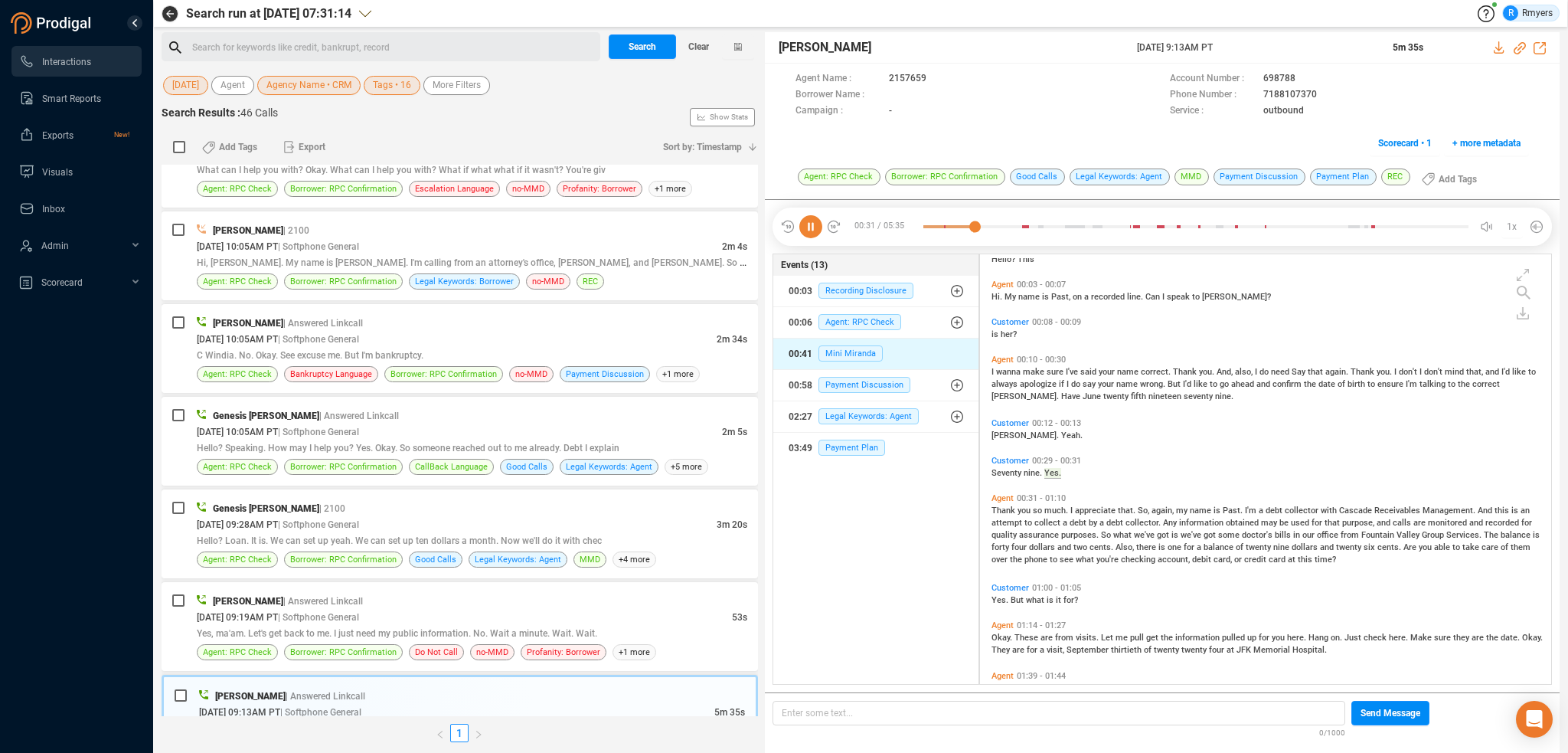
scroll to position [83, 0]
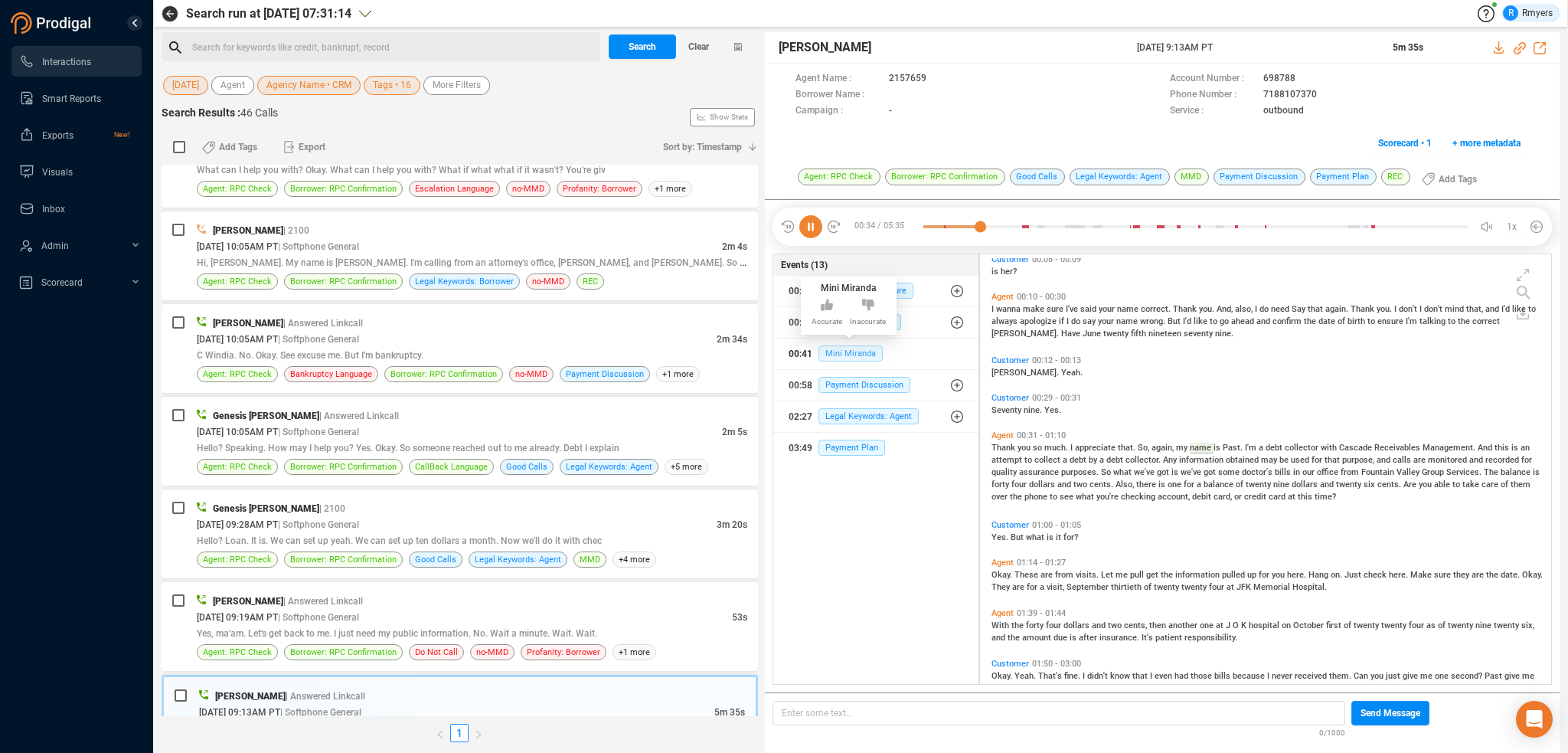
click at [841, 360] on span "Mini Miranda" at bounding box center [851, 353] width 64 height 16
click at [838, 389] on span "Payment Discussion" at bounding box center [864, 384] width 92 height 16
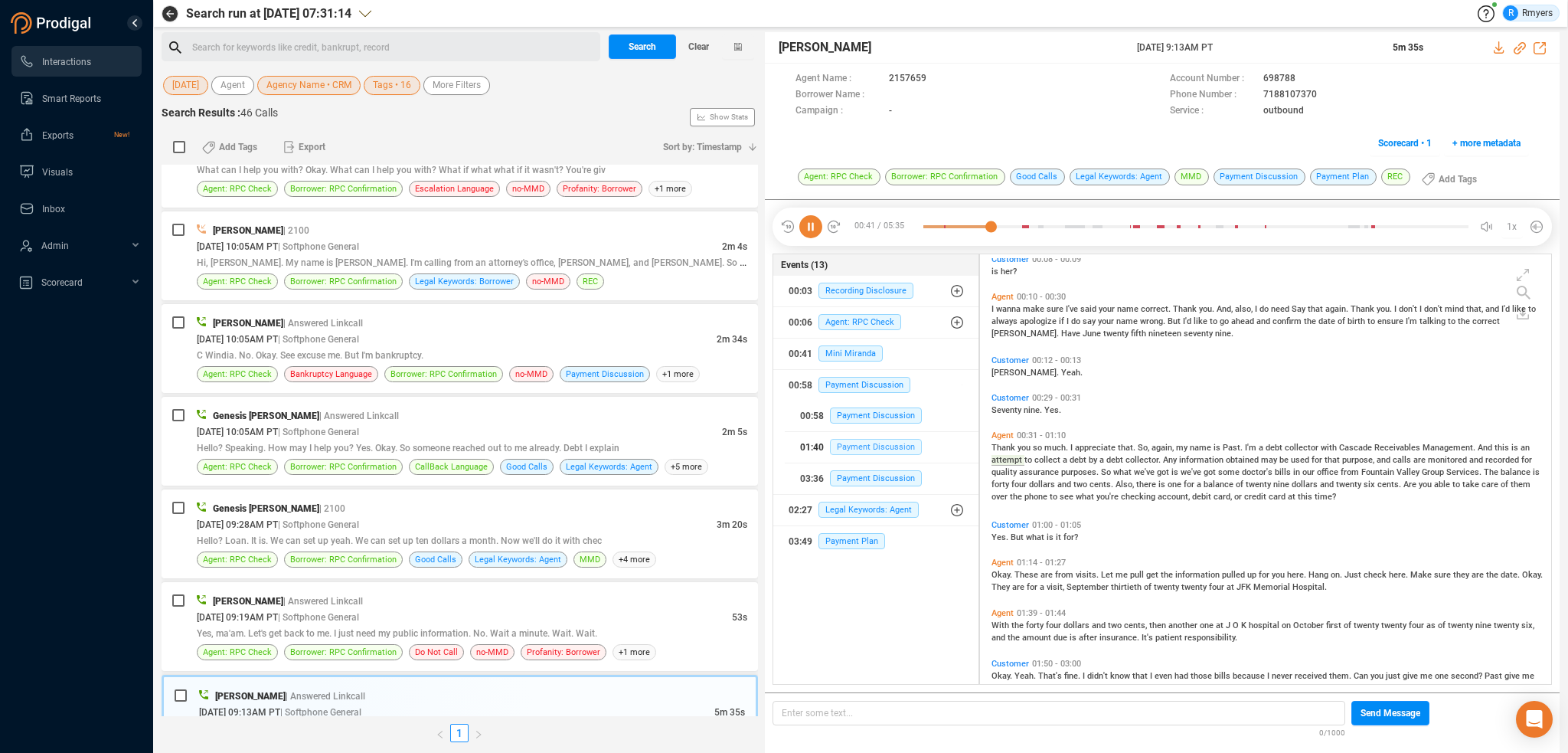
click at [846, 444] on span "Payment Discussion" at bounding box center [876, 446] width 92 height 16
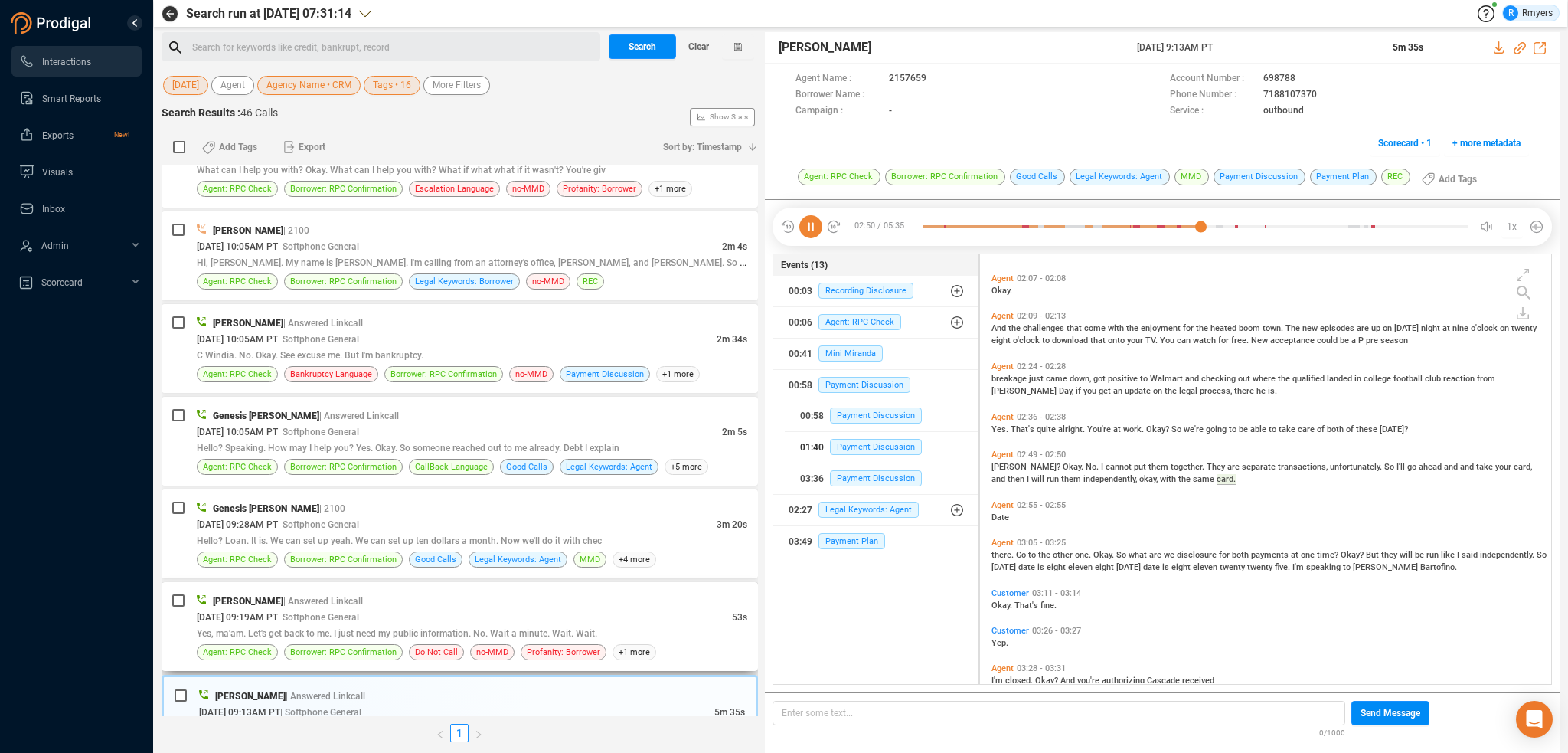
scroll to position [331, 0]
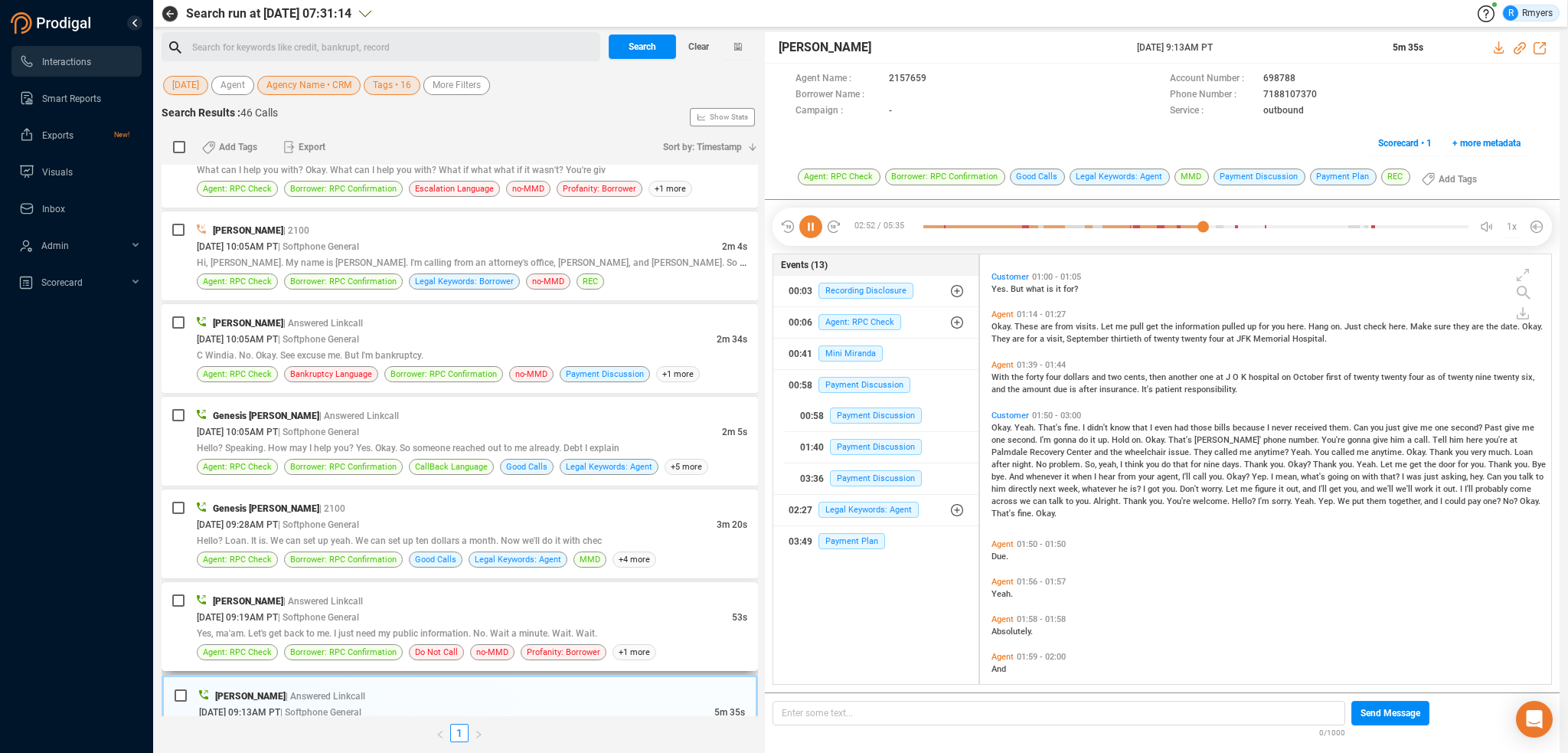
click at [418, 595] on div "[PERSON_NAME] | Answered Linkcall" at bounding box center [472, 600] width 550 height 16
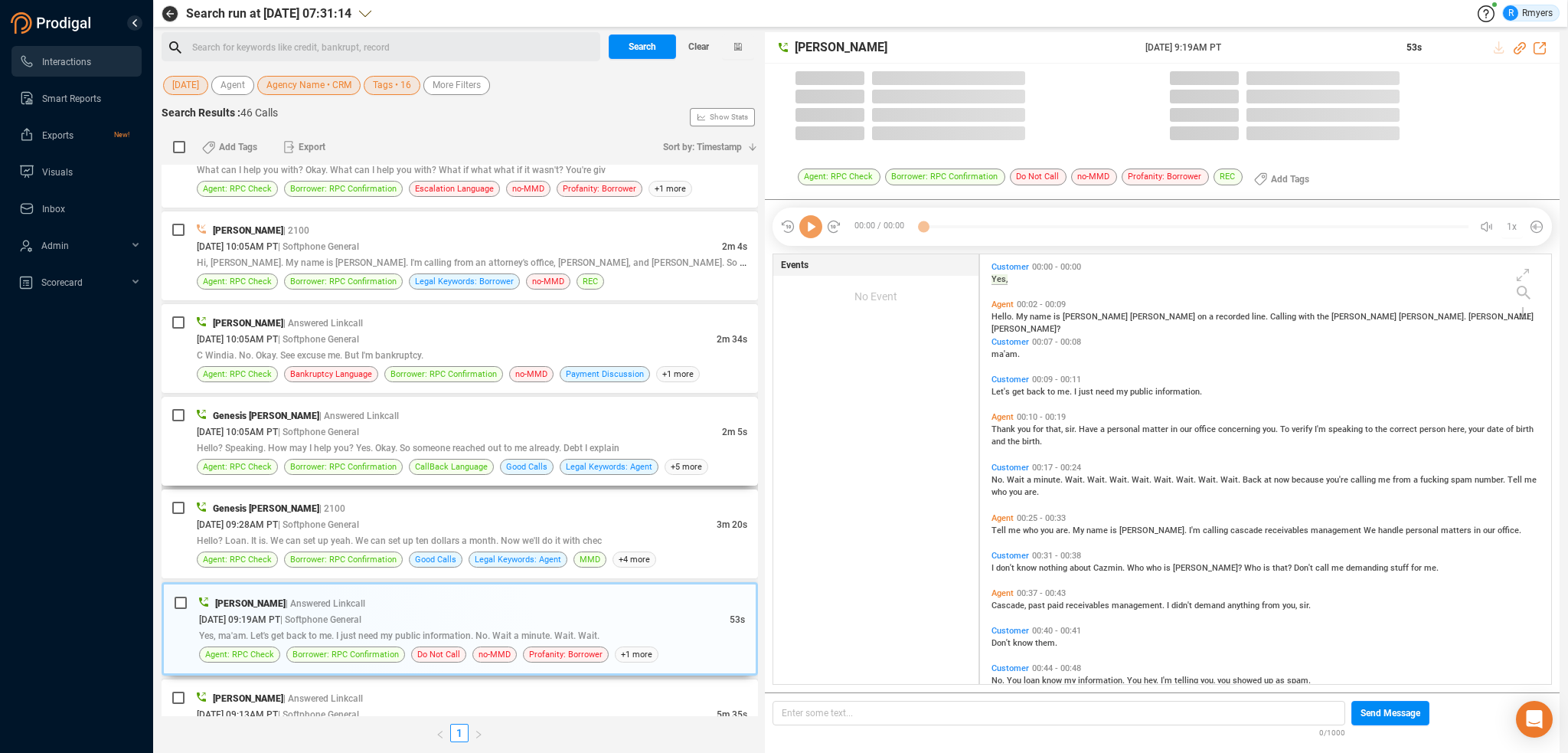
scroll to position [427, 563]
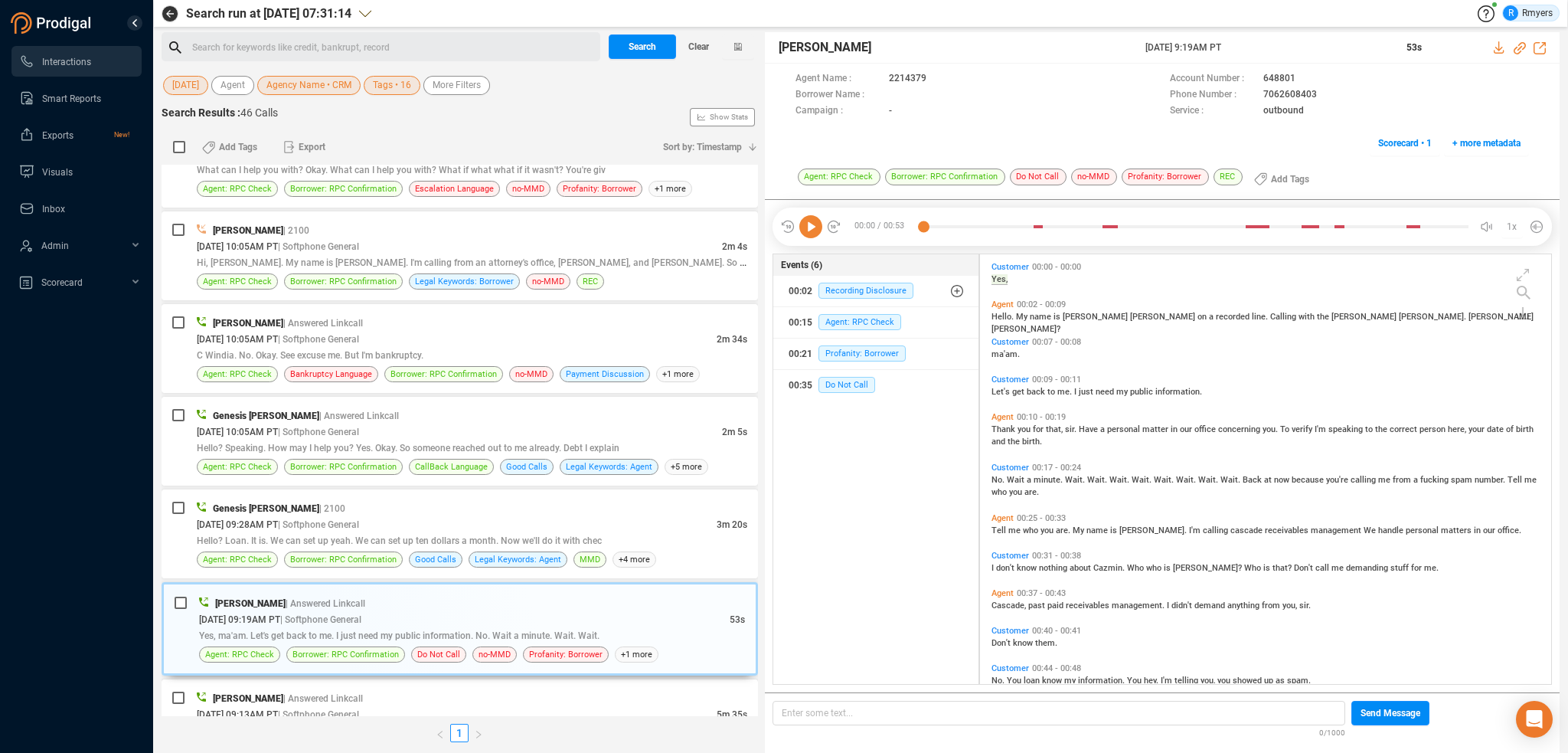
click at [812, 236] on icon at bounding box center [811, 226] width 23 height 23
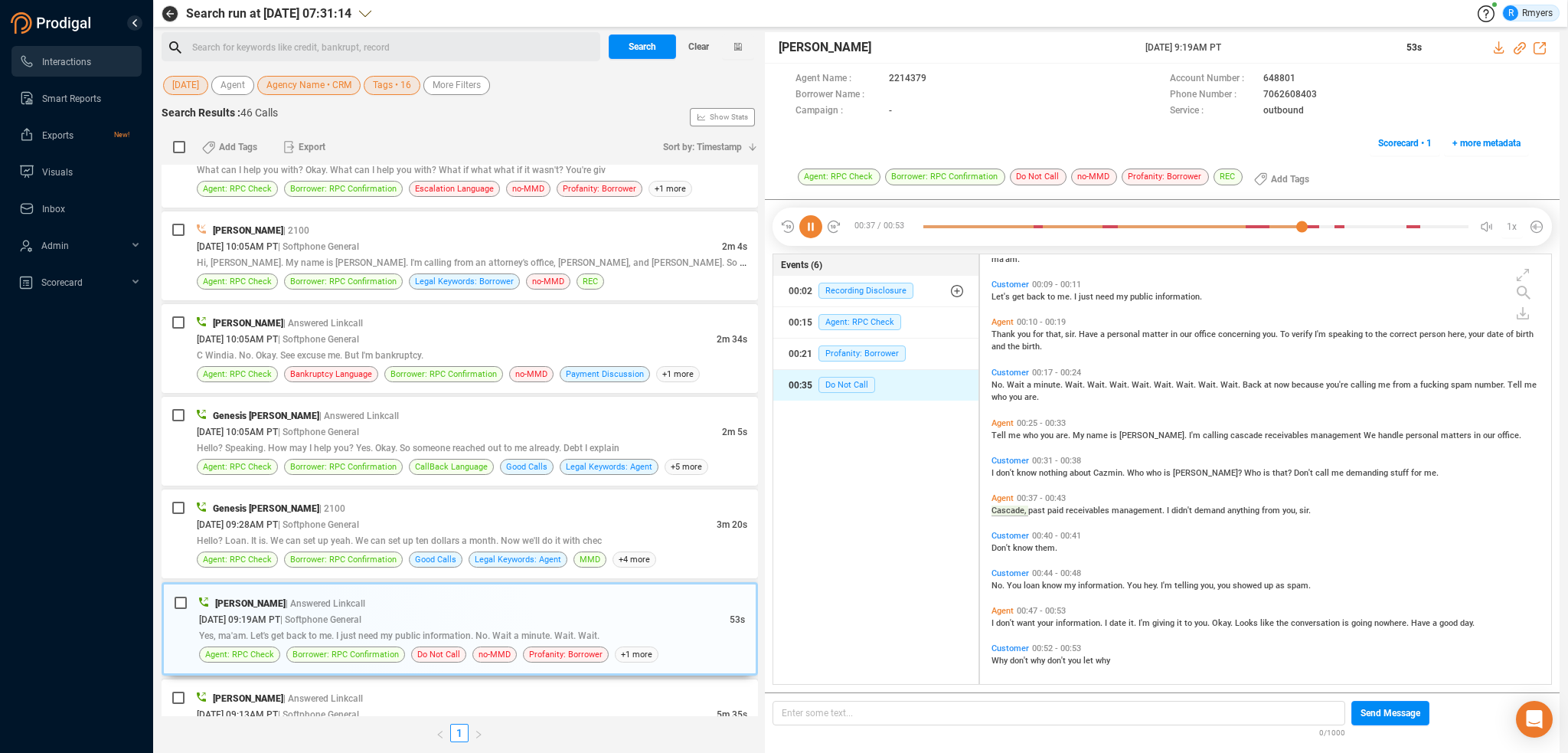
scroll to position [100, 0]
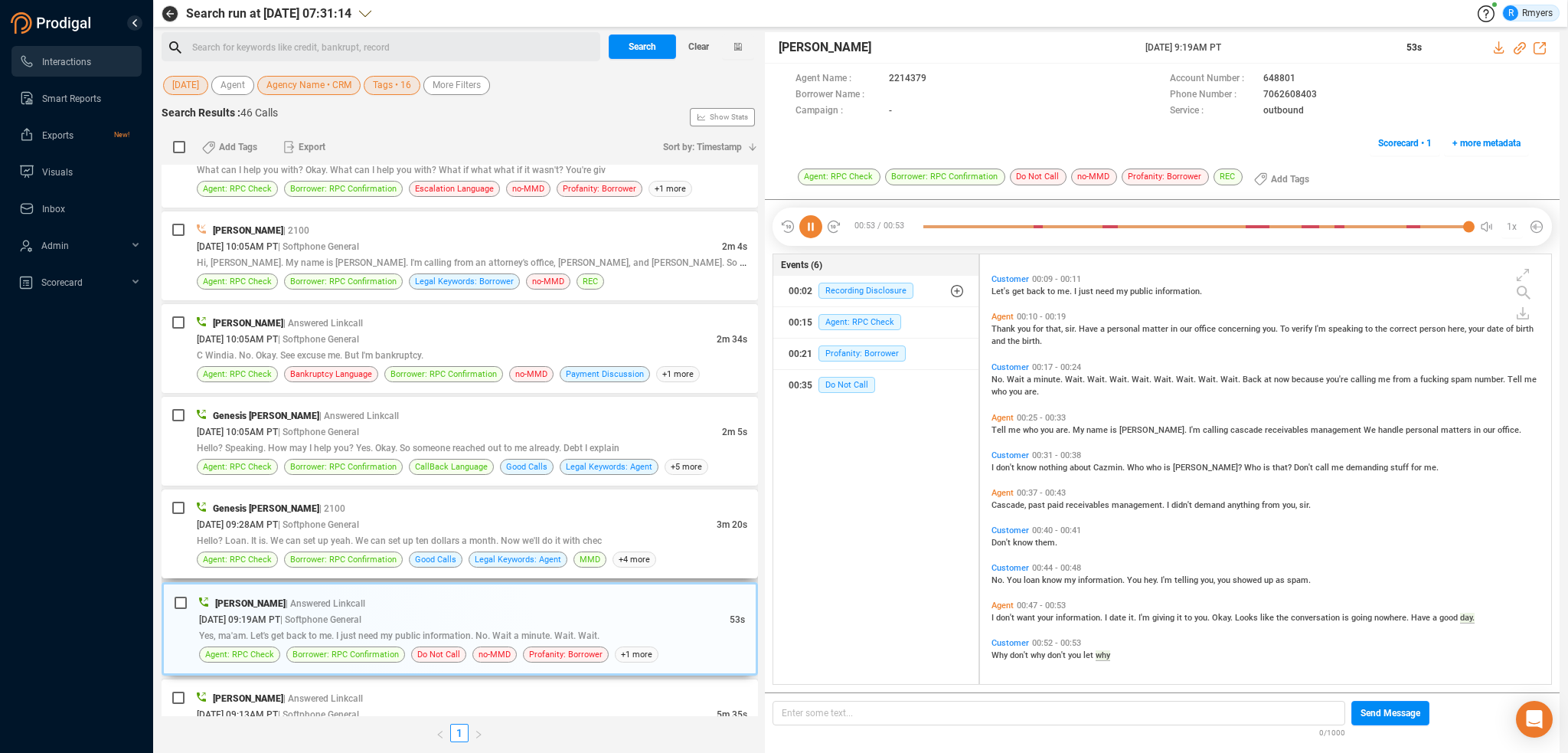
drag, startPoint x: 331, startPoint y: 531, endPoint x: 360, endPoint y: 529, distance: 29.1
click at [331, 536] on span "Hello? Loan. It is. We can set up yeah. We can set up ten dollars a month. Now …" at bounding box center [399, 541] width 405 height 11
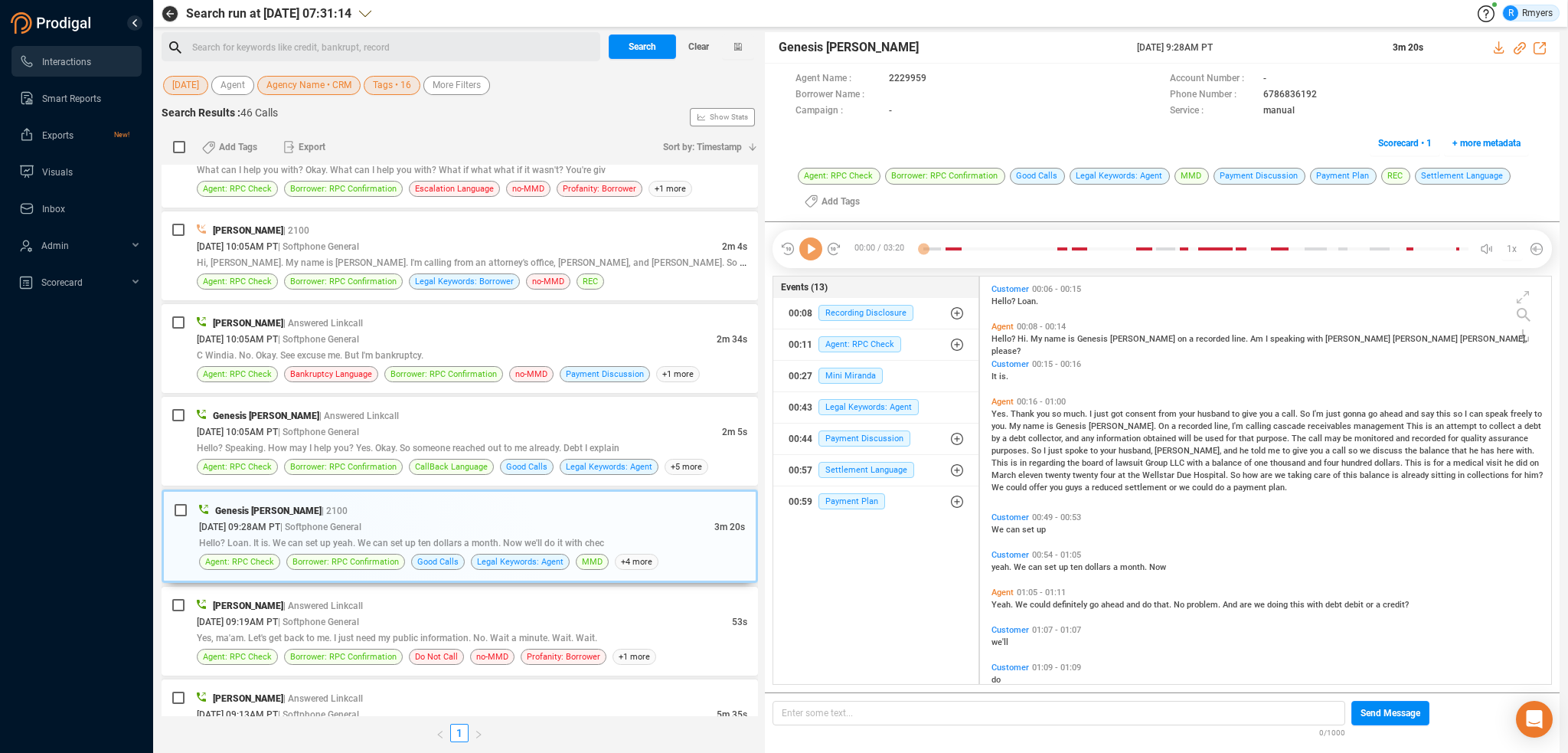
scroll to position [405, 563]
click at [817, 251] on icon at bounding box center [811, 249] width 23 height 23
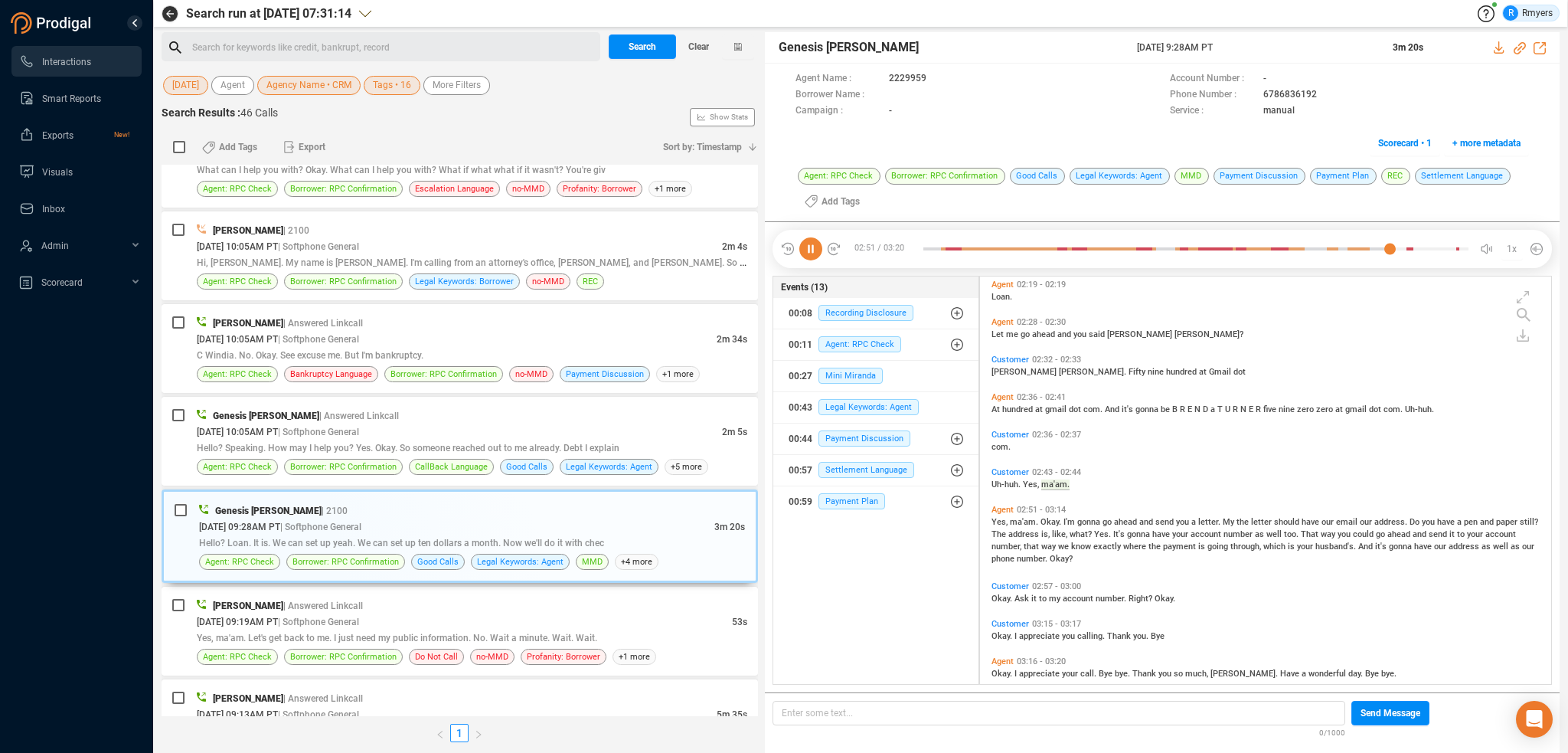
scroll to position [815, 0]
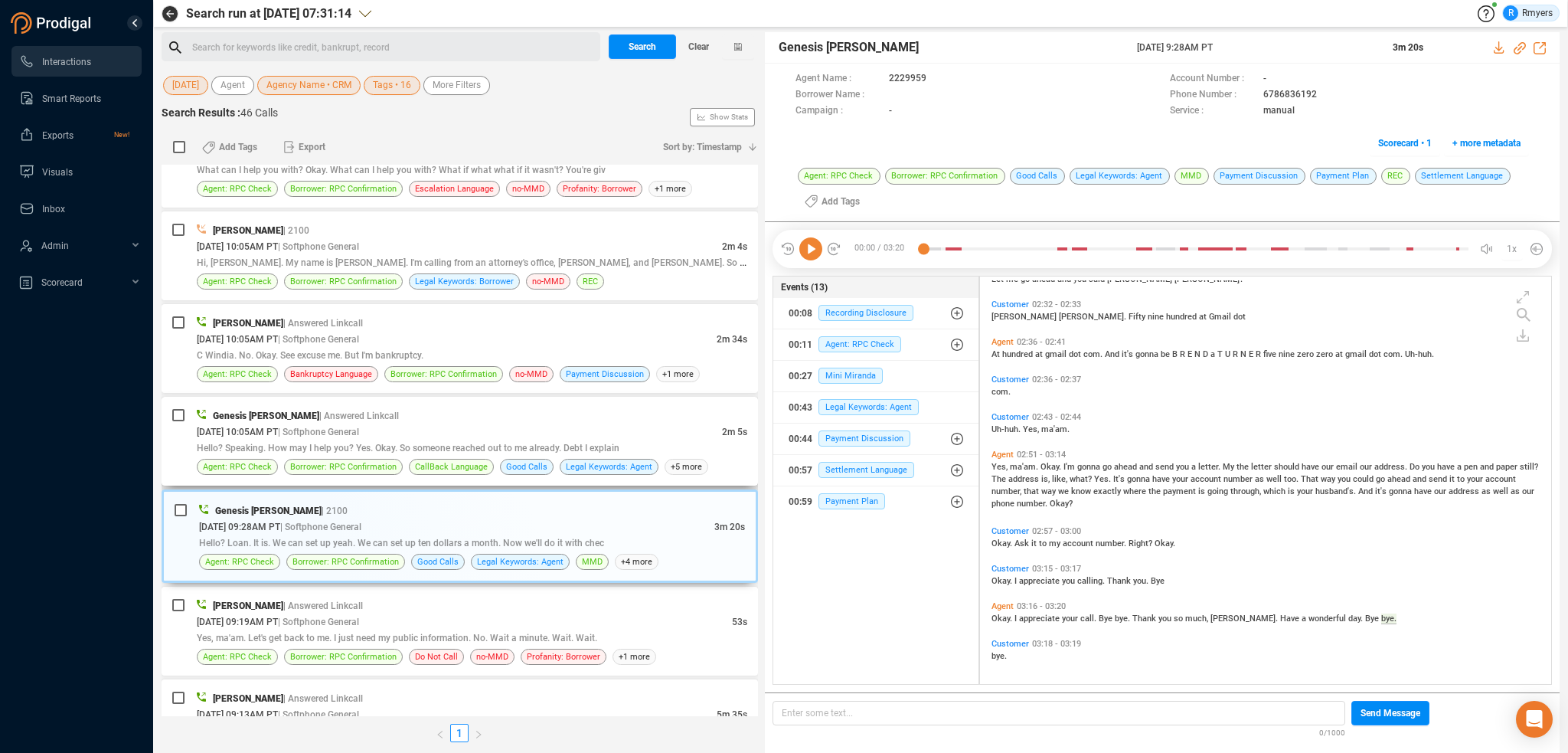
click at [407, 407] on div "Genesis [PERSON_NAME] | Answered Linkcall" at bounding box center [472, 415] width 550 height 16
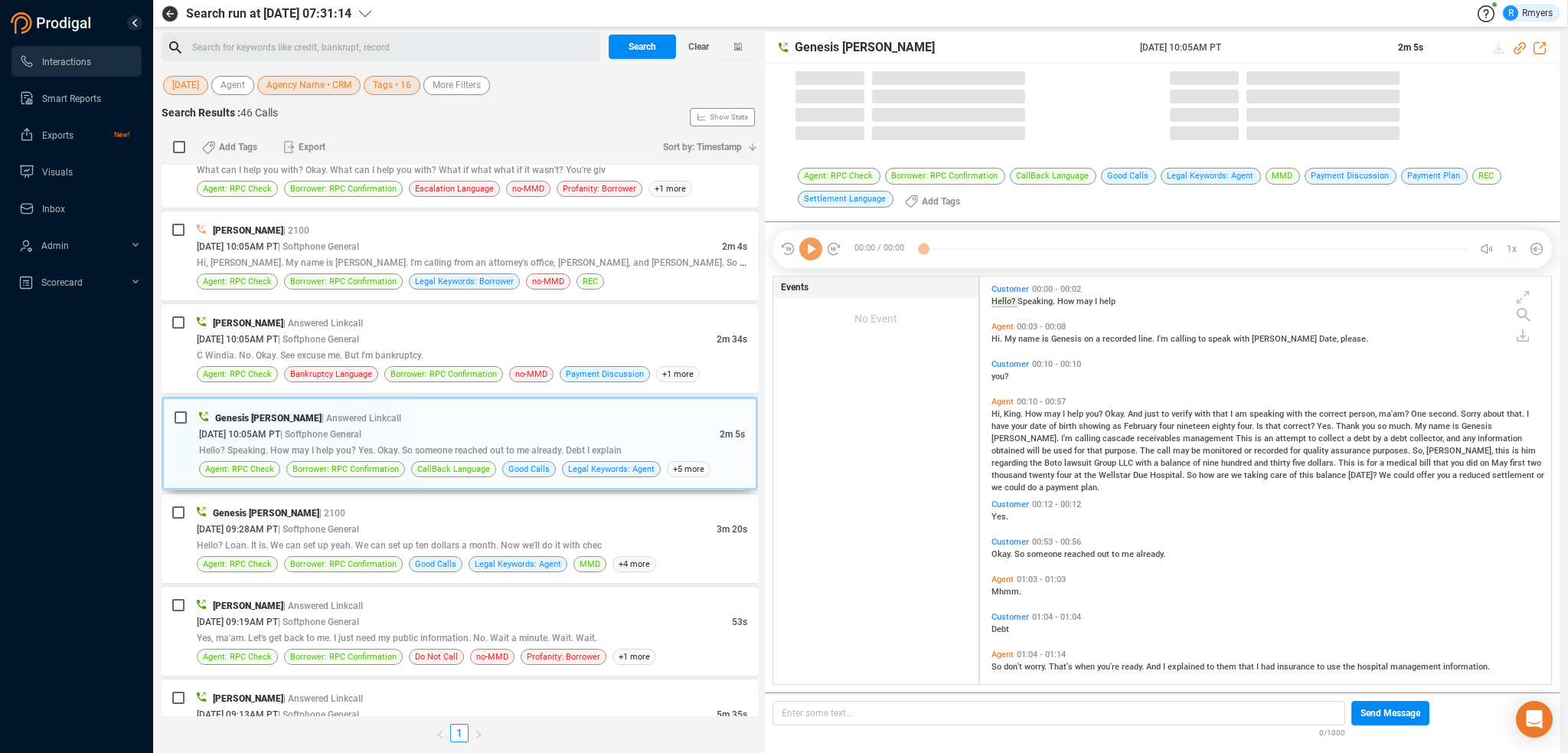
scroll to position [405, 563]
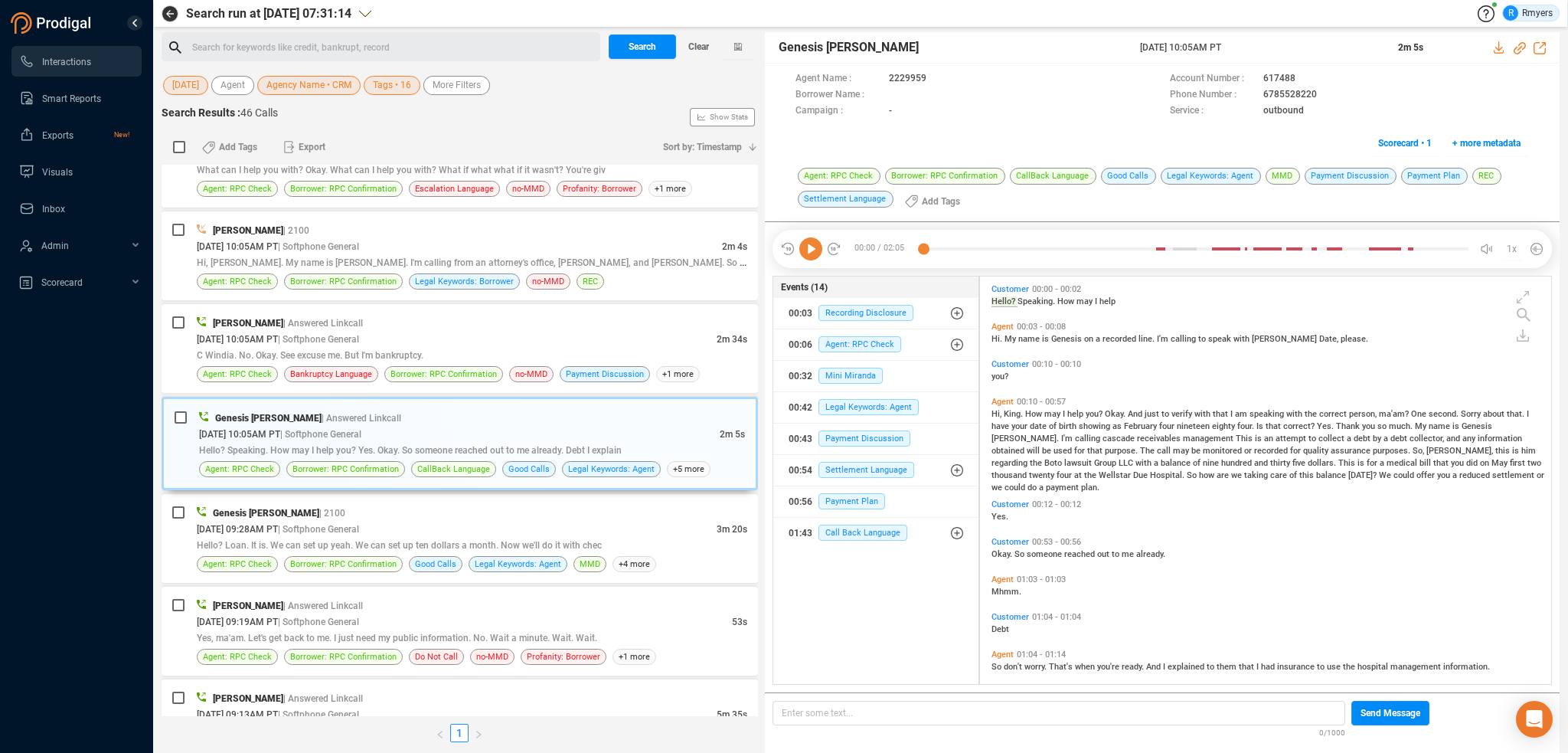
click at [810, 254] on icon at bounding box center [811, 249] width 23 height 23
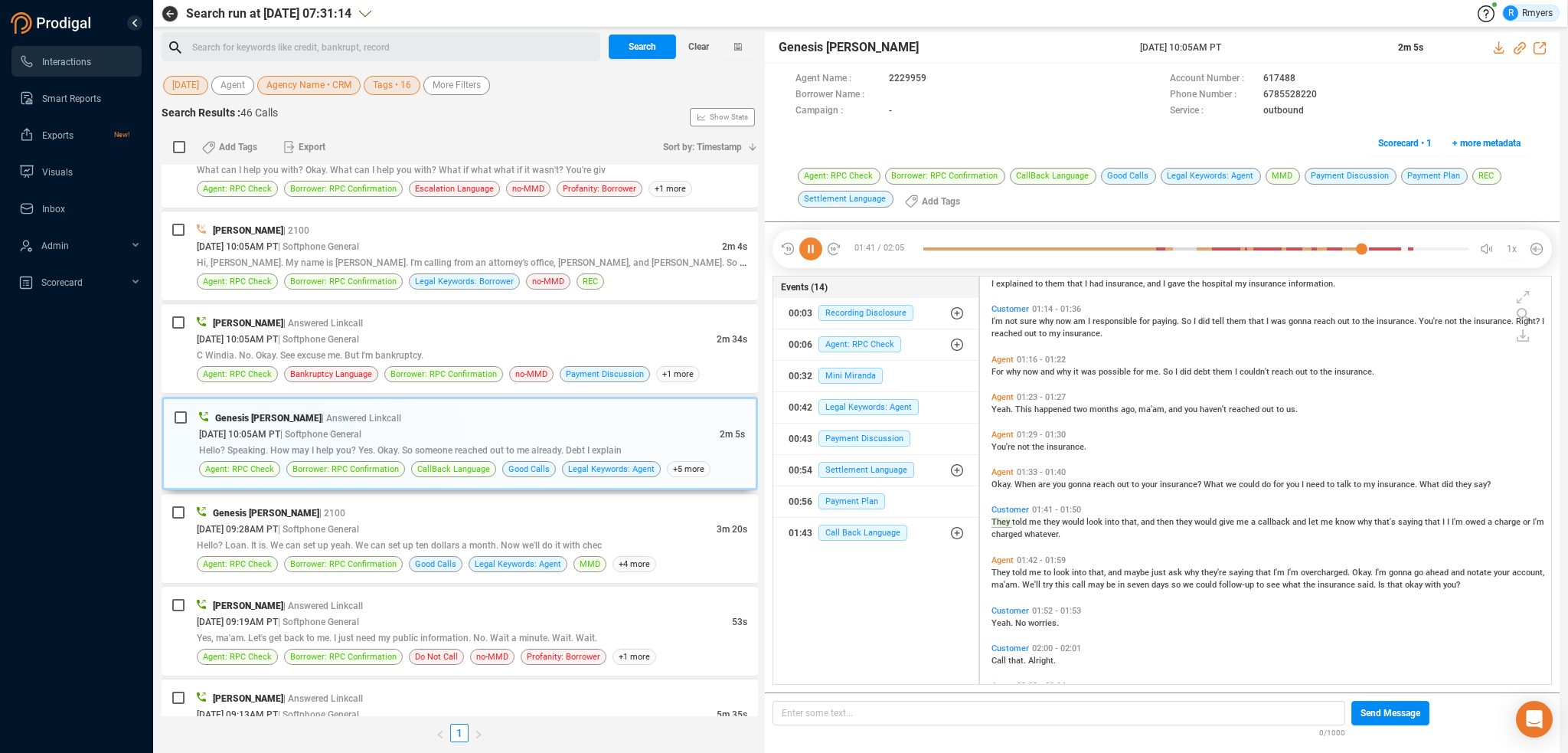
scroll to position [463, 0]
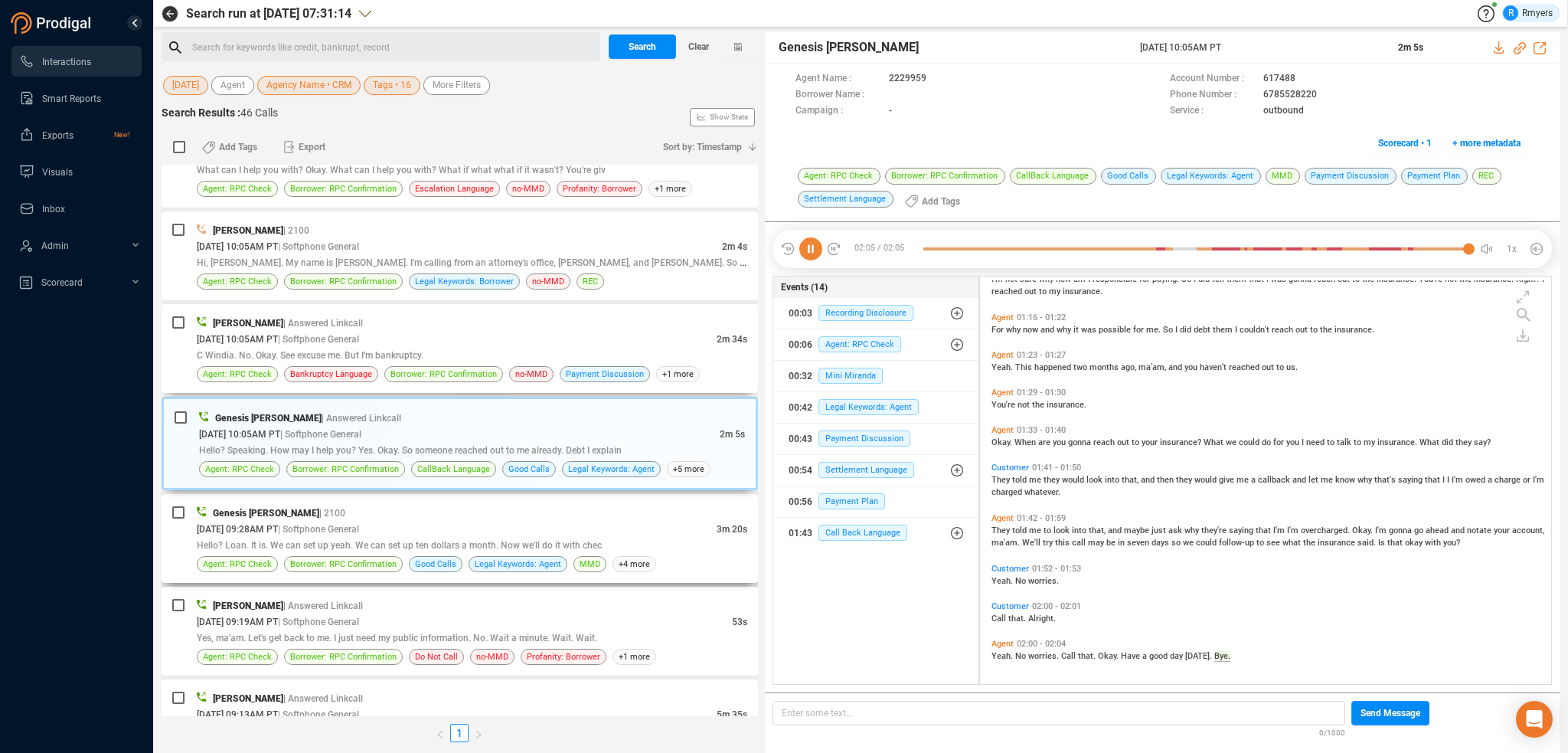
drag, startPoint x: 521, startPoint y: 360, endPoint x: 465, endPoint y: 489, distance: 140.6
click at [519, 367] on span "no-MMD" at bounding box center [531, 374] width 32 height 15
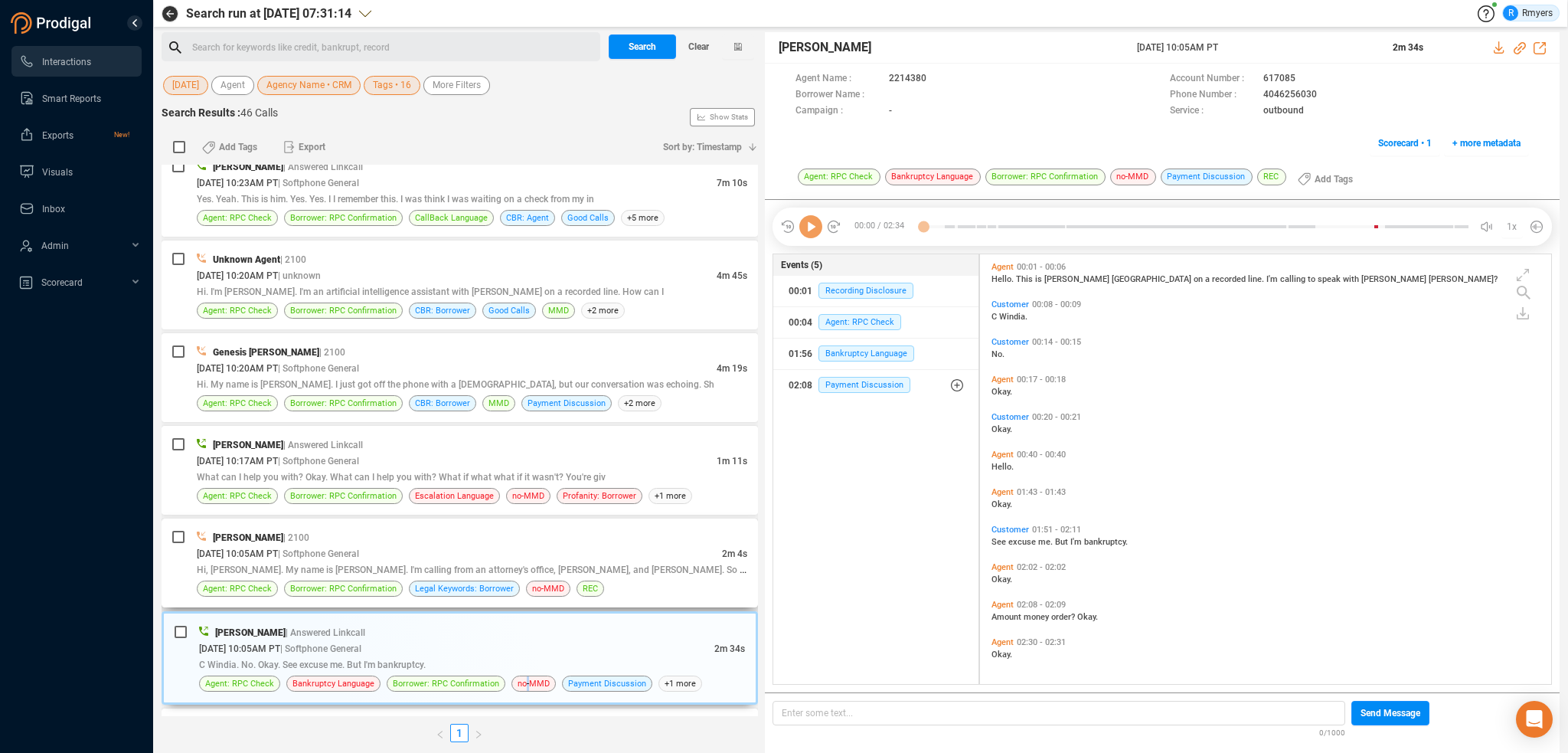
scroll to position [2705, 0]
click at [863, 361] on div "01:56 Bankruptcy Language" at bounding box center [876, 354] width 174 height 25
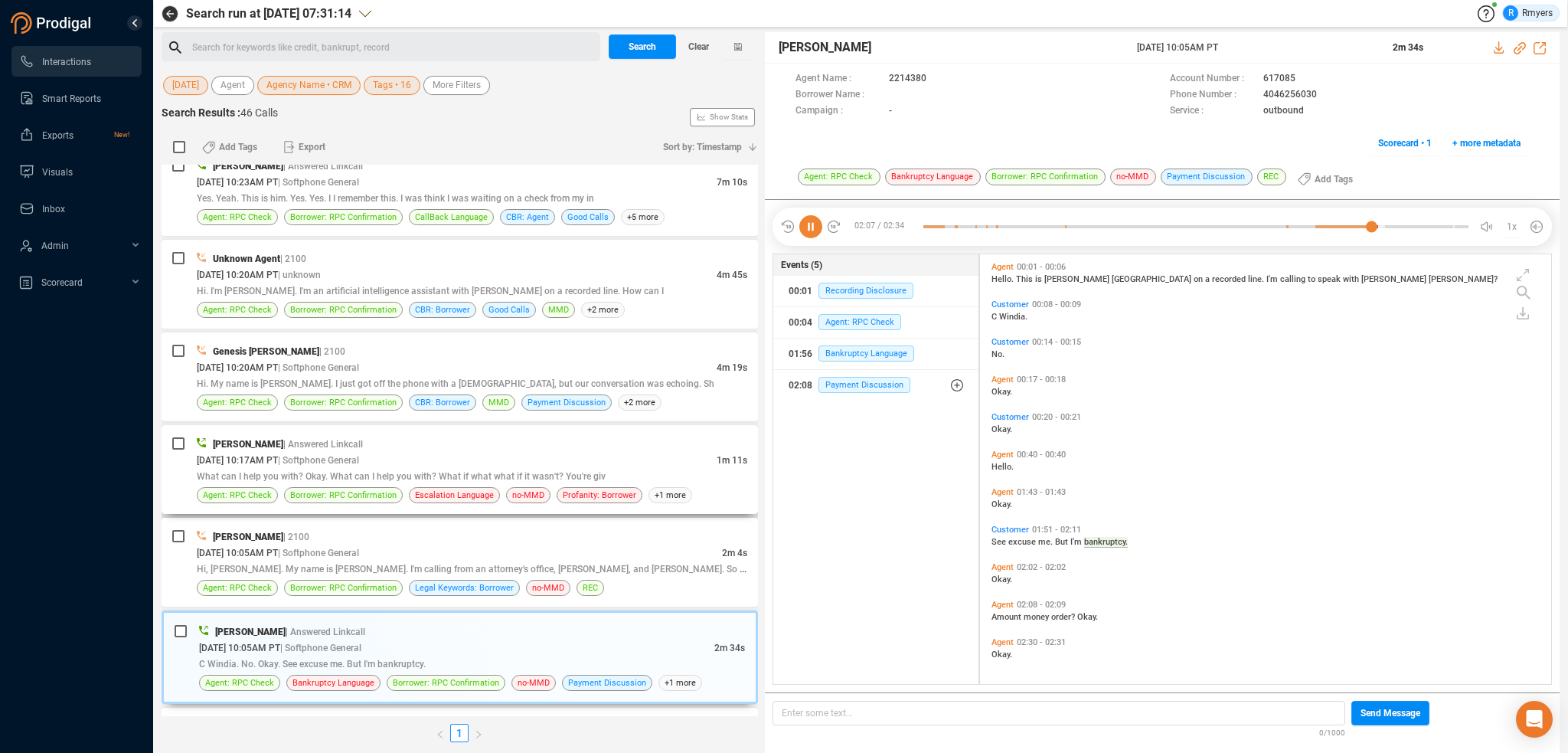
click at [278, 455] on span "[DATE] 10:17AM PT" at bounding box center [237, 460] width 81 height 11
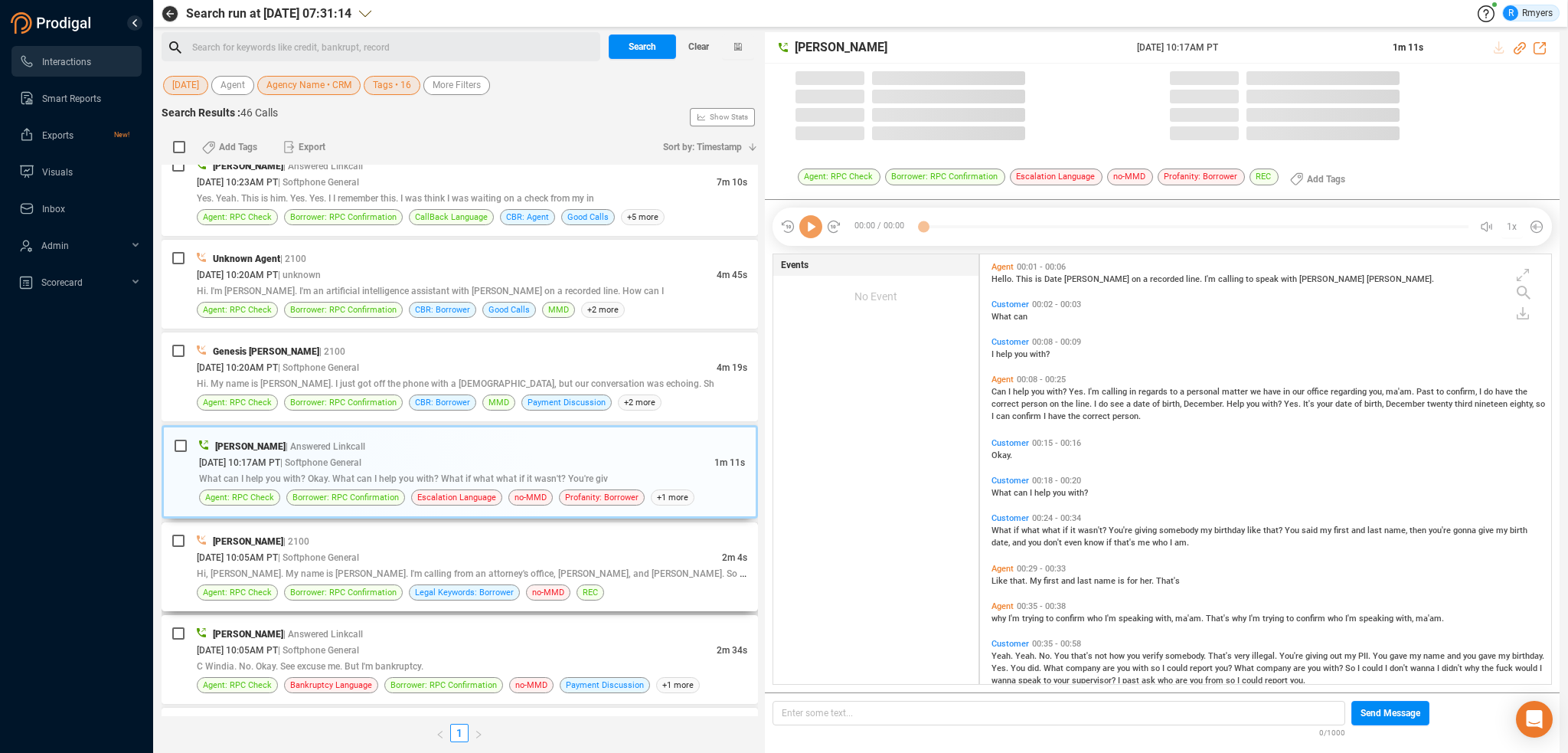
scroll to position [427, 563]
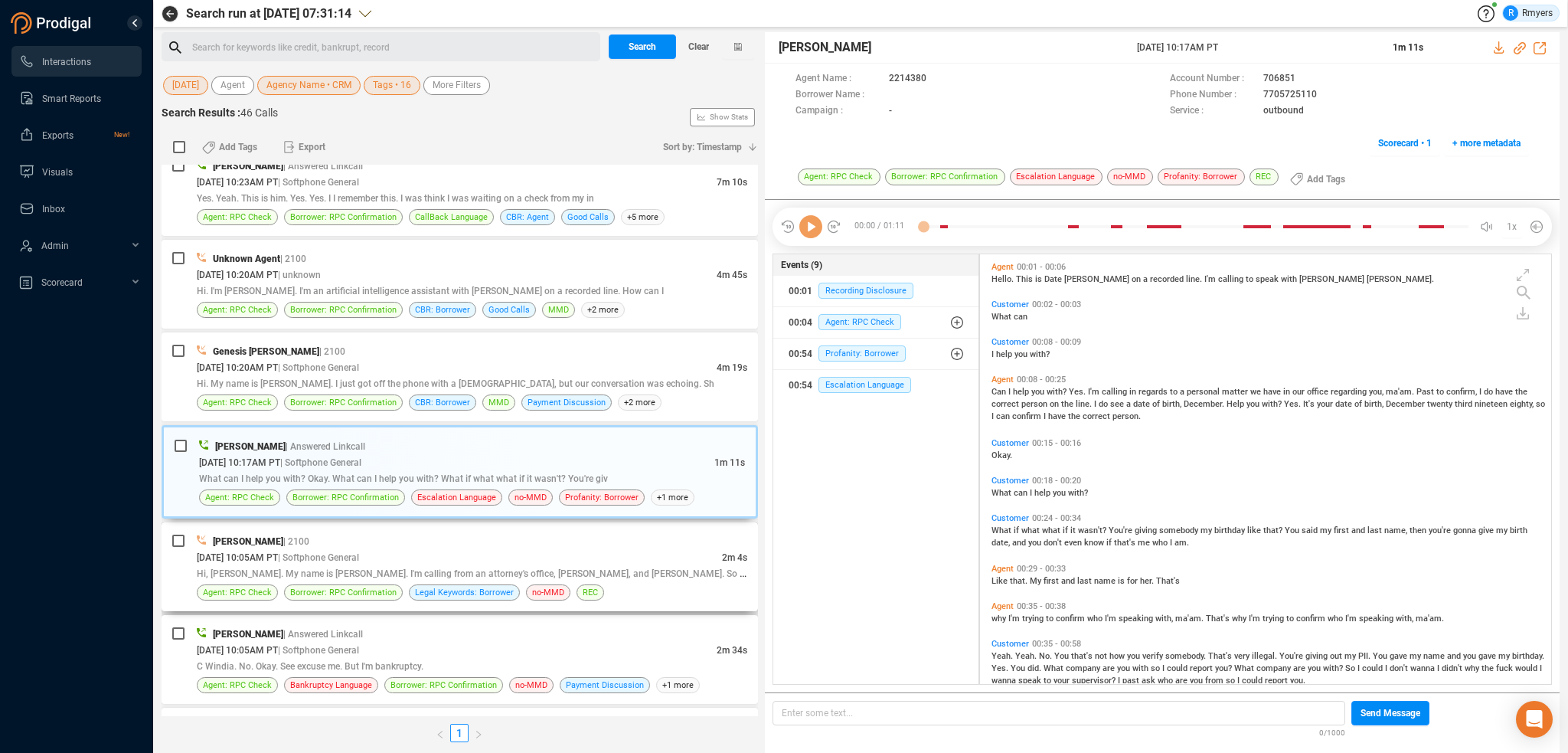
drag, startPoint x: 327, startPoint y: 539, endPoint x: 344, endPoint y: 539, distance: 17.0
click at [334, 541] on div "[PERSON_NAME] | 2100 [DATE] 10:05AM PT | Softphone General 2m 4s Hi, [PERSON_NA…" at bounding box center [472, 567] width 550 height 68
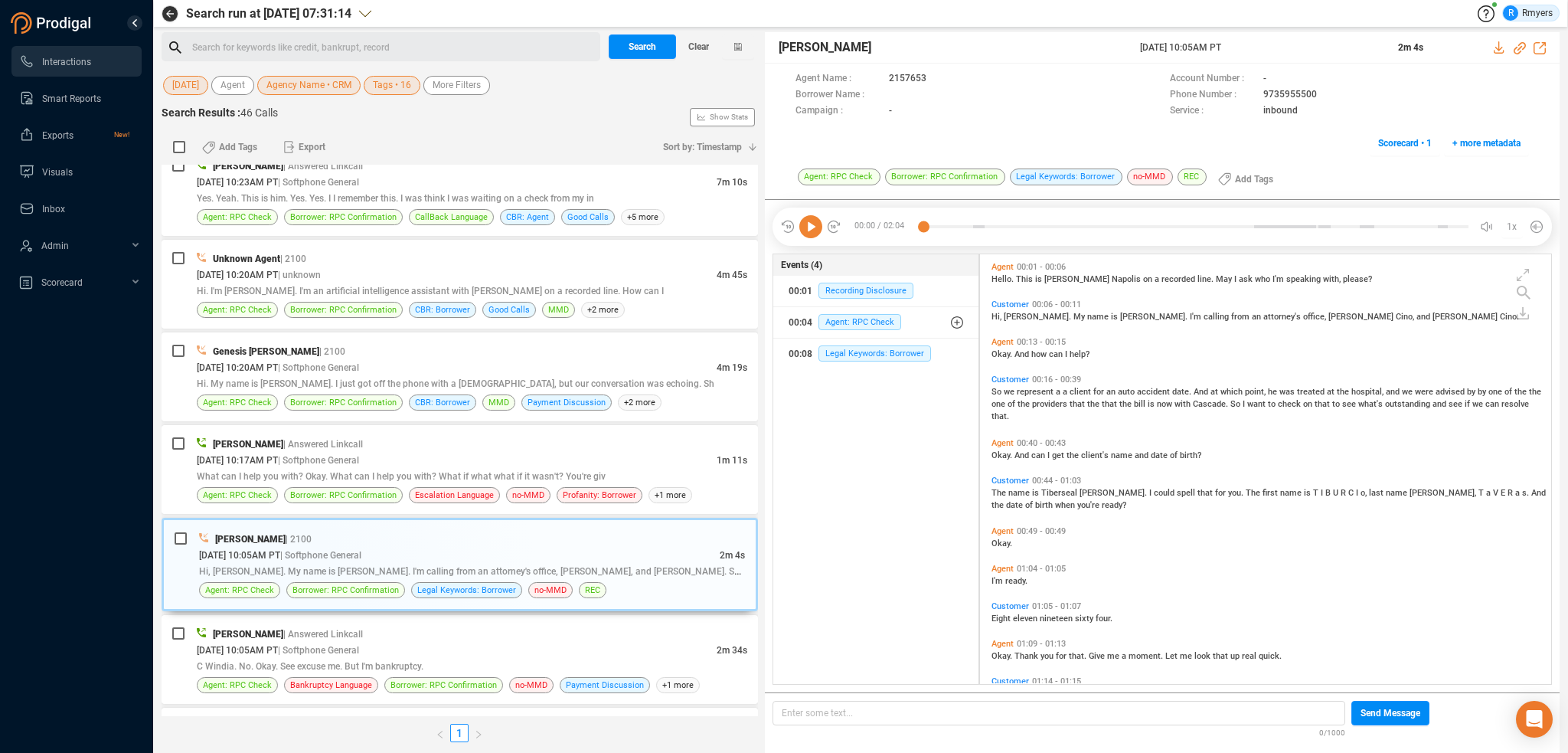
click at [809, 235] on icon at bounding box center [811, 226] width 23 height 23
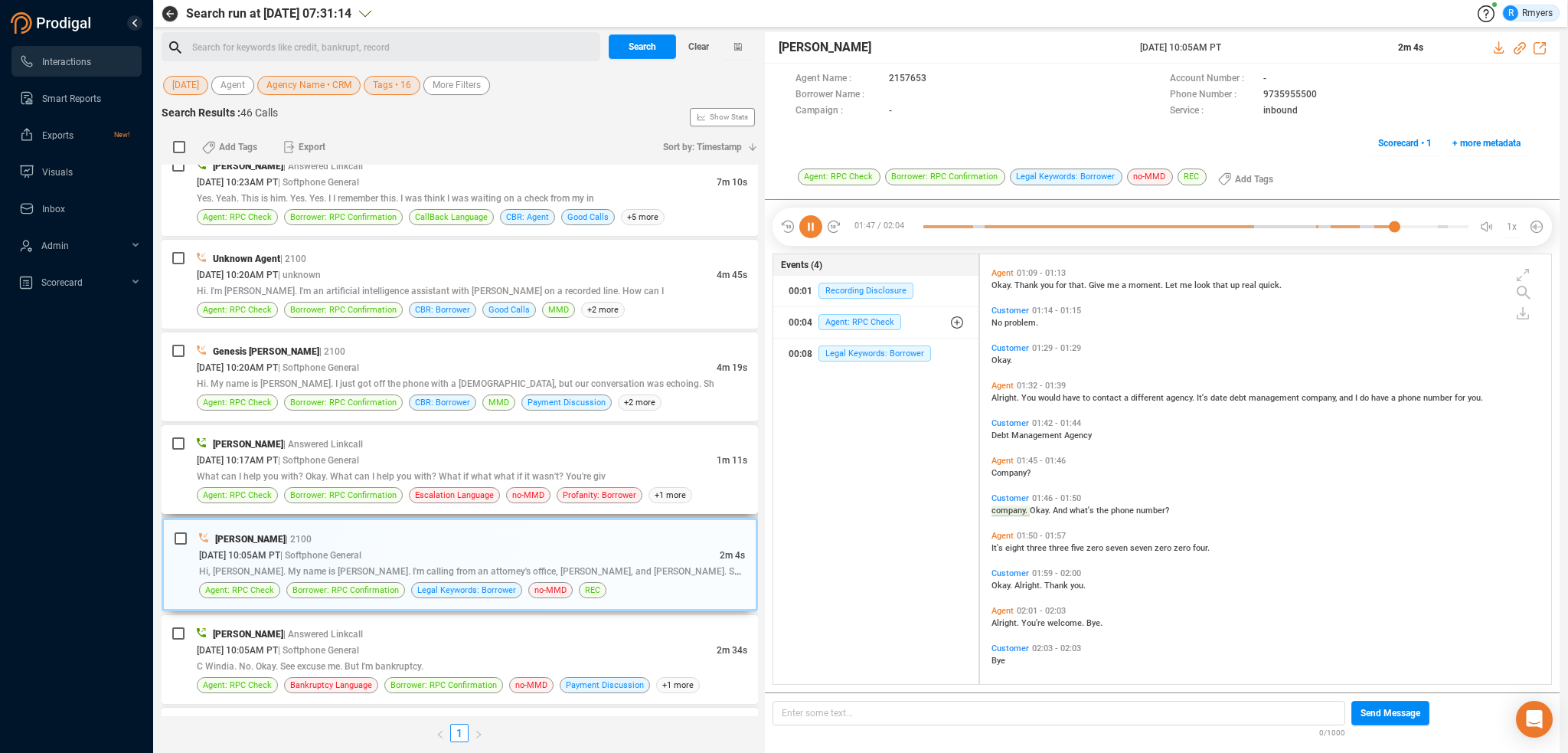
scroll to position [376, 0]
click at [355, 488] on span "Borrower: RPC Confirmation" at bounding box center [343, 495] width 107 height 15
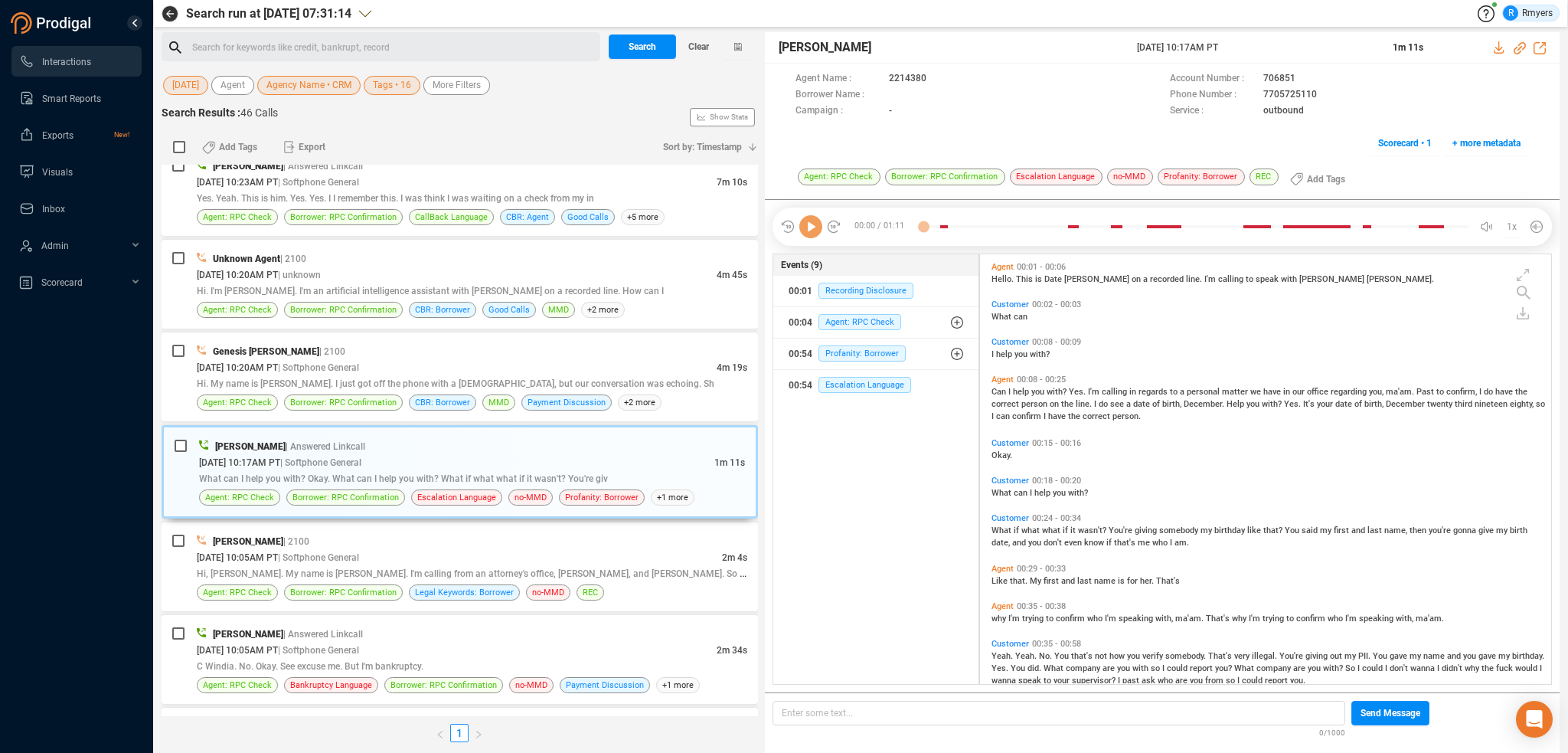
scroll to position [427, 563]
click at [858, 342] on div "00:54 Profanity: Borrower" at bounding box center [876, 354] width 174 height 25
click at [872, 386] on span "Profanity: Borrower" at bounding box center [874, 384] width 88 height 16
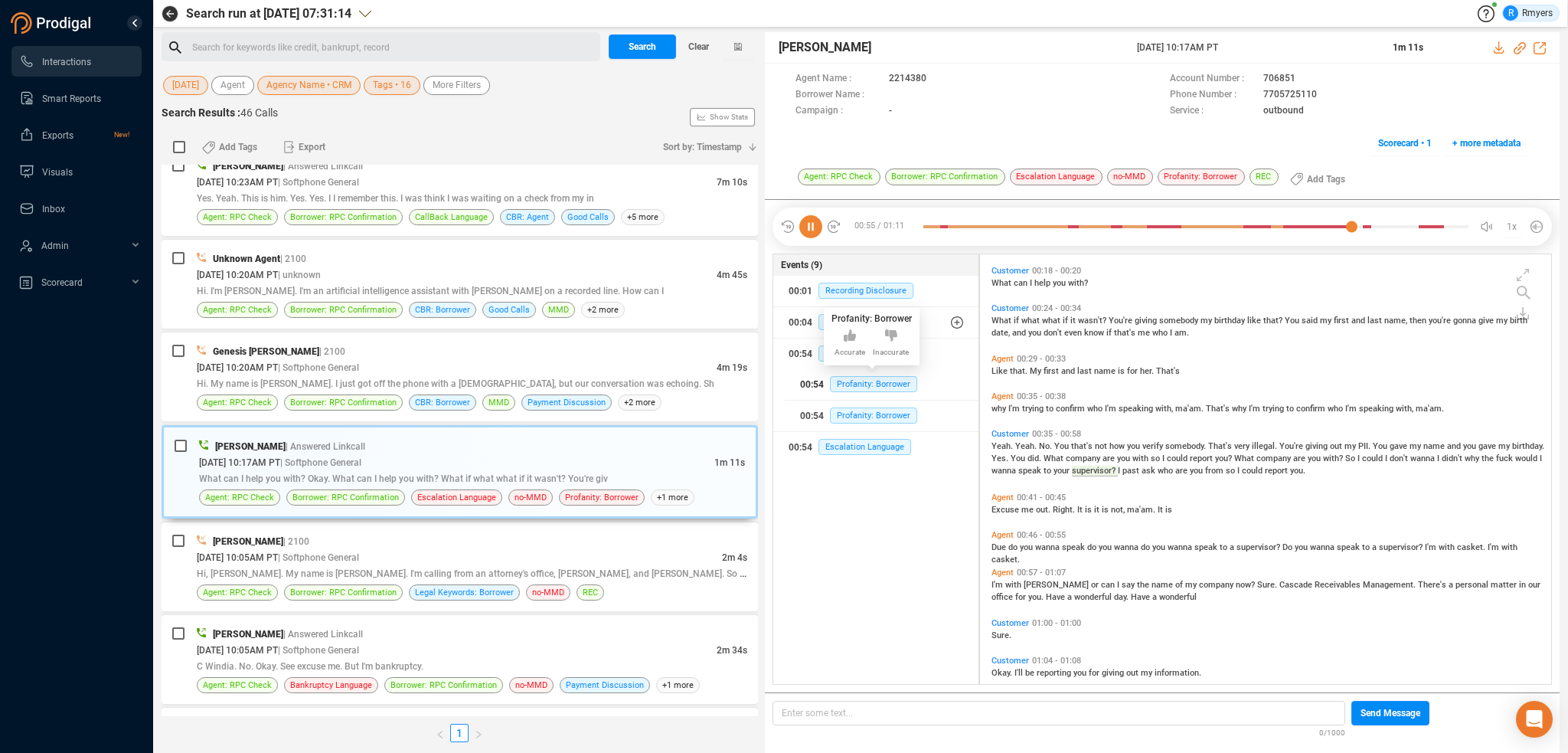
scroll to position [196, 0]
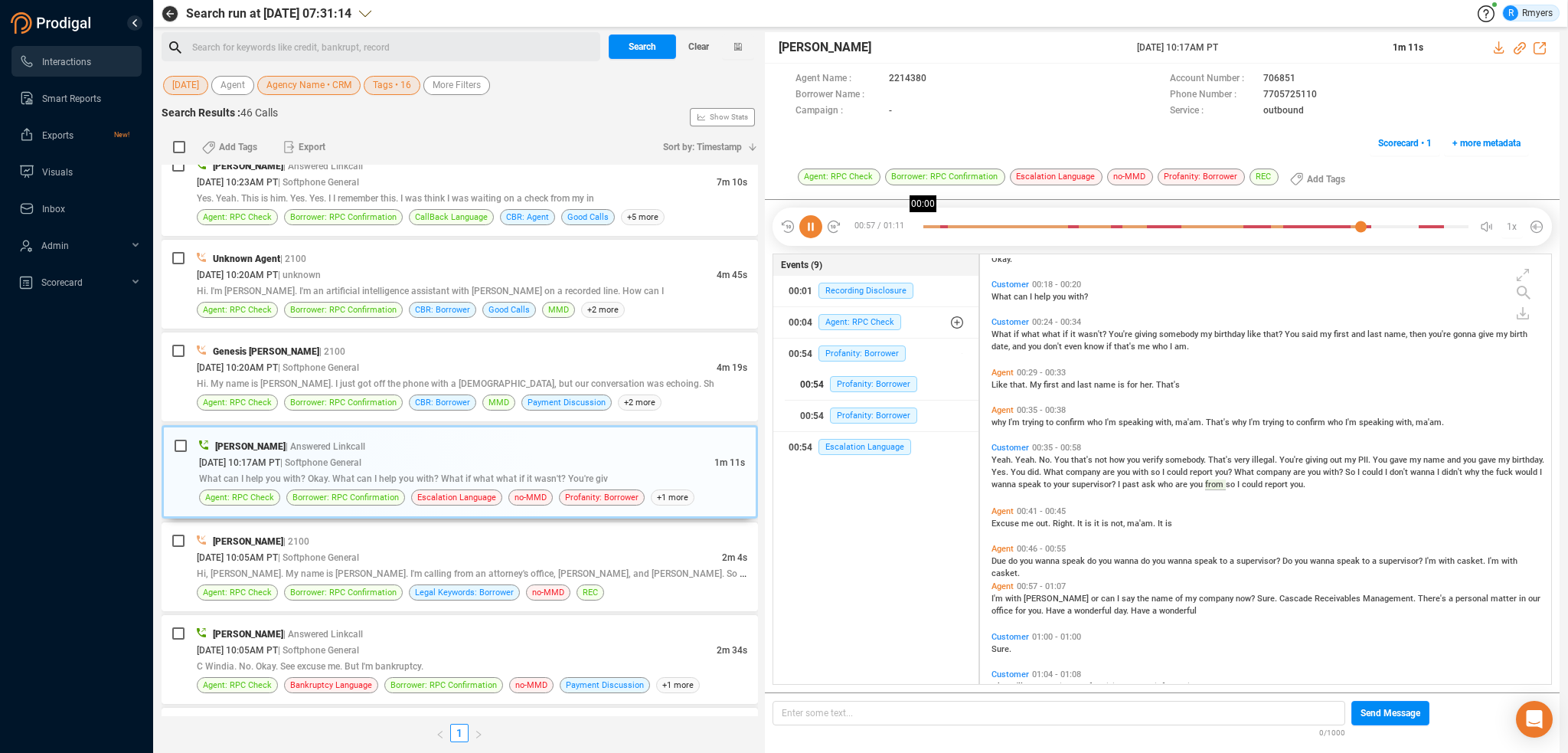
click at [931, 226] on div at bounding box center [1143, 226] width 438 height 23
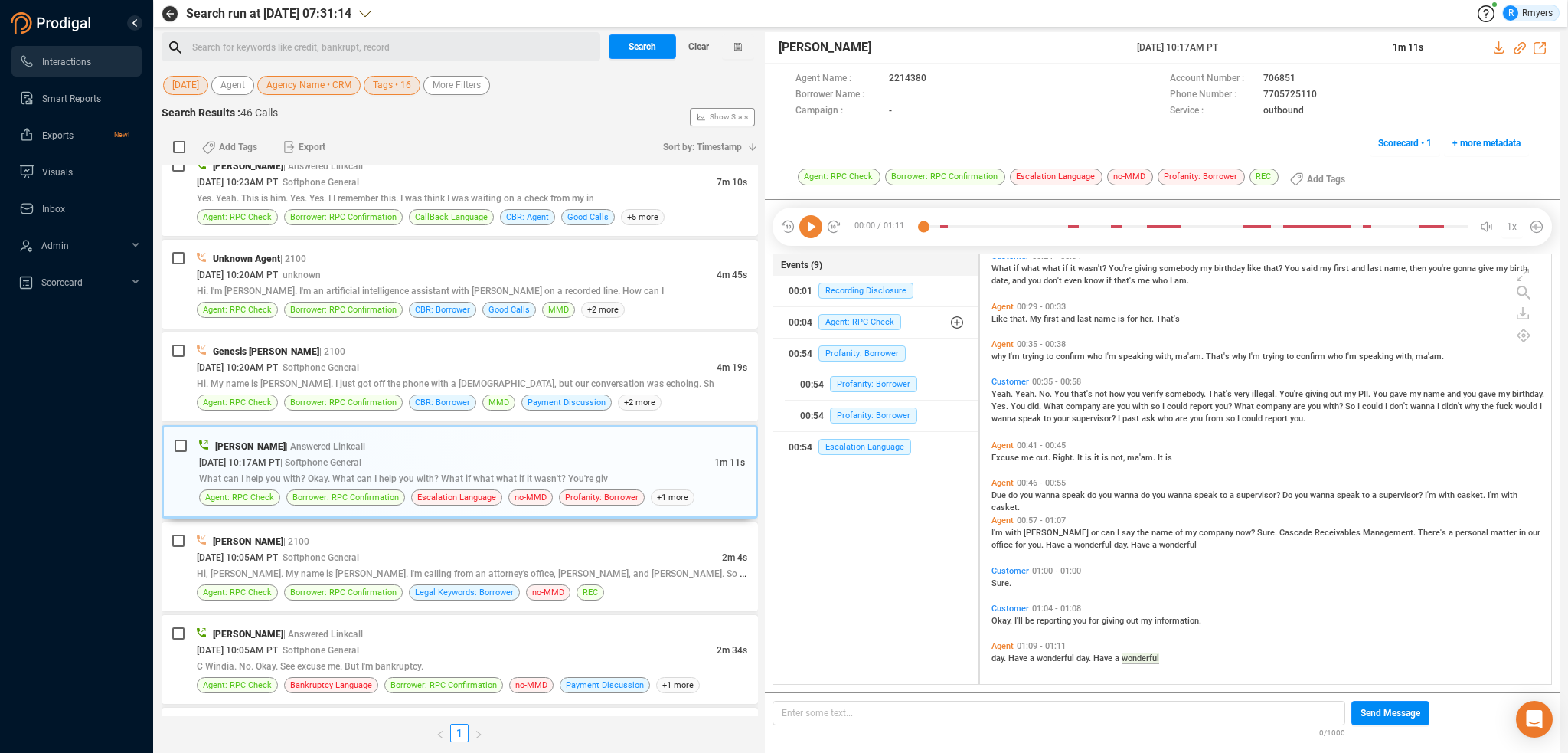
scroll to position [265, 0]
click at [1519, 48] on icon at bounding box center [1519, 48] width 12 height 12
drag, startPoint x: 1136, startPoint y: 47, endPoint x: 1264, endPoint y: 47, distance: 128.0
click at [1264, 47] on div "[PERSON_NAME] [DATE] 10:17AM PT 1m 11s" at bounding box center [1162, 48] width 795 height 31
copy span "[DATE] 10:17AM PT"
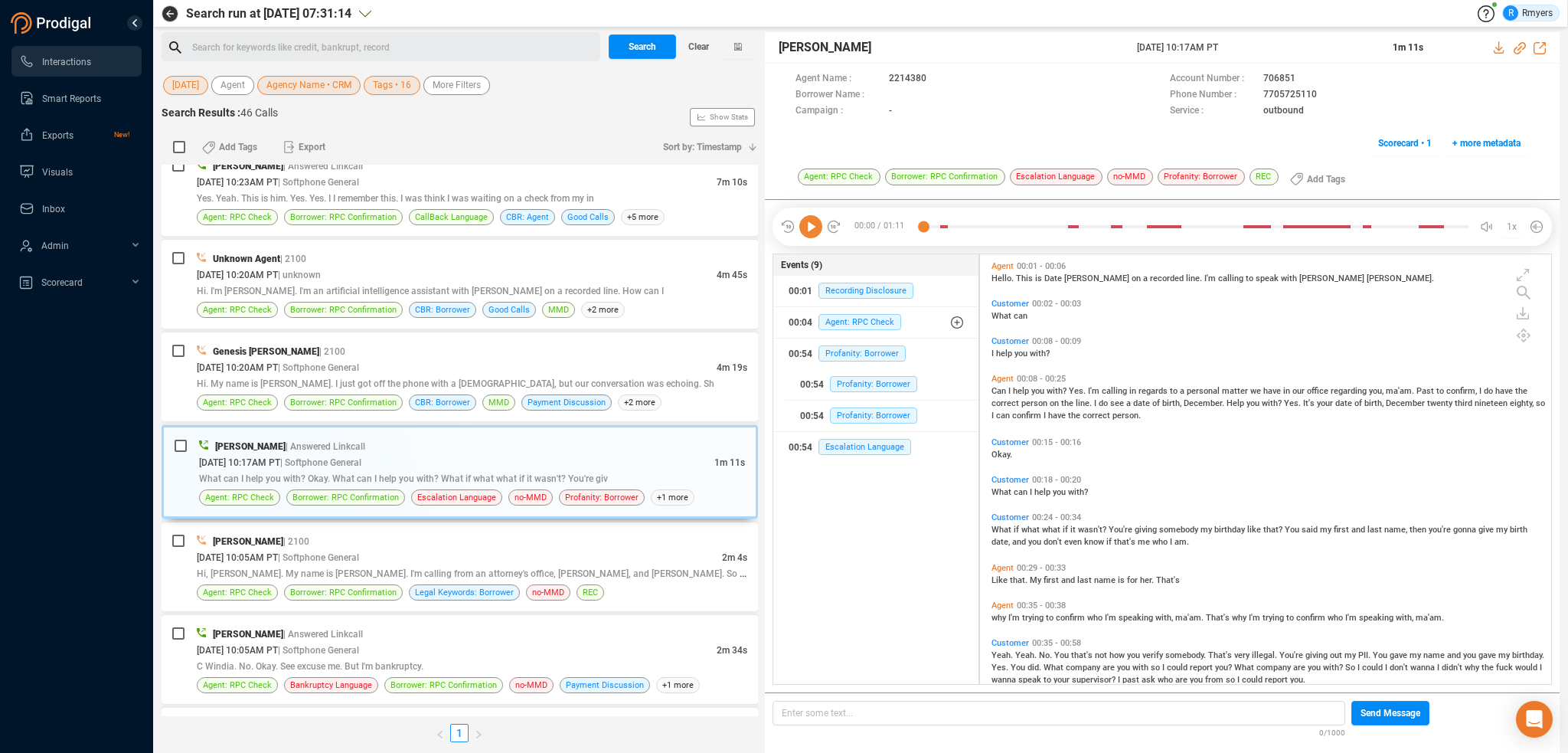
scroll to position [0, 0]
drag, startPoint x: 1519, startPoint y: 47, endPoint x: 1500, endPoint y: 56, distance: 21.0
click at [1519, 47] on icon at bounding box center [1519, 48] width 12 height 12
drag, startPoint x: 309, startPoint y: 340, endPoint x: 314, endPoint y: 347, distance: 8.6
click at [309, 343] on div "Genesis [PERSON_NAME] | 2100" at bounding box center [472, 350] width 550 height 16
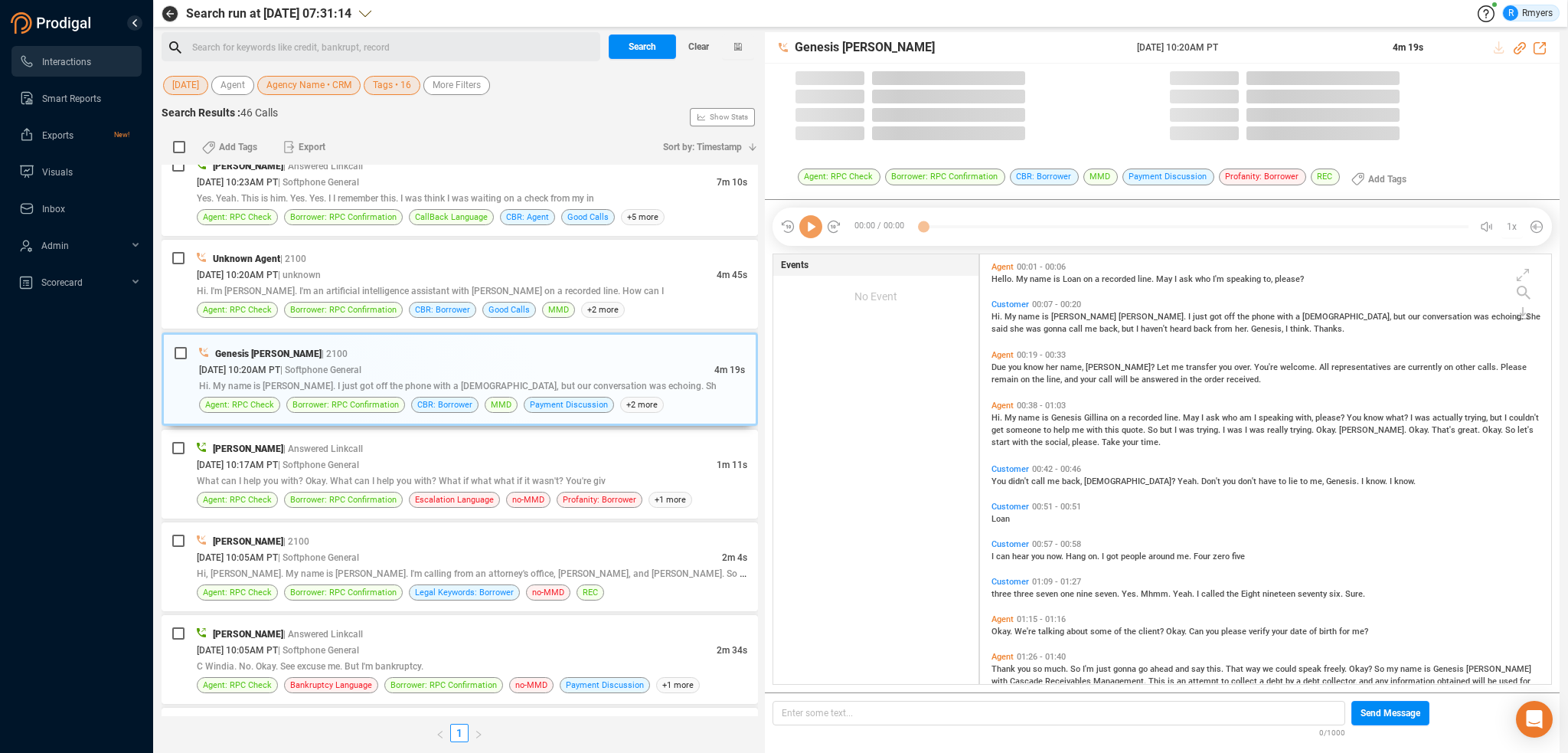
scroll to position [427, 563]
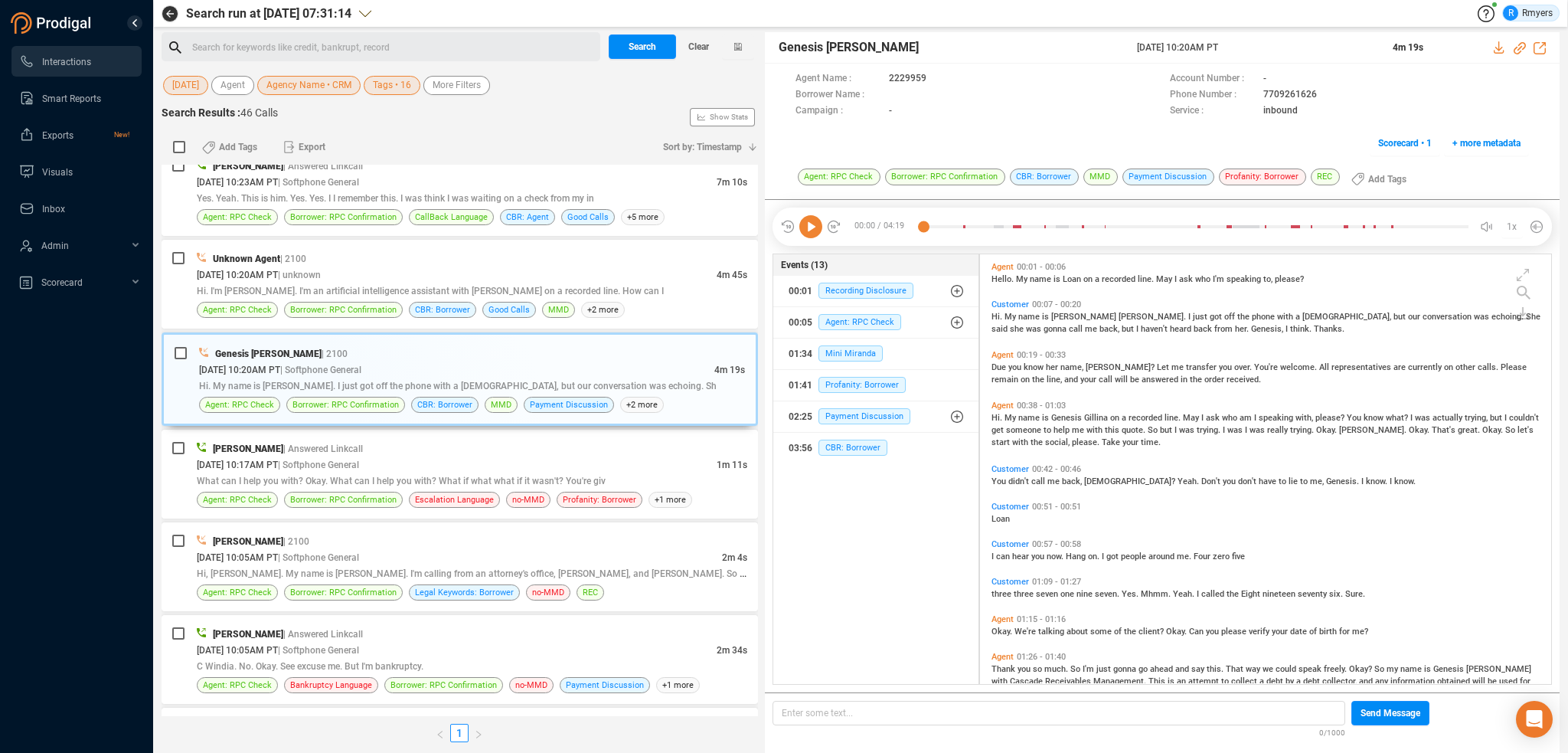
click at [811, 224] on icon at bounding box center [811, 226] width 23 height 23
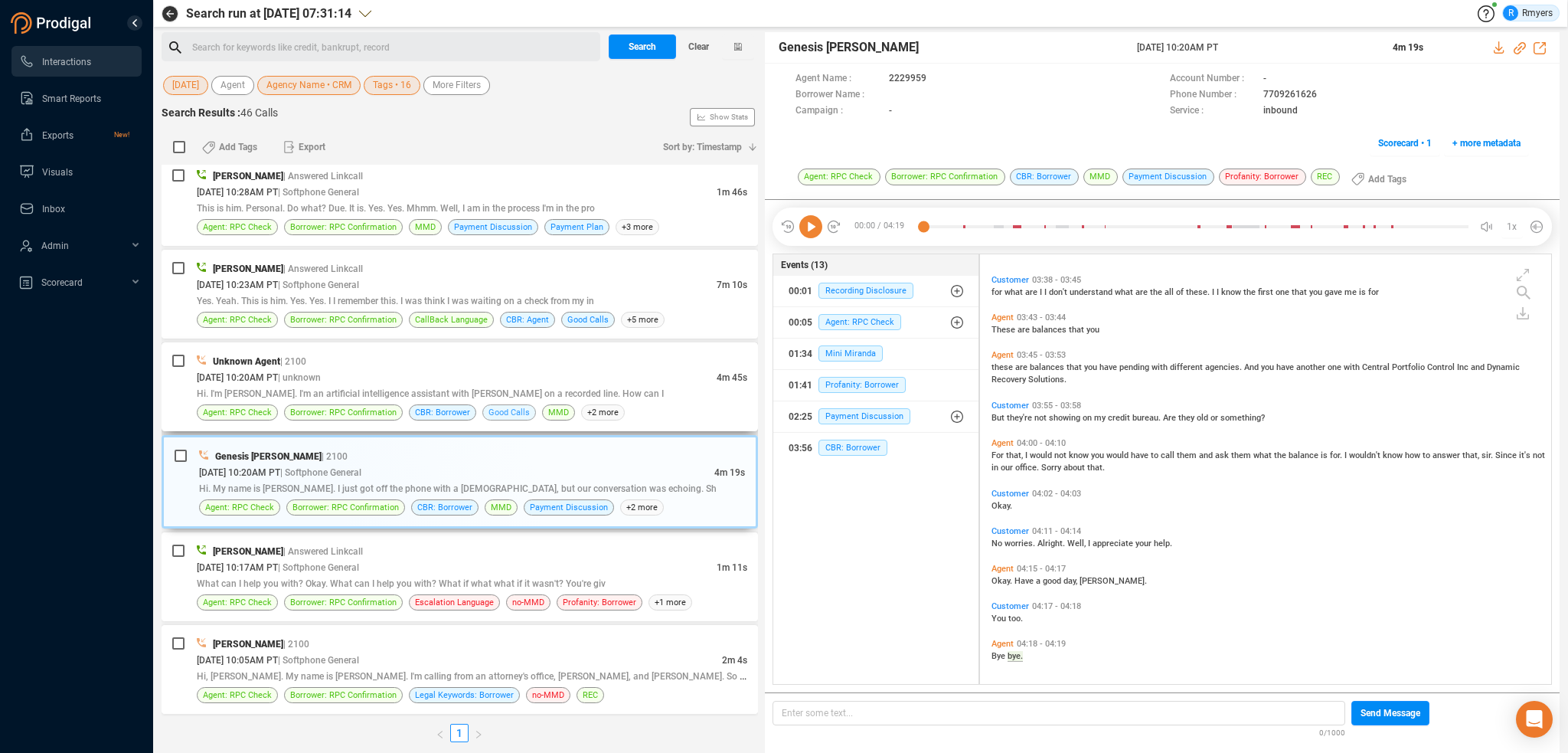
scroll to position [2476, 0]
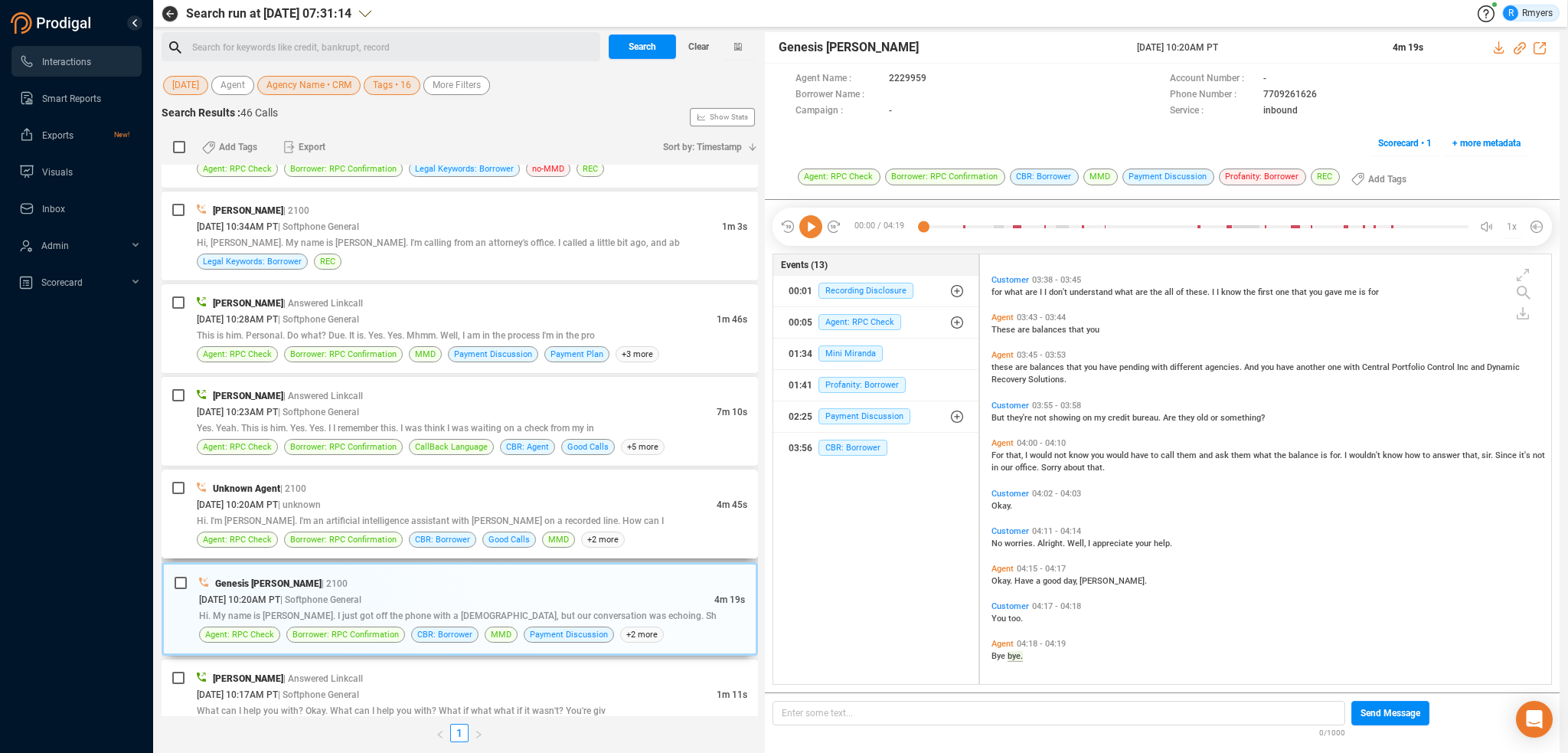
click at [552, 516] on span "Hi. I'm [PERSON_NAME]. I'm an artificial intelligence assistant with [PERSON_NA…" at bounding box center [430, 521] width 467 height 11
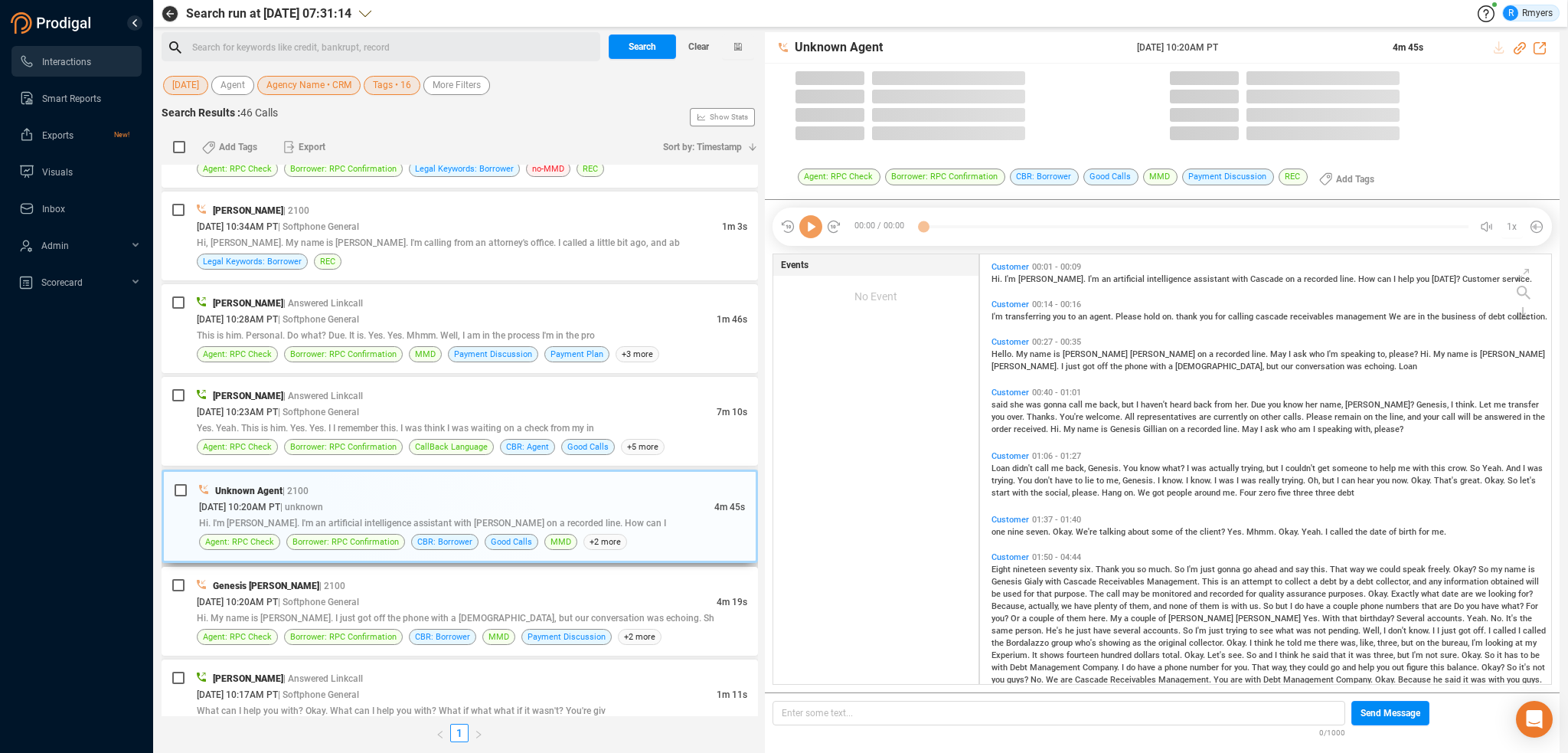
scroll to position [427, 563]
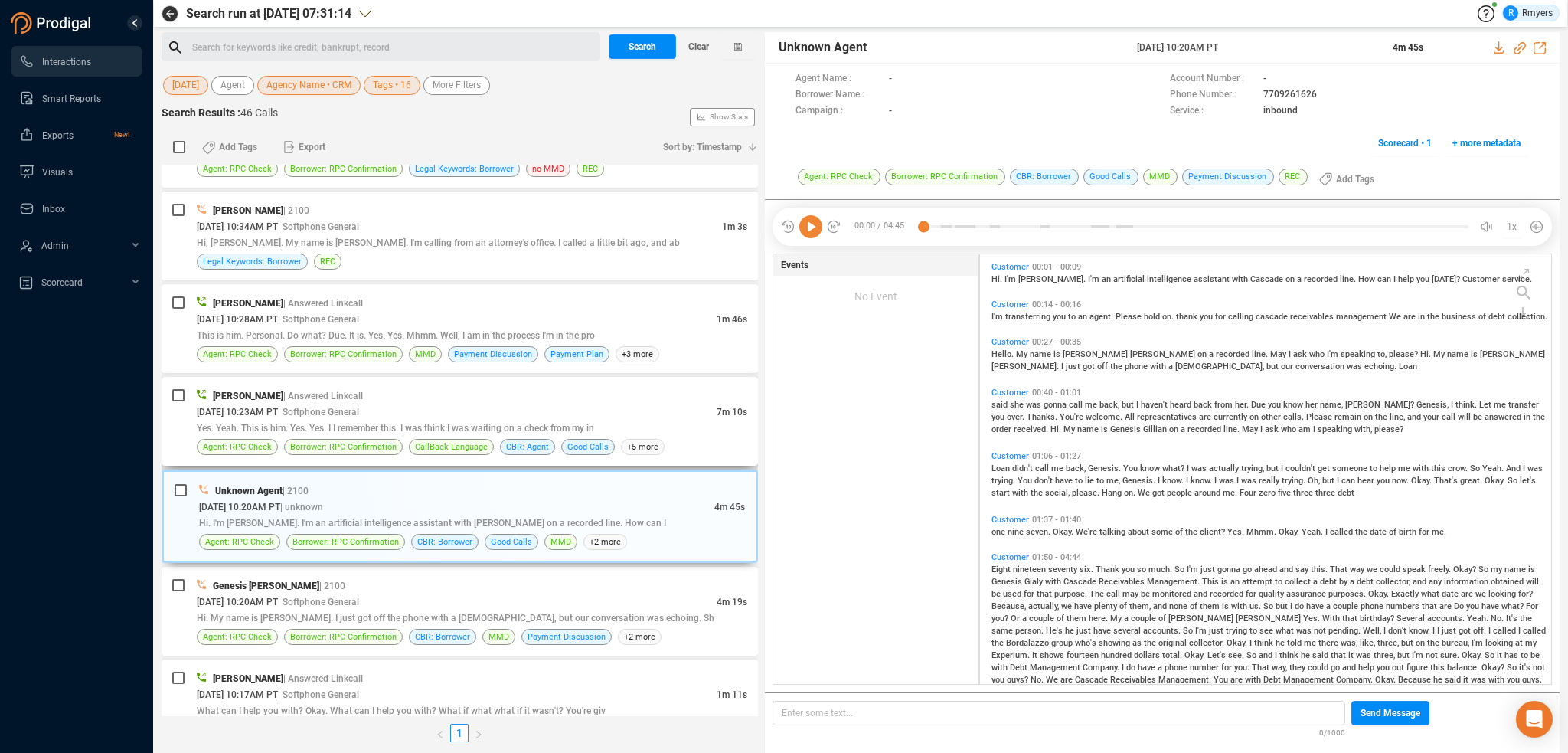
click at [563, 423] on span "Yes. Yeah. This is him. Yes. Yes. I I remember this. I was think I was waiting …" at bounding box center [395, 428] width 397 height 11
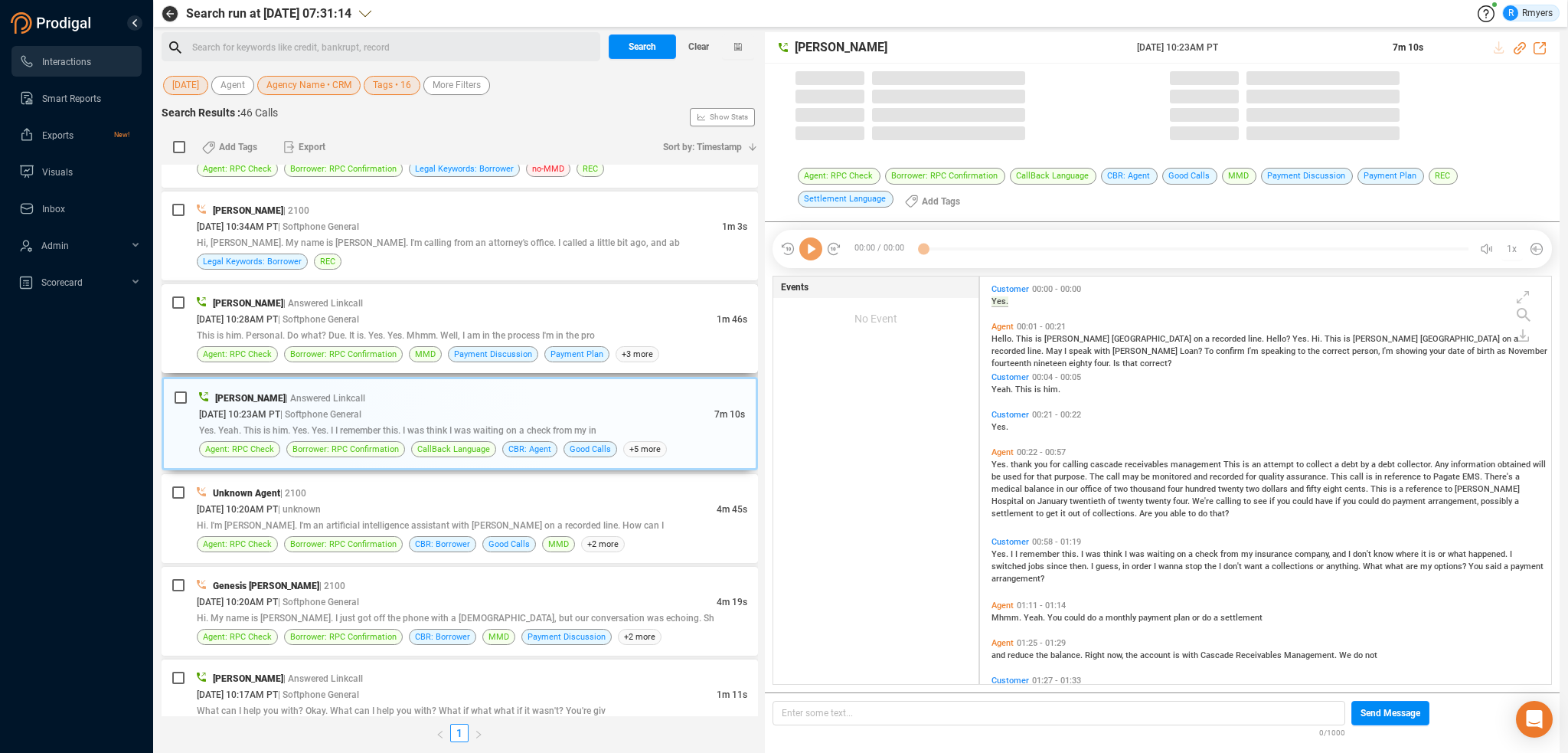
scroll to position [405, 563]
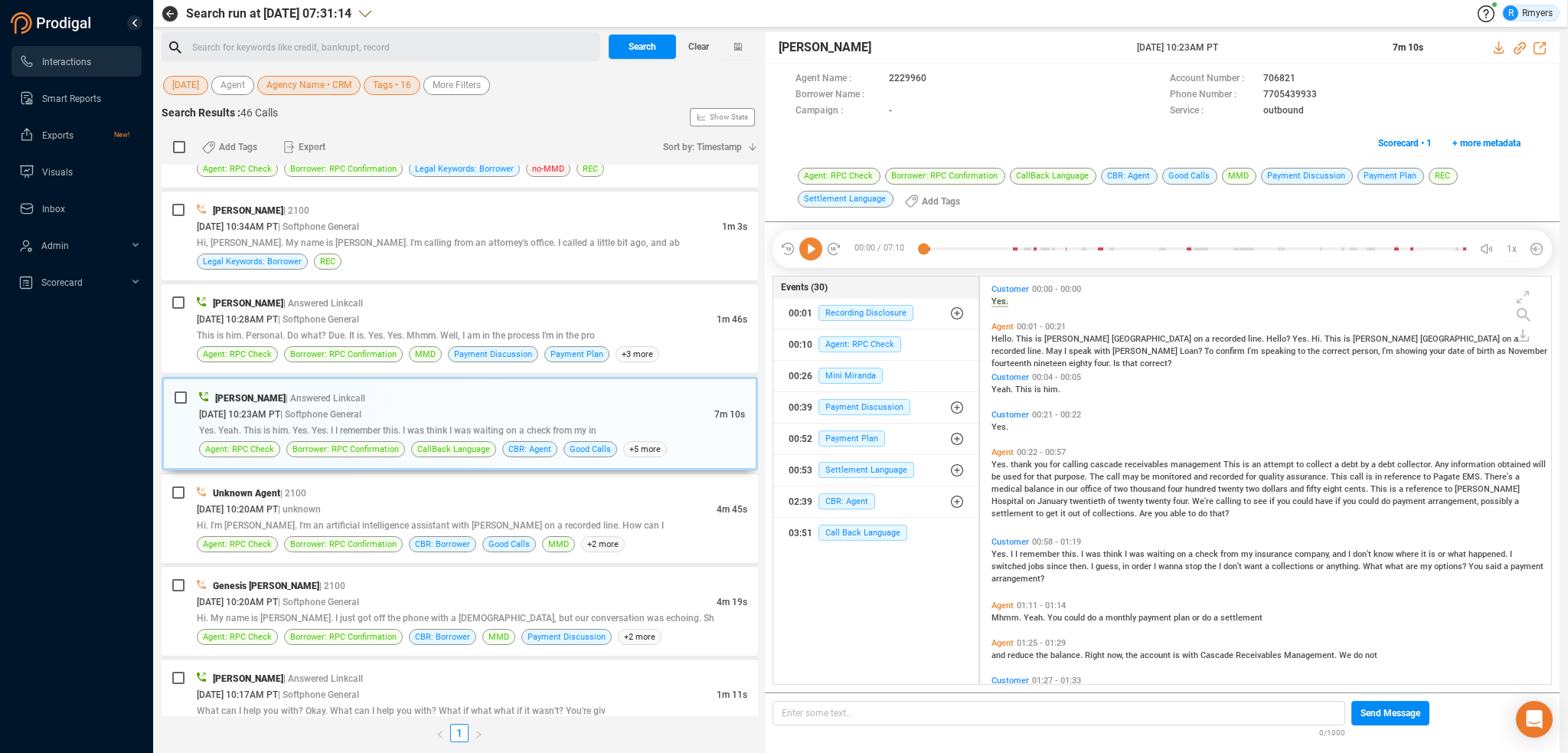
click at [800, 254] on icon at bounding box center [811, 249] width 23 height 23
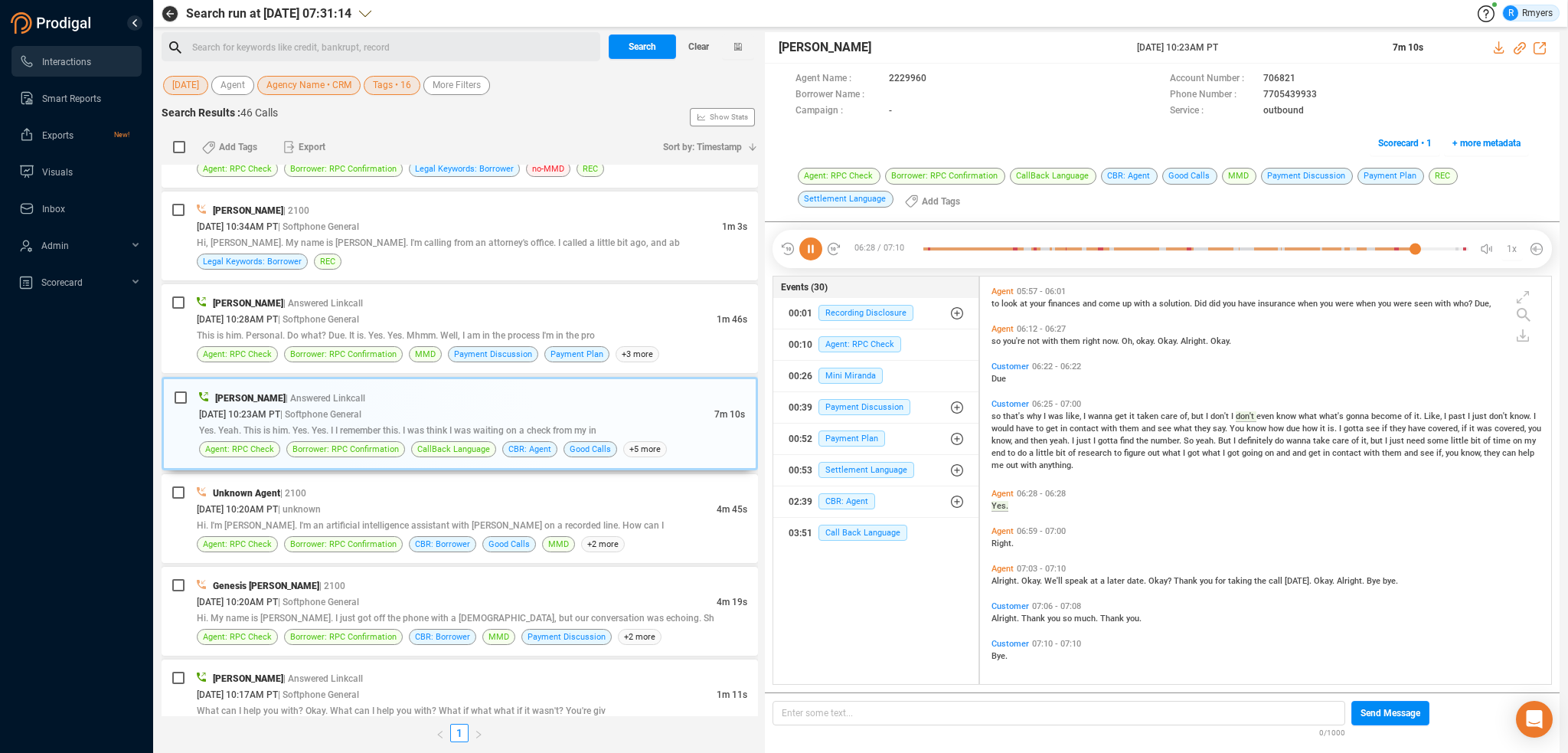
scroll to position [1840, 0]
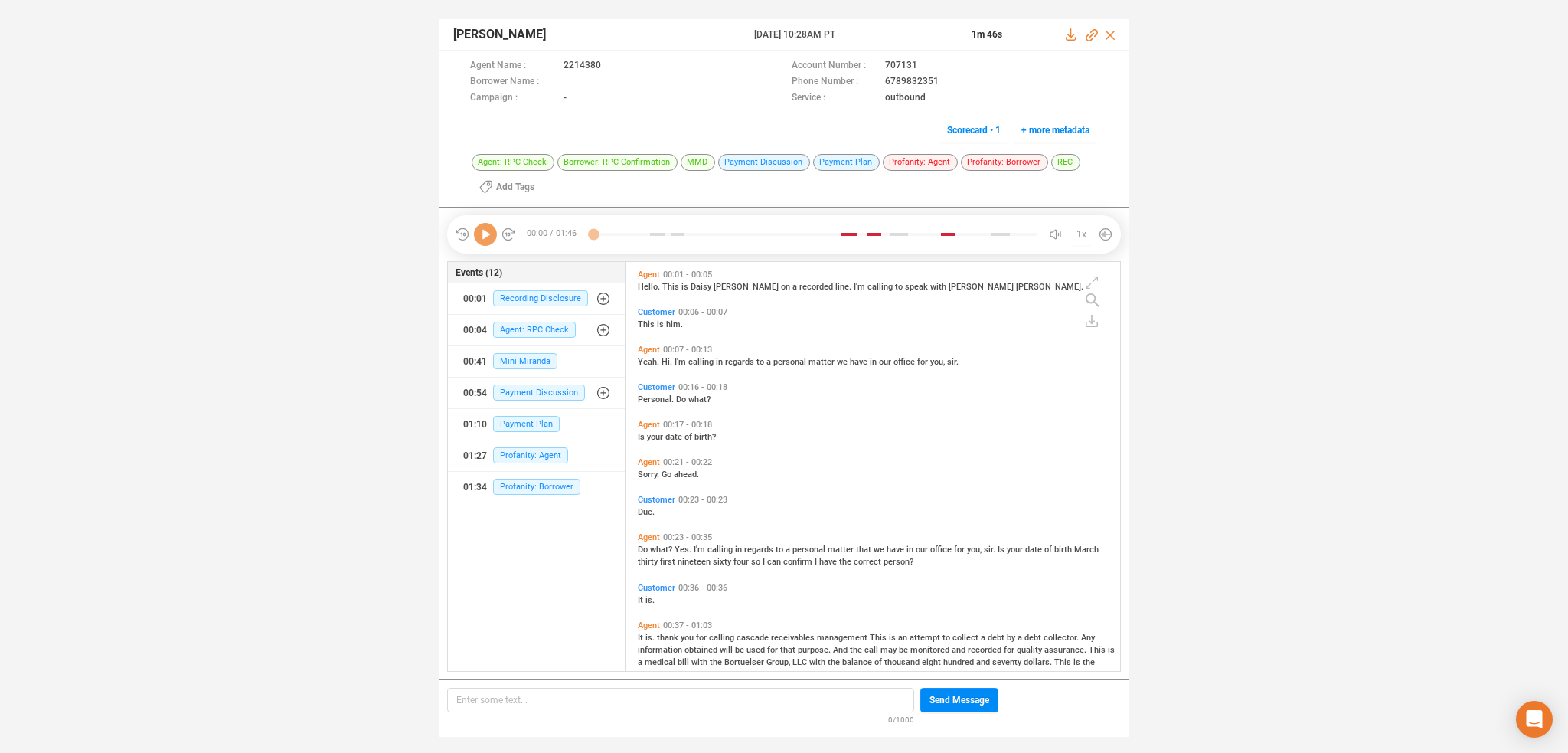
scroll to position [407, 487]
click at [523, 456] on span "Profanity: Agent" at bounding box center [530, 455] width 75 height 16
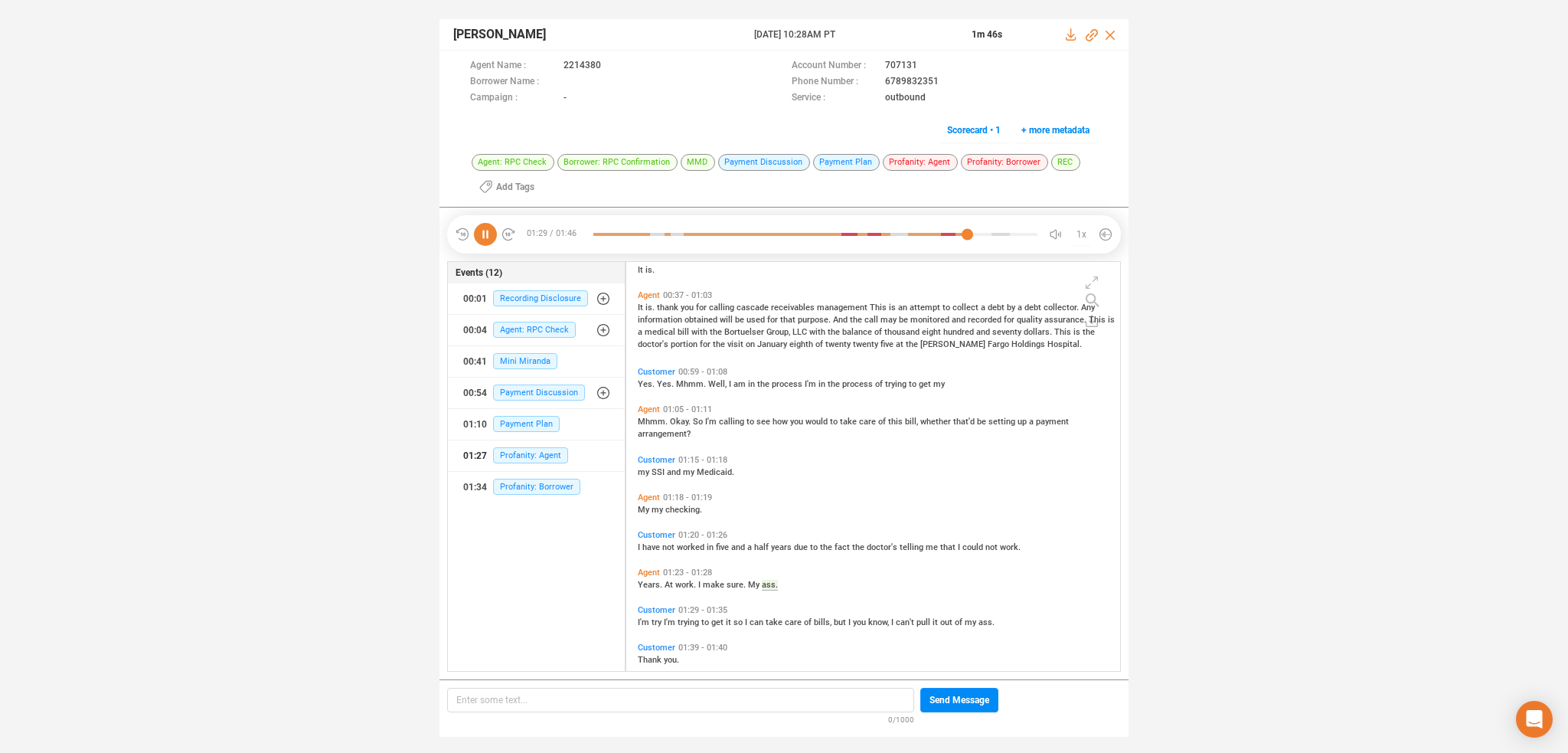
scroll to position [385, 0]
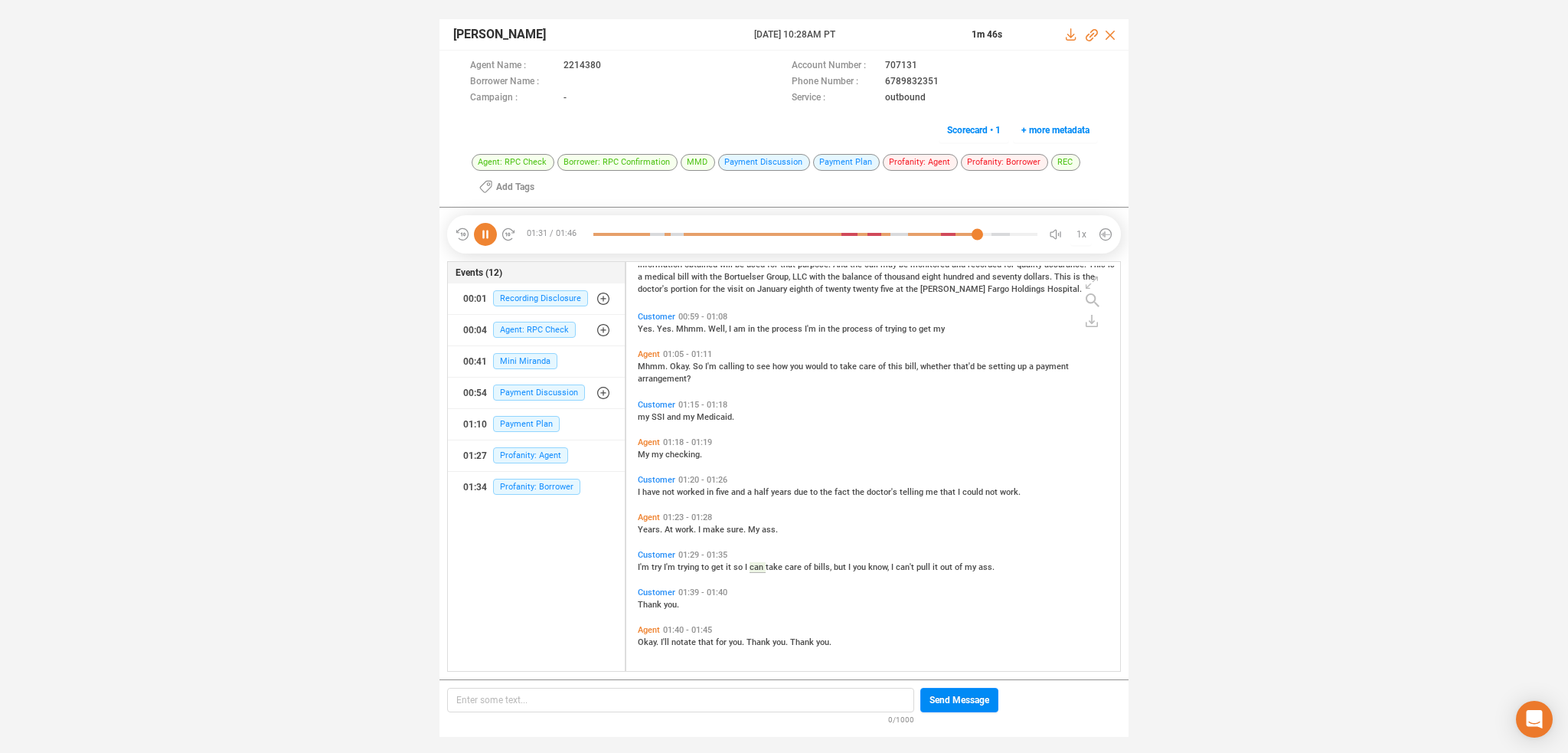
click at [762, 527] on span "ass." at bounding box center [769, 530] width 16 height 10
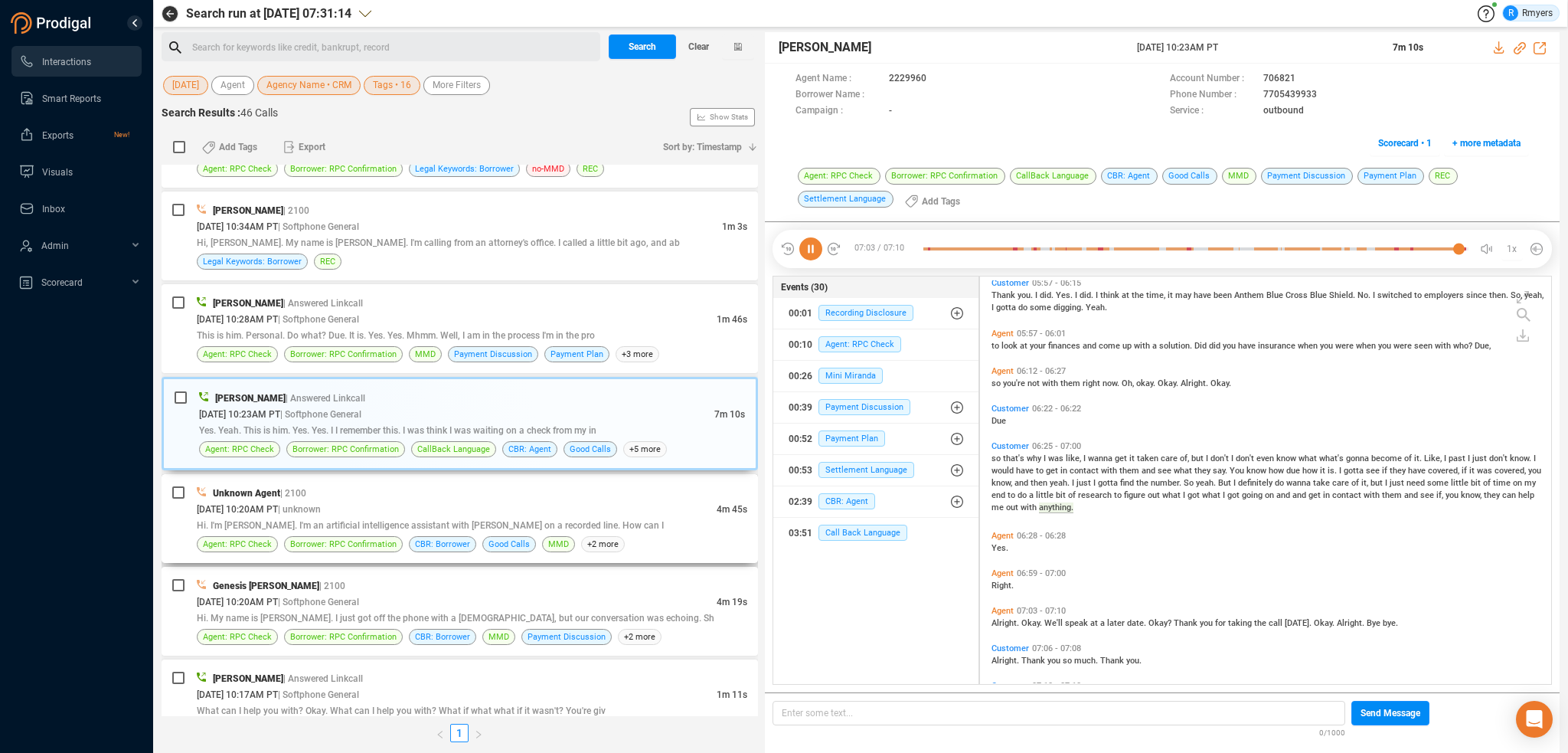
scroll to position [1882, 0]
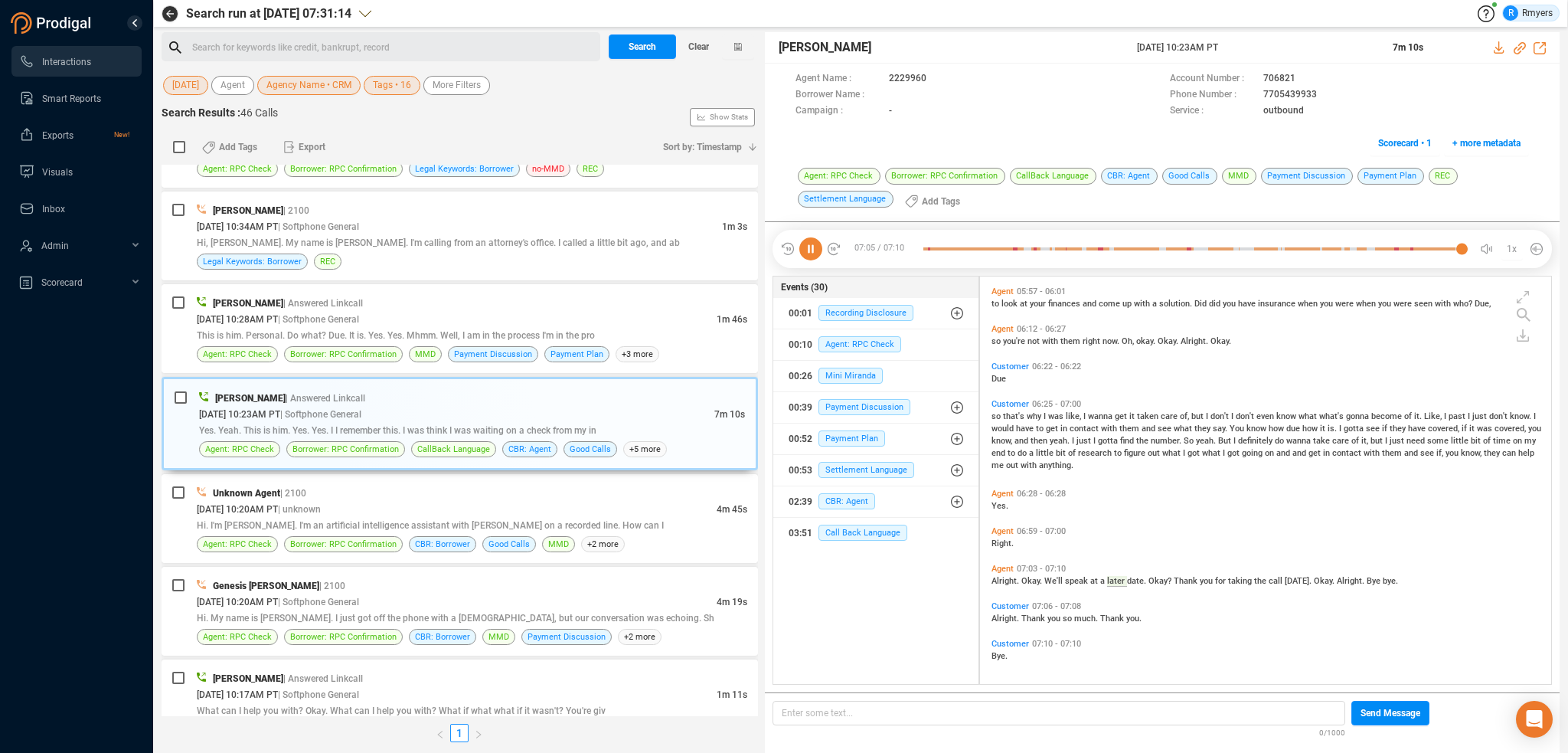
click at [809, 254] on icon at bounding box center [811, 249] width 23 height 23
